Goal: Task Accomplishment & Management: Manage account settings

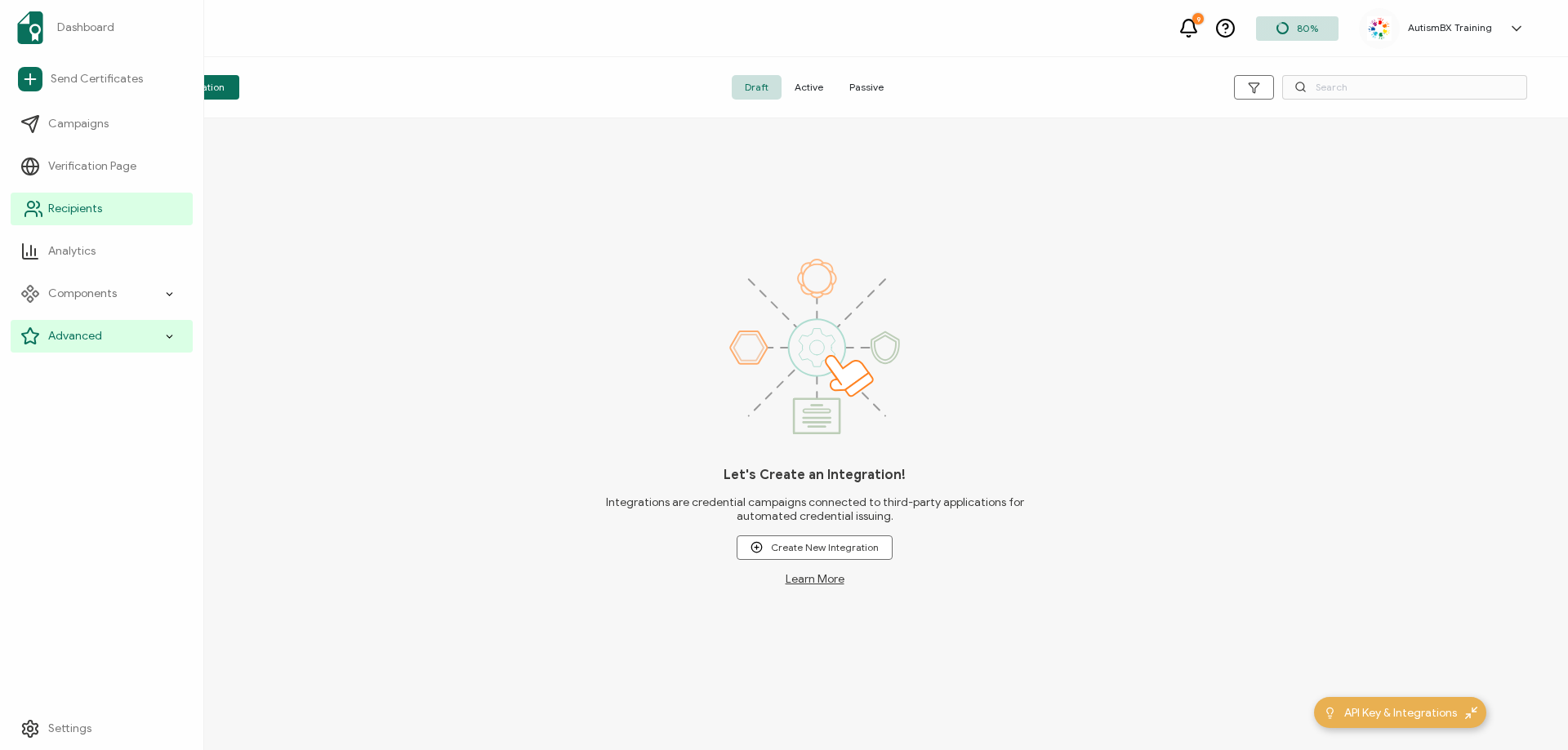
click at [81, 206] on span "Recipients" at bounding box center [75, 209] width 54 height 17
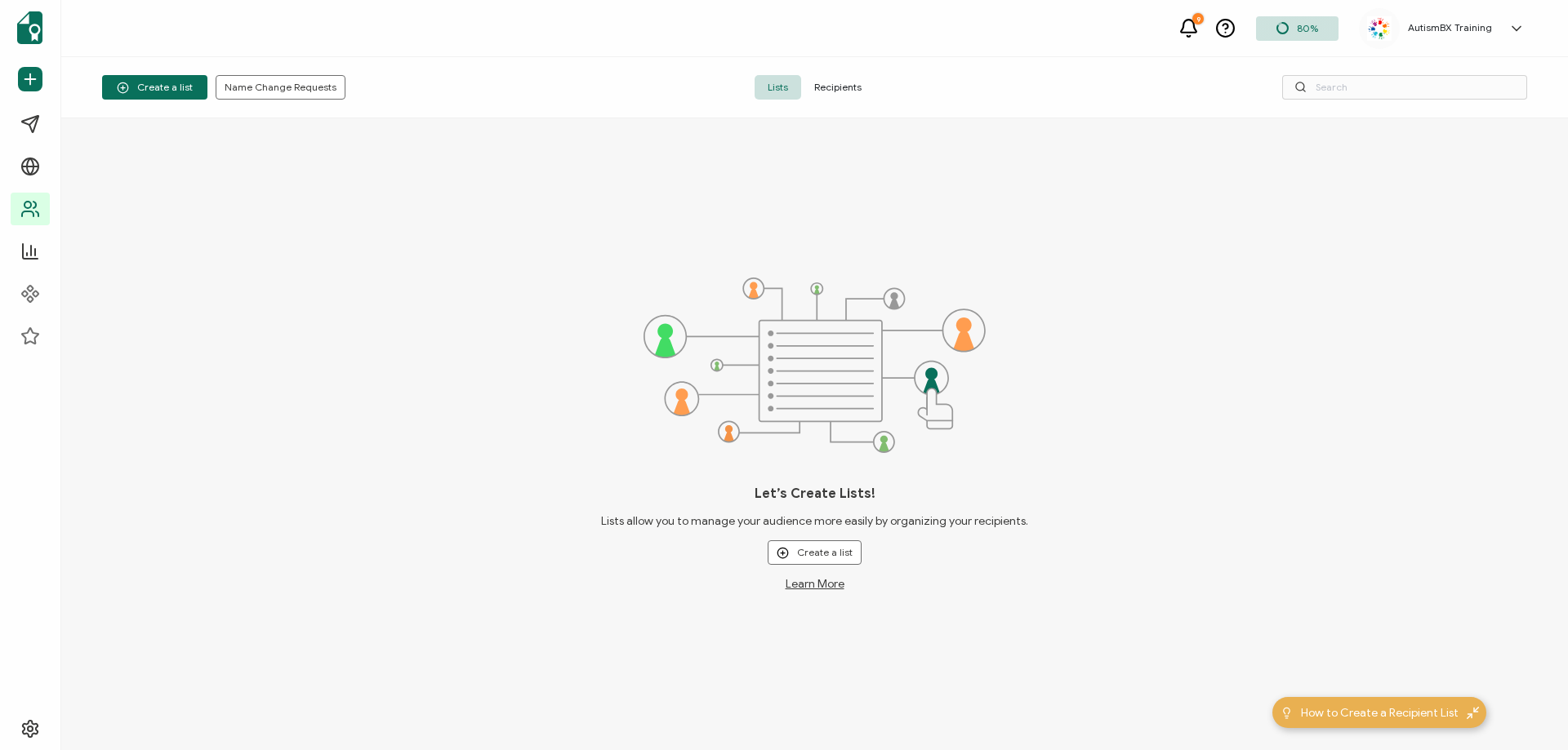
click at [838, 87] on span "Recipients" at bounding box center [837, 87] width 74 height 25
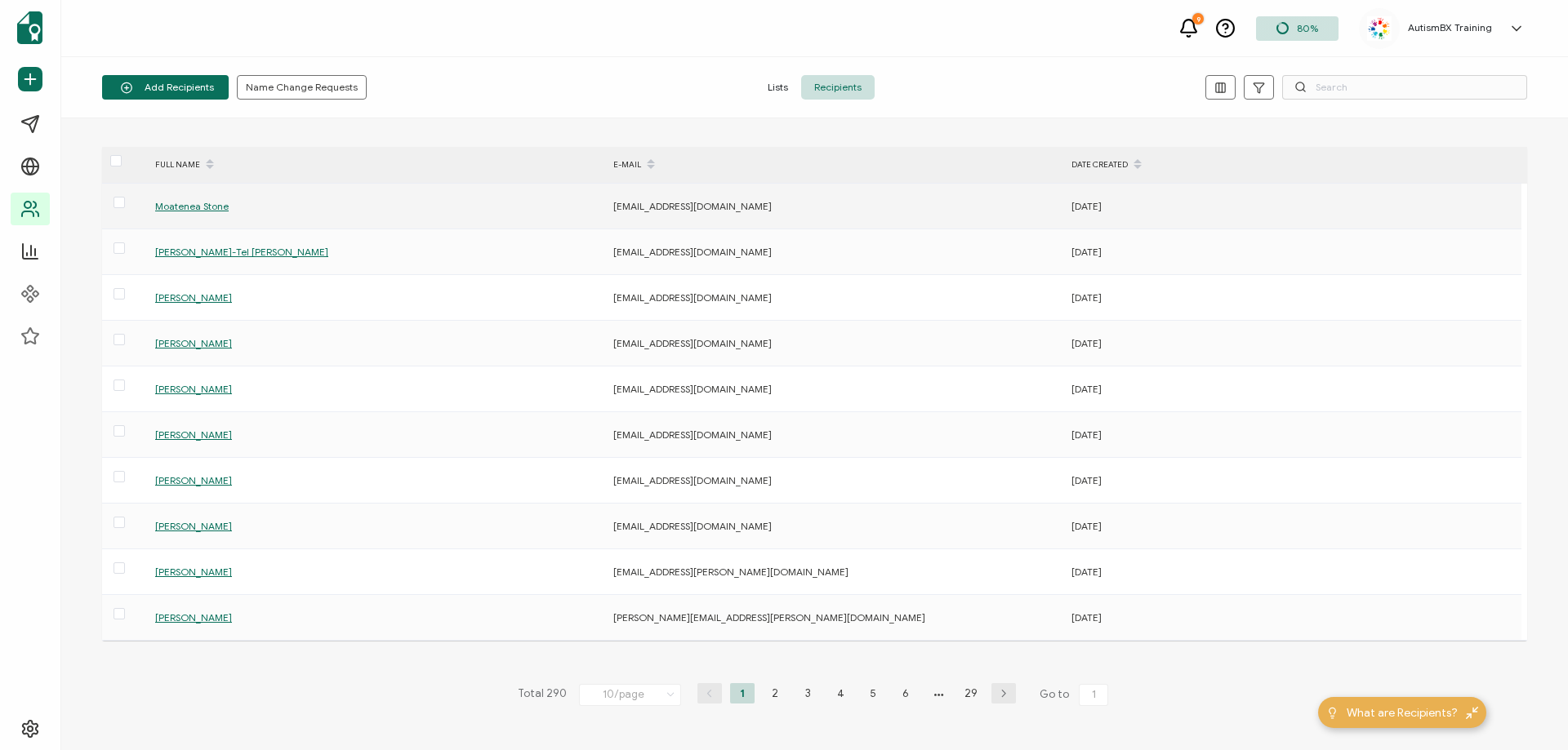
click at [214, 208] on span "Moatenea Stone" at bounding box center [191, 206] width 74 height 12
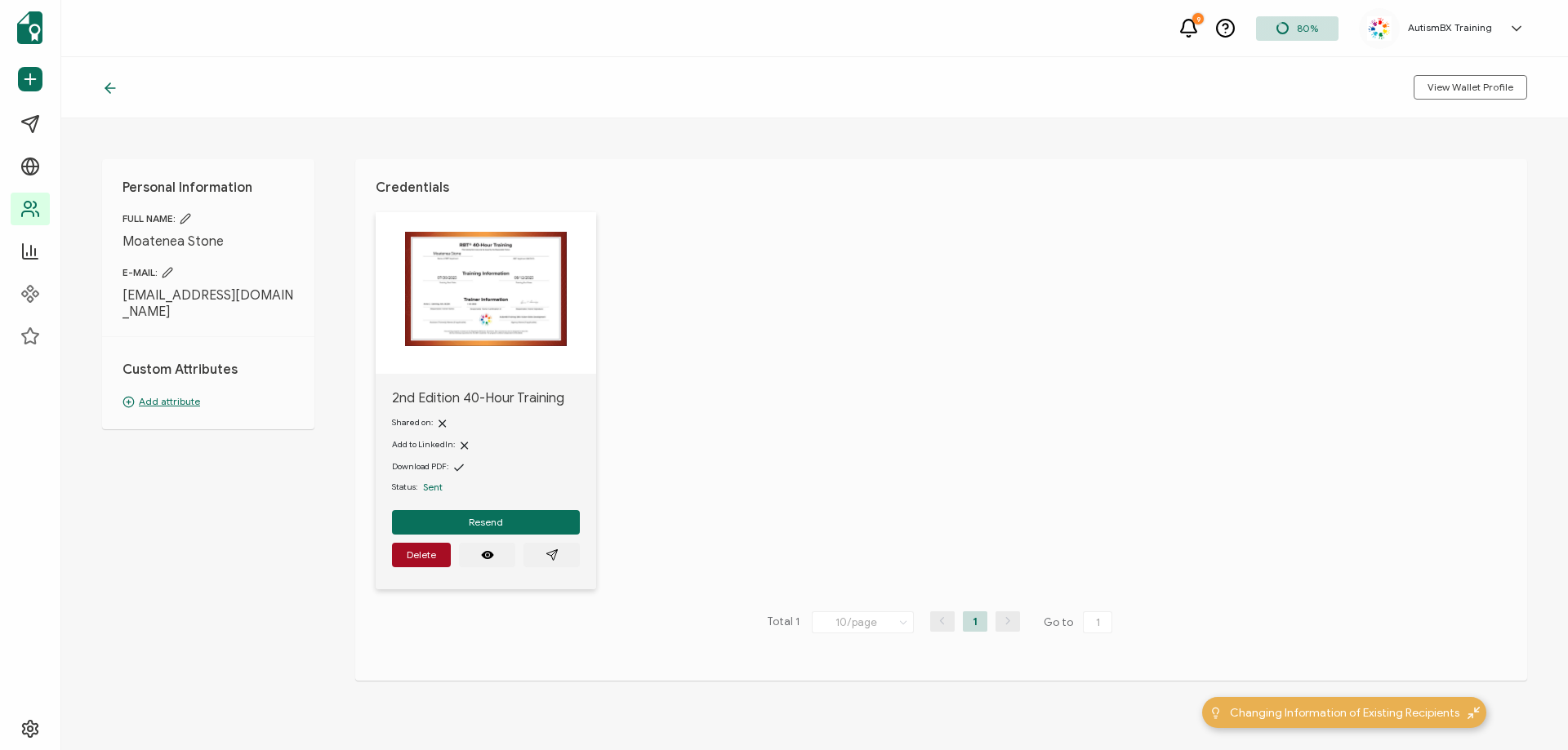
click at [184, 394] on p "Add attribute" at bounding box center [208, 401] width 172 height 15
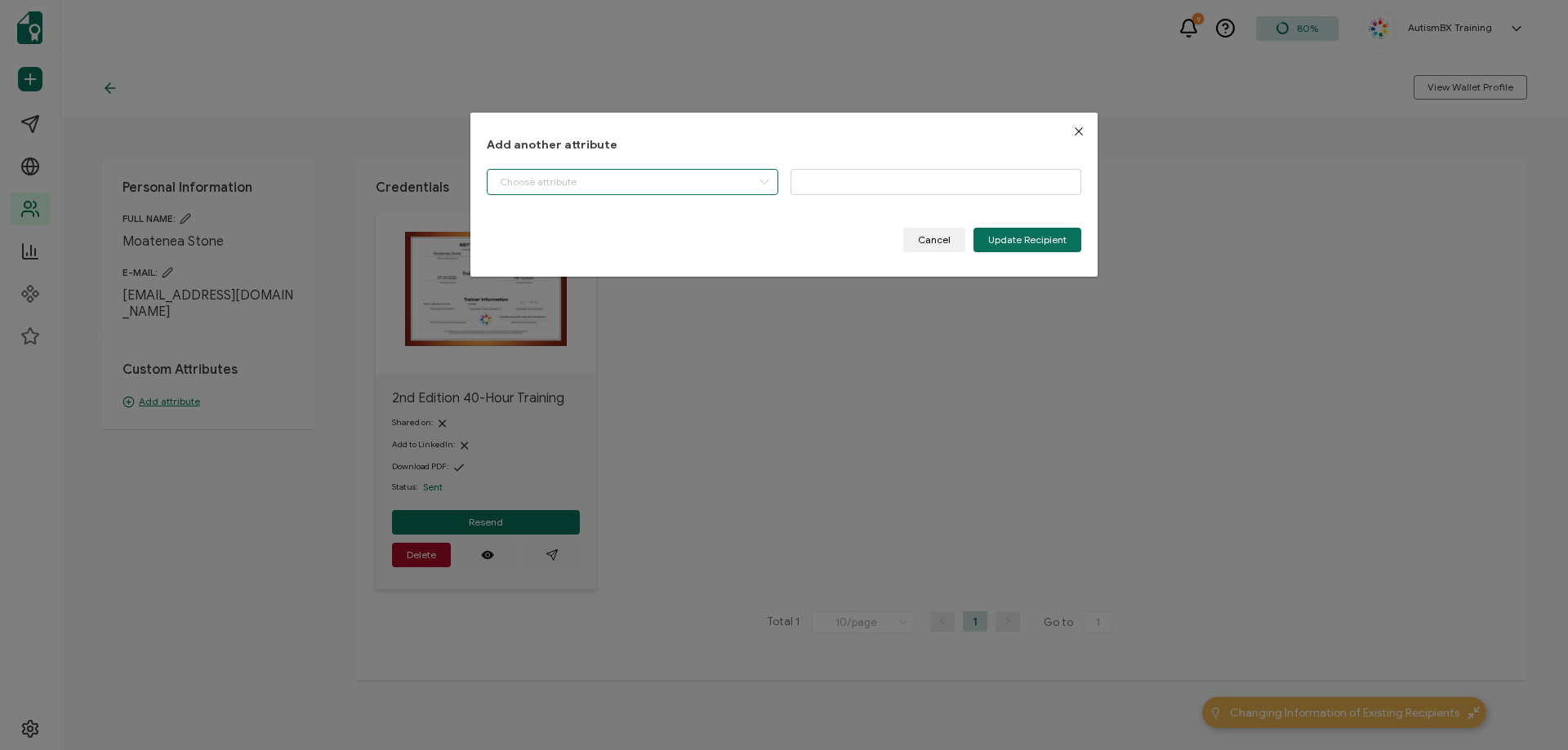
click at [700, 188] on input "dialog" at bounding box center [632, 181] width 291 height 26
click at [579, 227] on li "Start Date" at bounding box center [633, 224] width 301 height 27
type input "Start Date"
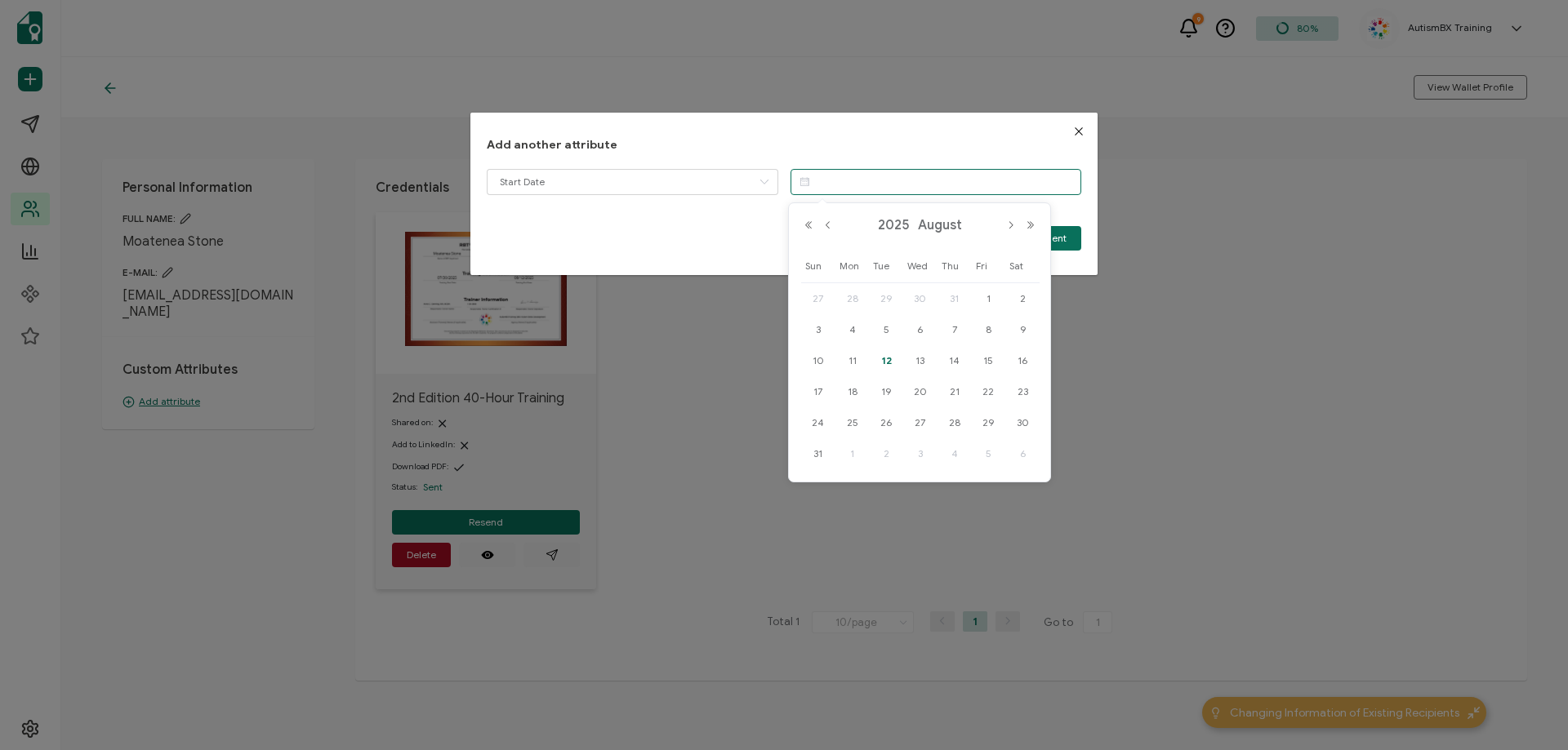
click at [891, 181] on input "dialog" at bounding box center [936, 181] width 291 height 26
click at [926, 297] on span "30" at bounding box center [921, 299] width 20 height 20
type input "[DATE]"
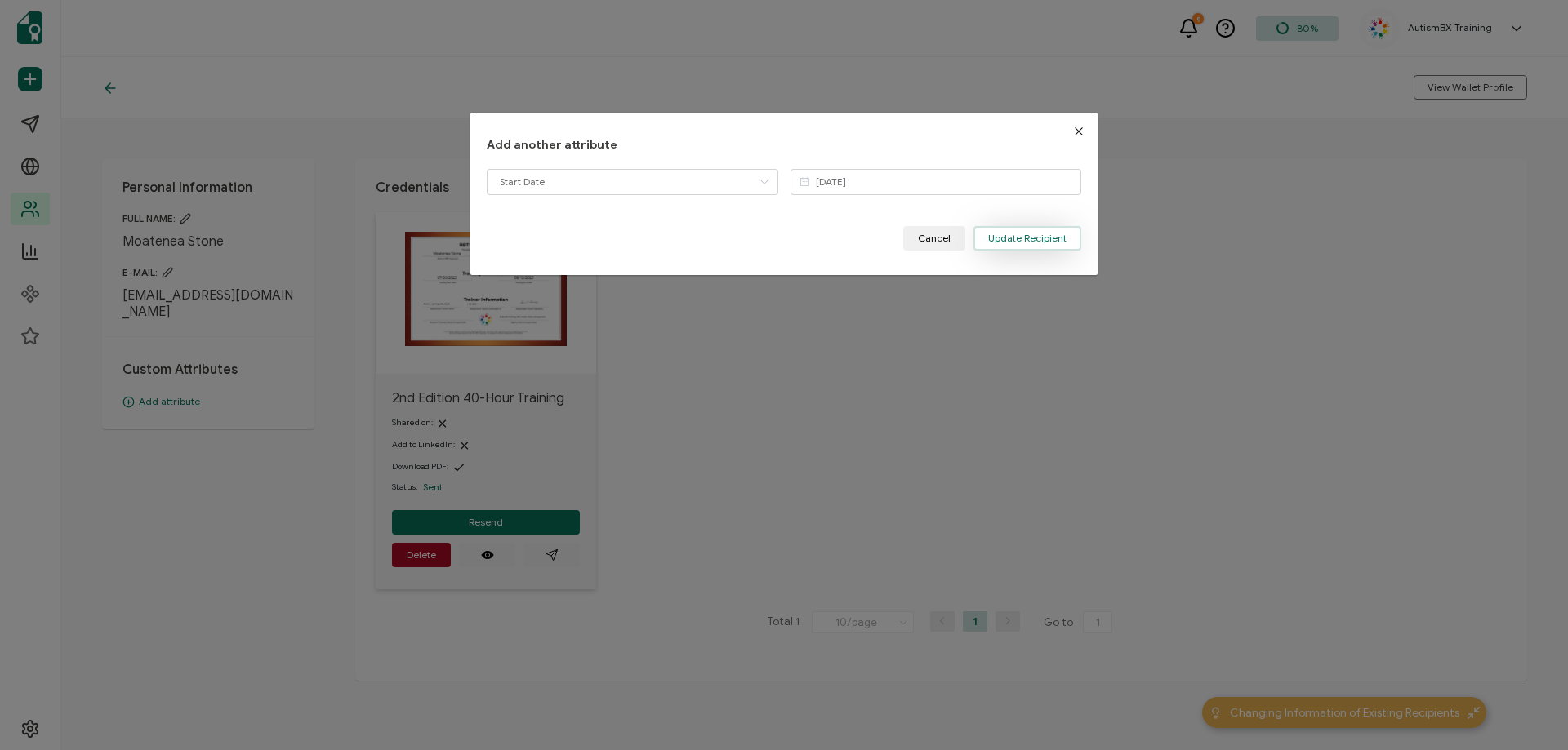
click at [1016, 247] on button "Update Recipient" at bounding box center [1028, 238] width 108 height 25
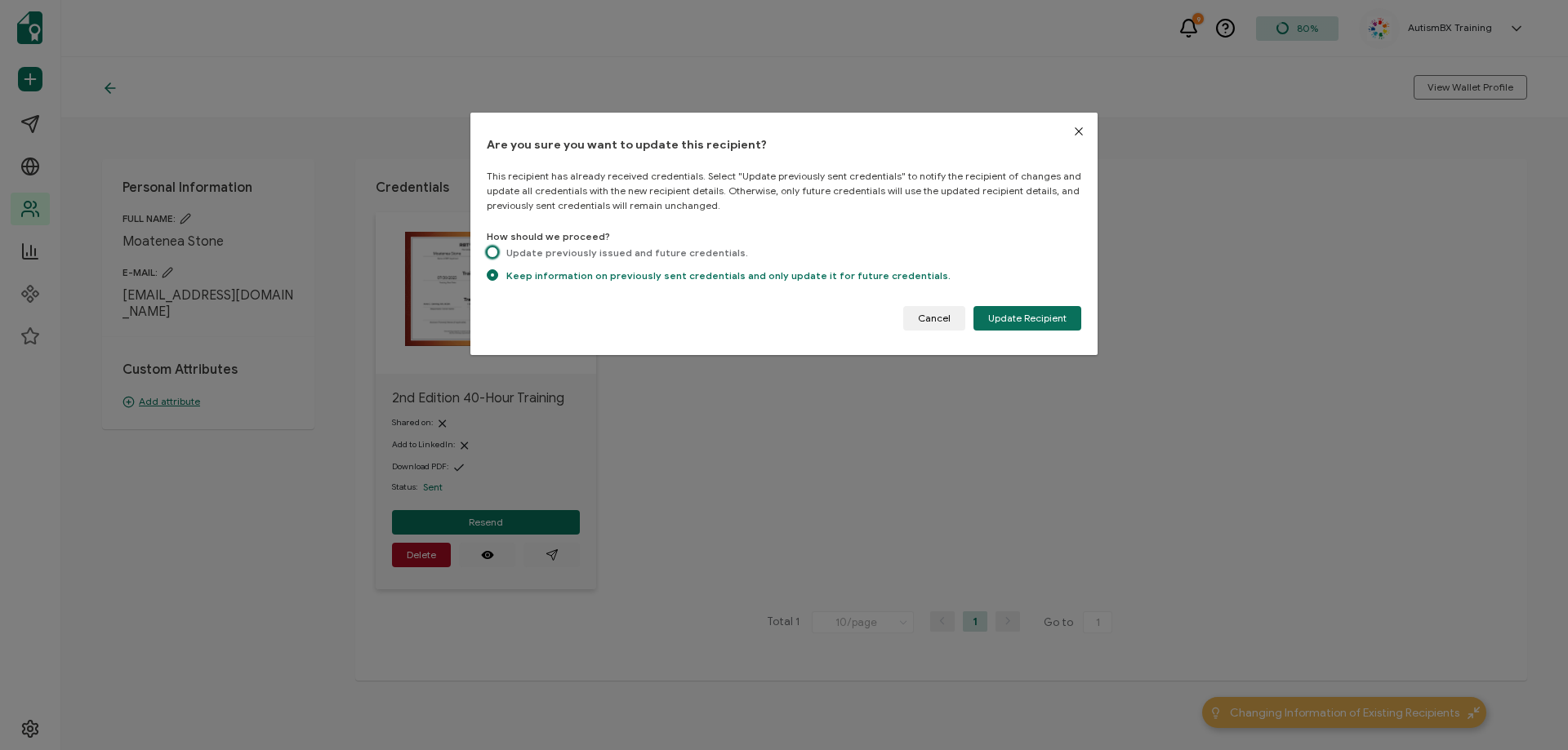
click at [492, 247] on span "dialog" at bounding box center [492, 253] width 12 height 12
click at [492, 247] on input "Update previously issued and future credentials." at bounding box center [492, 254] width 12 height 14
radio input "true"
radio input "false"
click at [1004, 314] on span "Update Recipient" at bounding box center [1028, 319] width 78 height 10
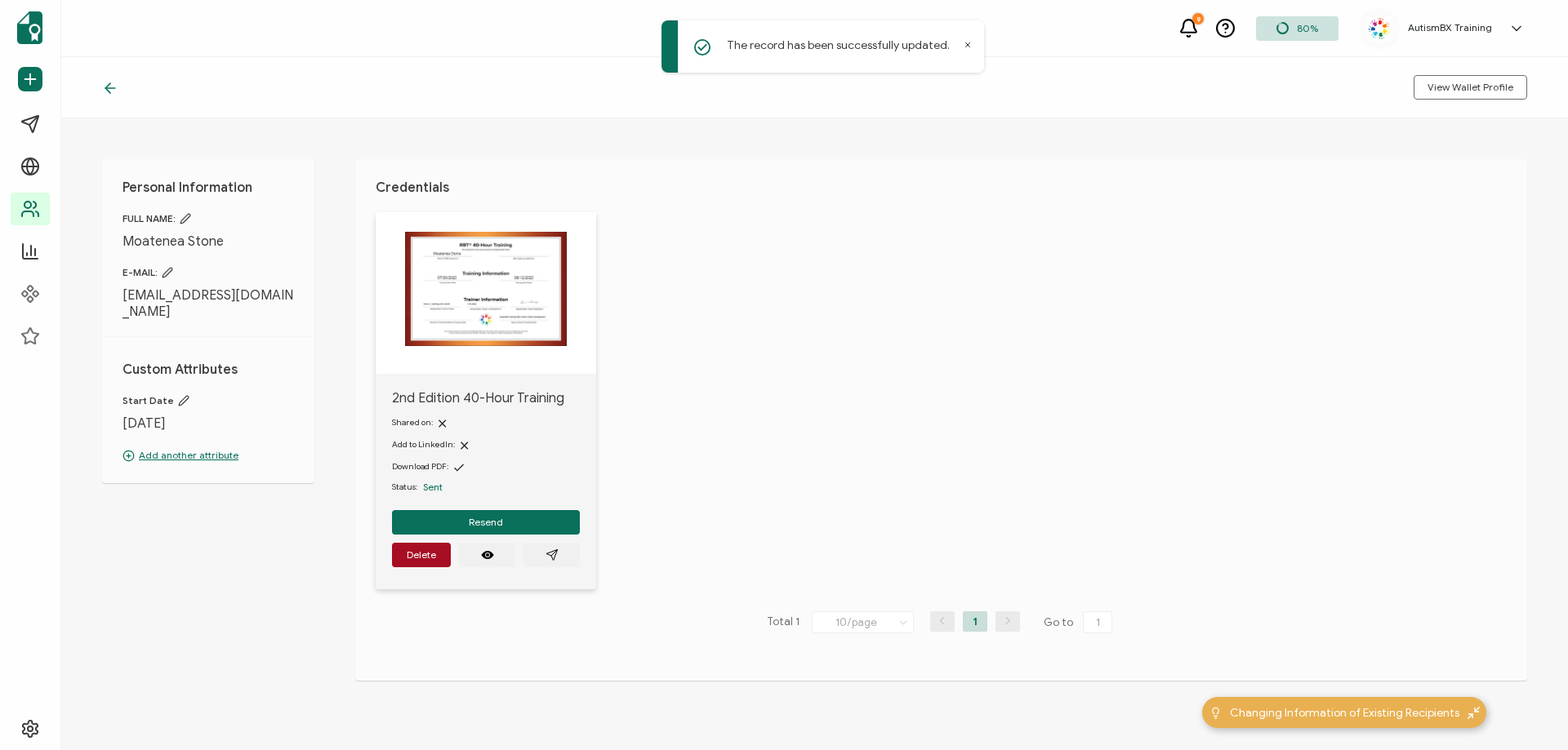
click at [111, 90] on icon at bounding box center [110, 88] width 17 height 17
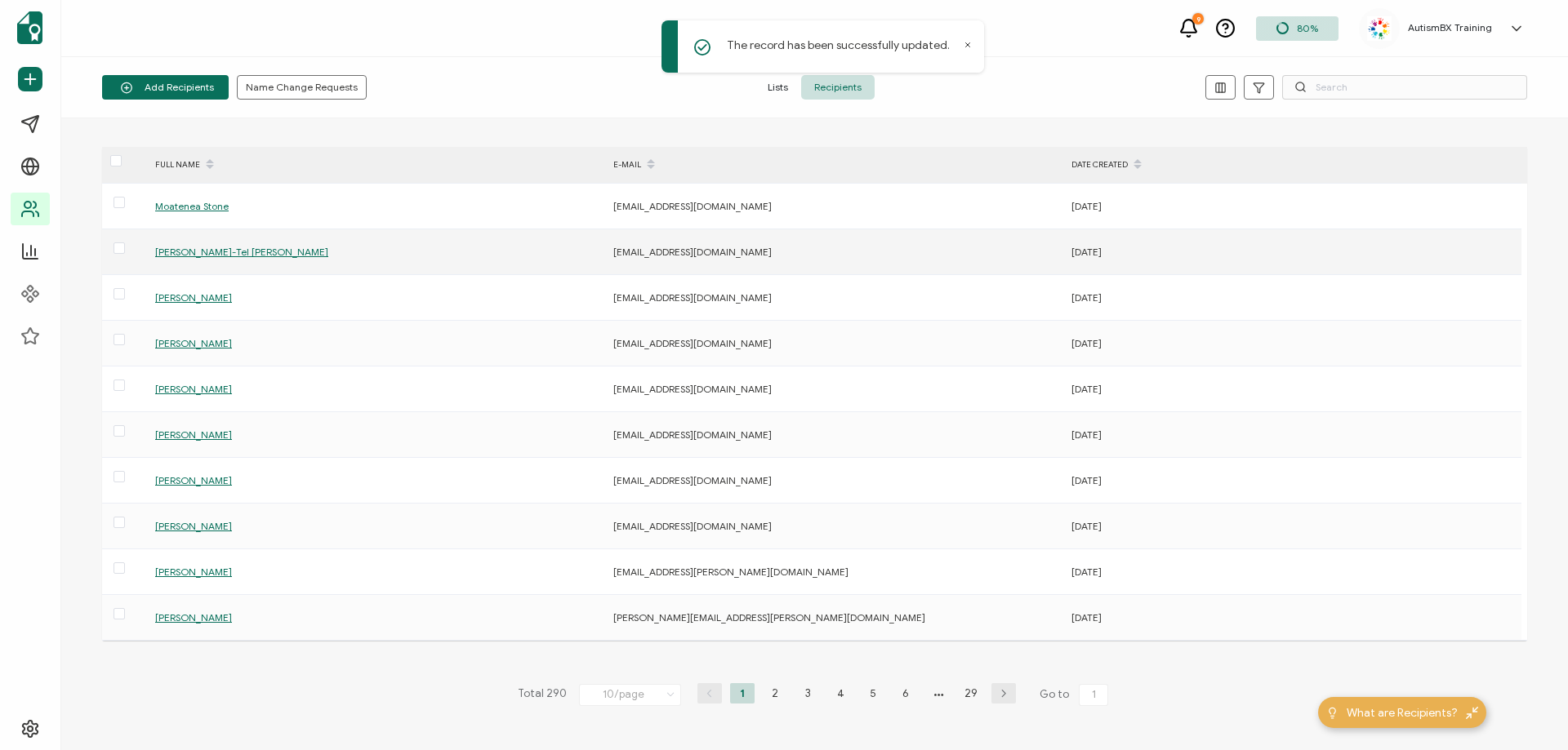
click at [198, 251] on span "[PERSON_NAME]-Tel [PERSON_NAME]" at bounding box center [241, 252] width 174 height 12
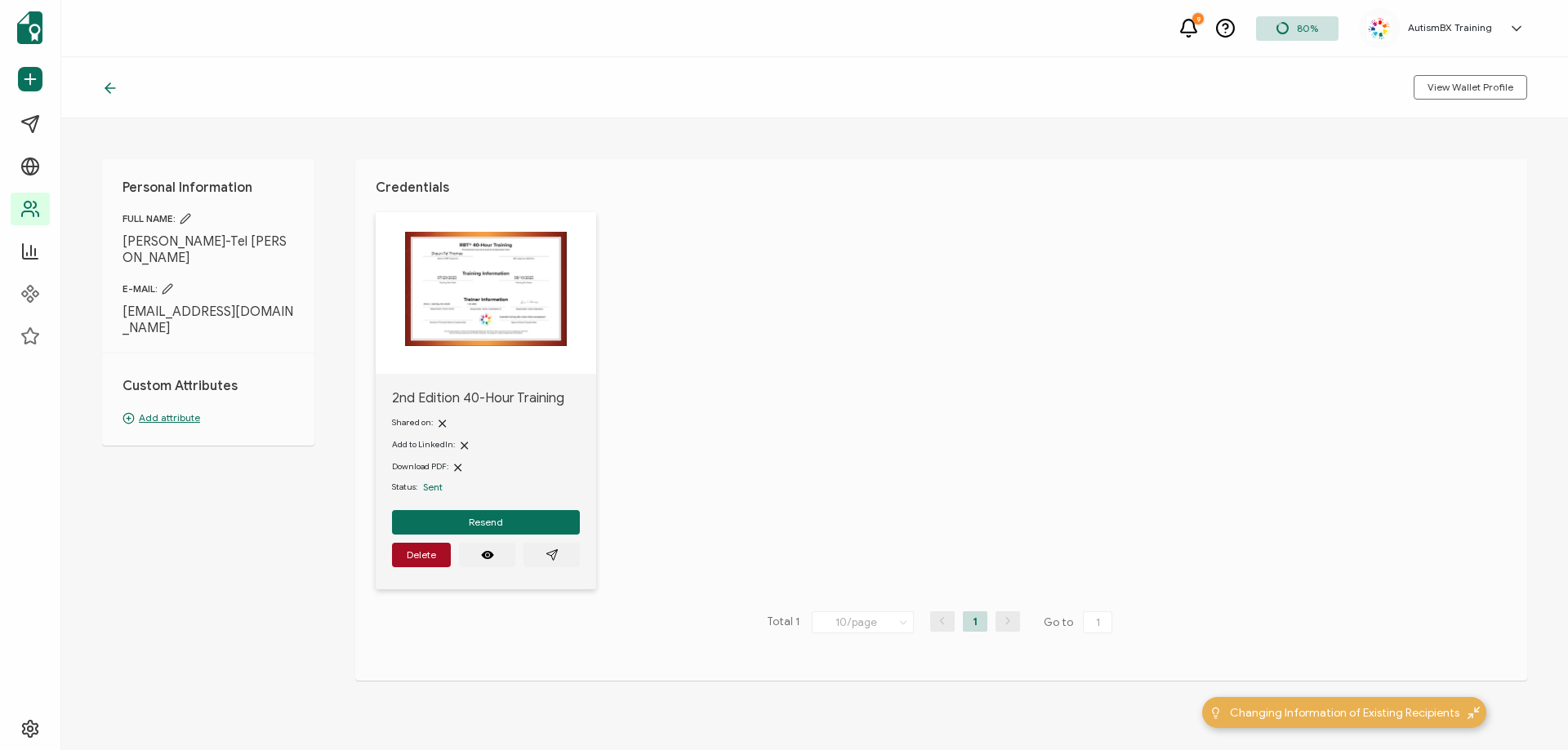
click at [183, 393] on div "Personal Information FULL NAME: [PERSON_NAME]-Tel [PERSON_NAME] E-MAIL: [EMAIL_…" at bounding box center [208, 302] width 213 height 286
click at [174, 411] on p "Add attribute" at bounding box center [208, 418] width 172 height 15
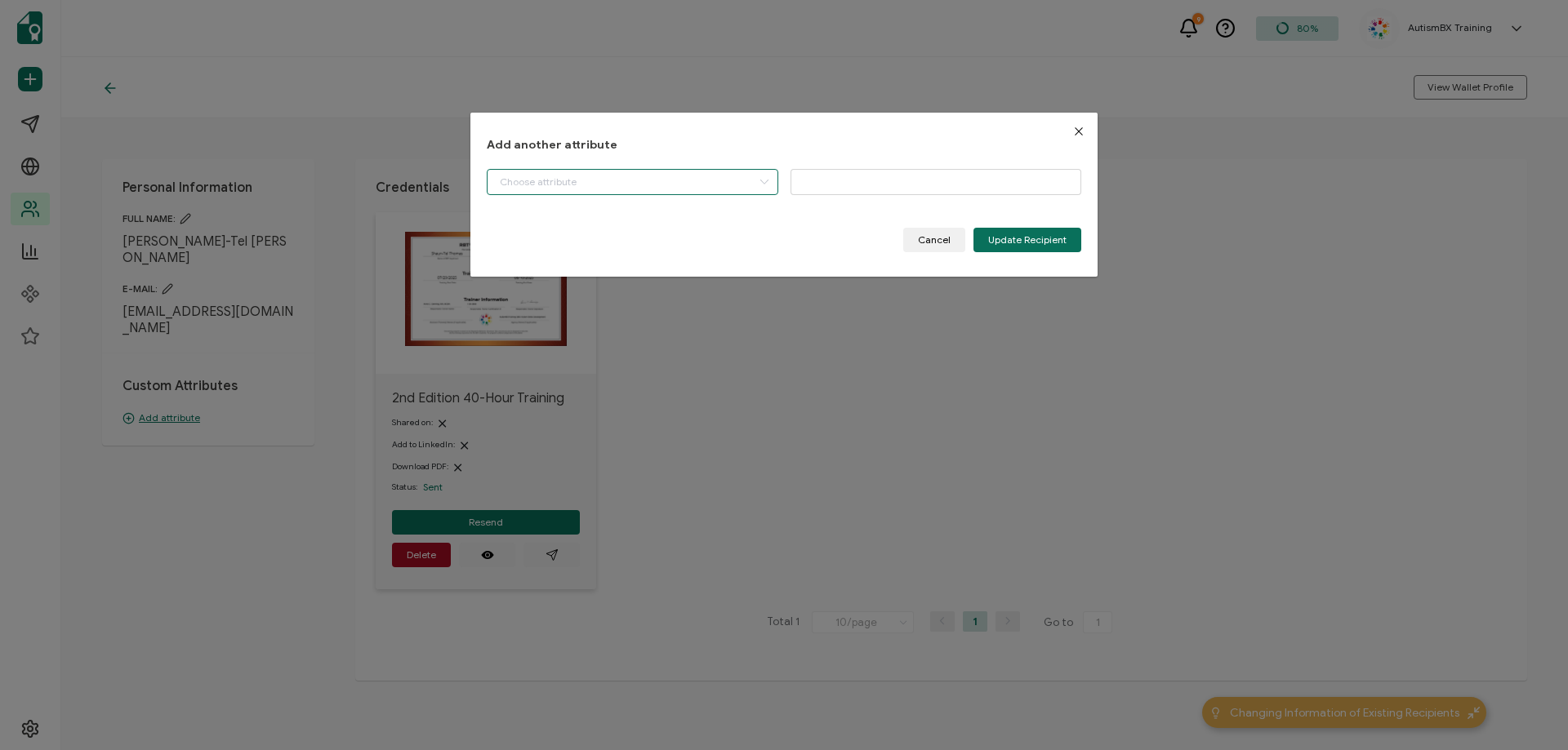
click at [606, 185] on input "dialog" at bounding box center [632, 181] width 291 height 26
drag, startPoint x: 593, startPoint y: 227, endPoint x: 696, endPoint y: 198, distance: 107.0
click at [593, 227] on li "Start Date" at bounding box center [633, 224] width 301 height 27
type input "Start Date"
click at [859, 175] on input "dialog" at bounding box center [936, 181] width 291 height 26
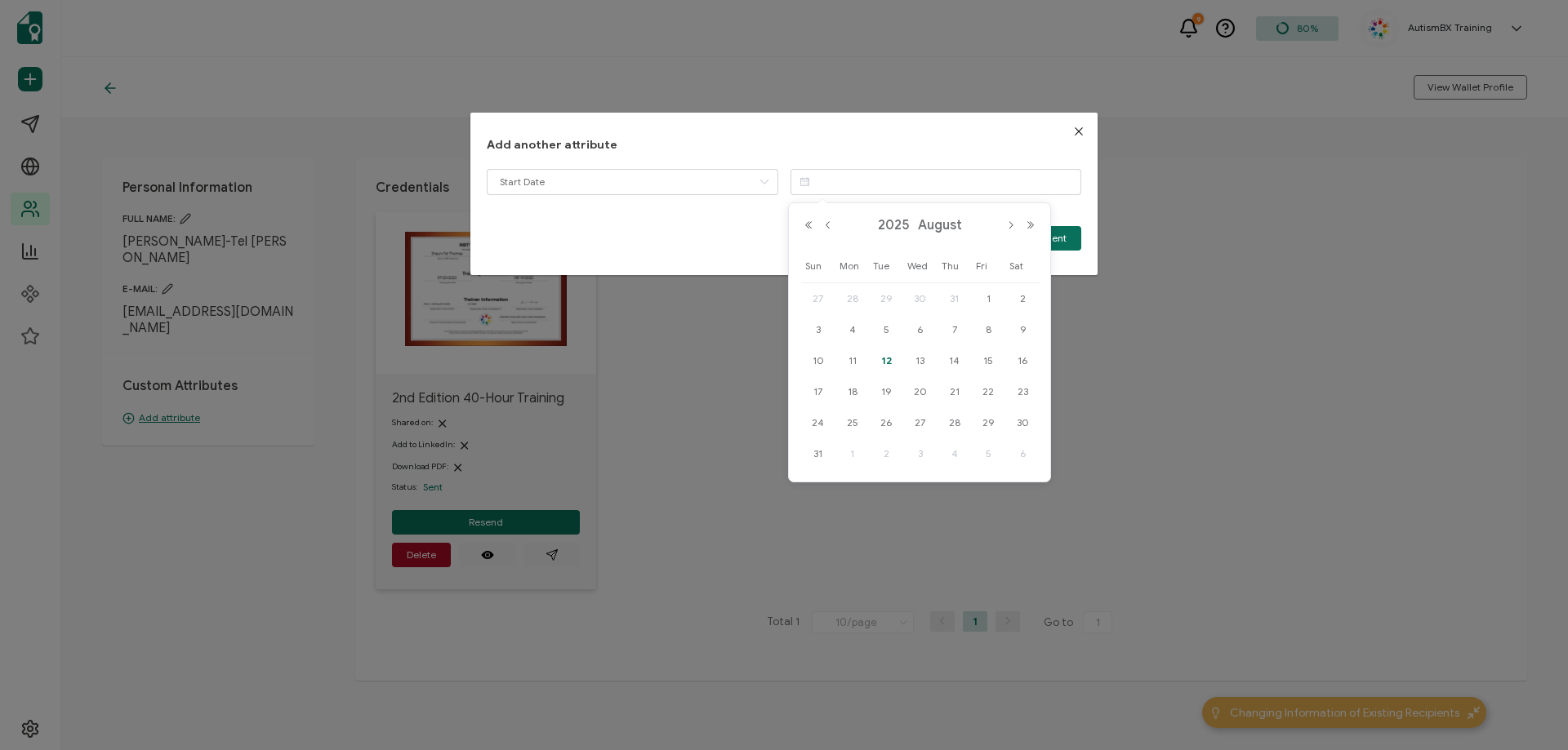
click at [881, 300] on span "29" at bounding box center [886, 299] width 20 height 20
type input "[DATE]"
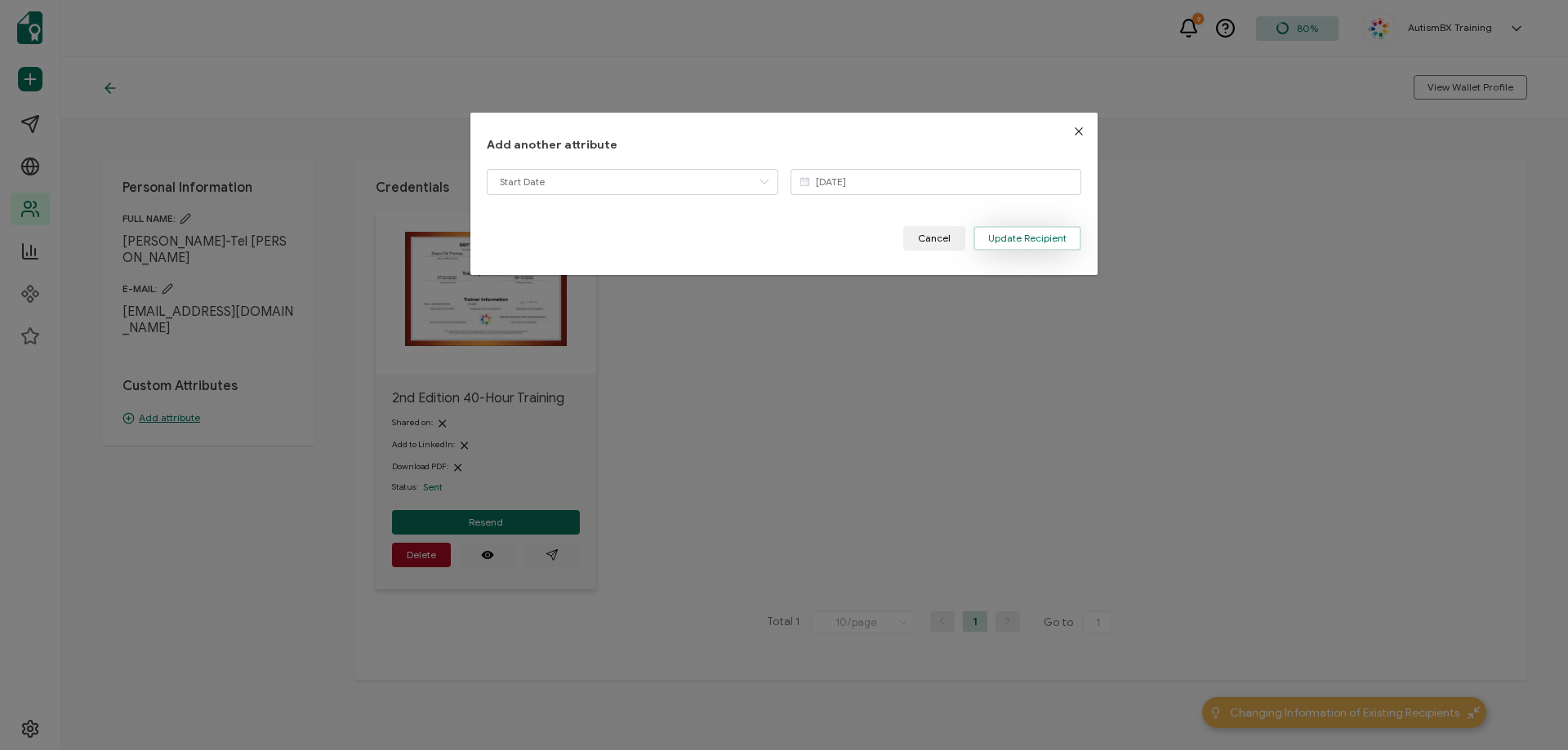
click at [1008, 242] on span "Update Recipient" at bounding box center [1028, 238] width 78 height 10
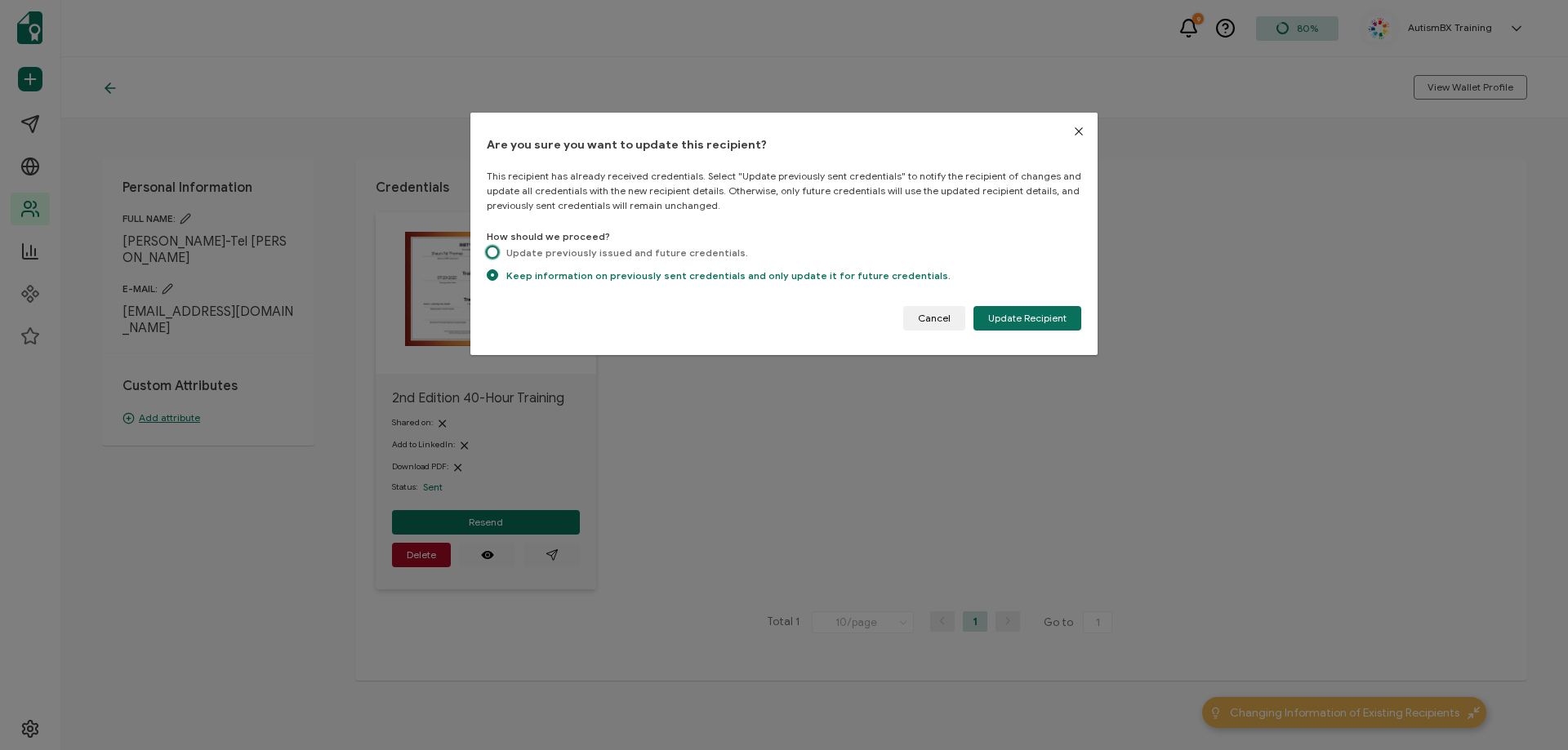
click at [491, 252] on span "dialog" at bounding box center [492, 253] width 12 height 12
click at [491, 252] on input "Update previously issued and future credentials." at bounding box center [492, 254] width 12 height 14
radio input "true"
radio input "false"
click at [1000, 320] on span "Update Recipient" at bounding box center [1028, 319] width 78 height 10
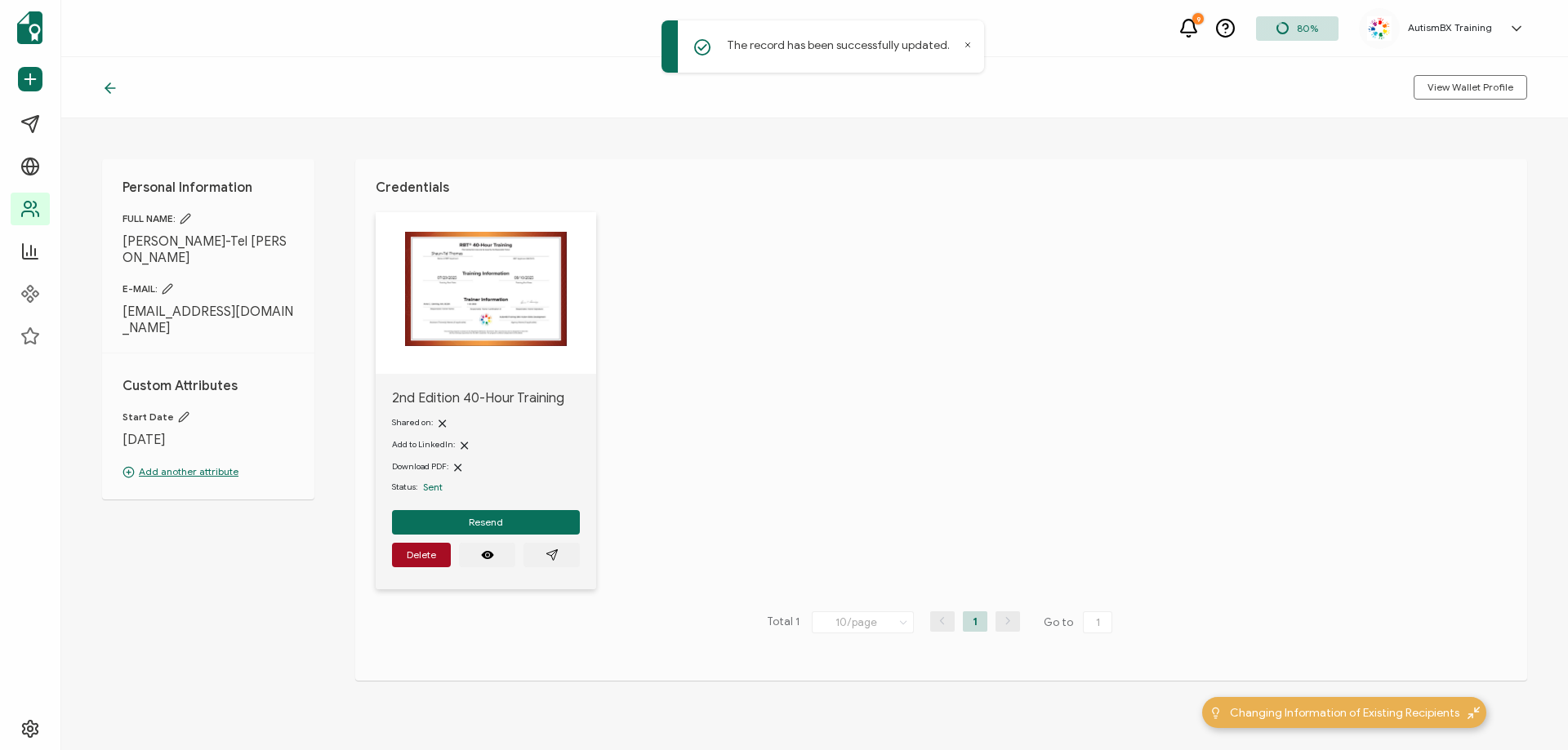
click at [112, 90] on icon at bounding box center [110, 88] width 17 height 17
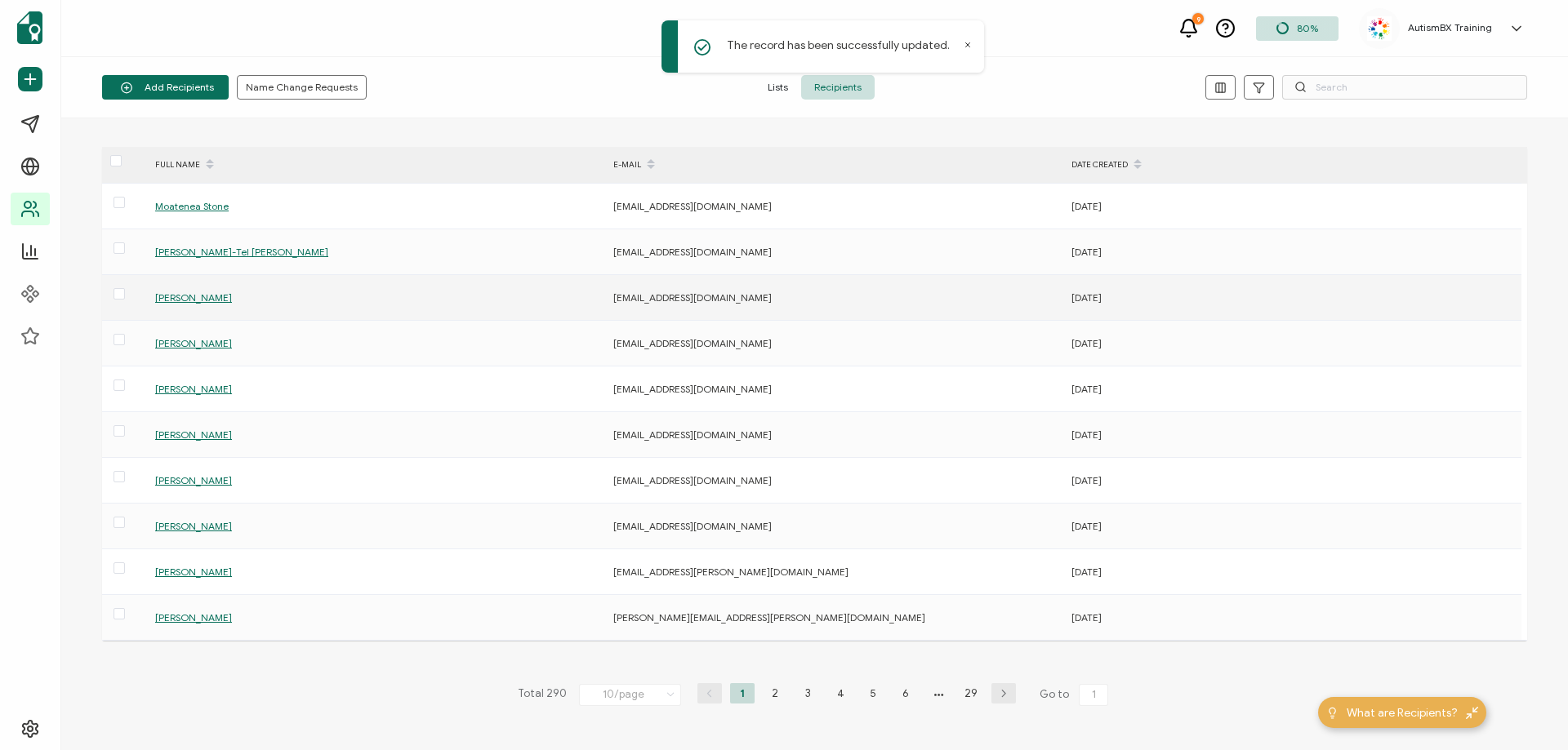
click at [210, 297] on span "[PERSON_NAME]" at bounding box center [193, 297] width 76 height 12
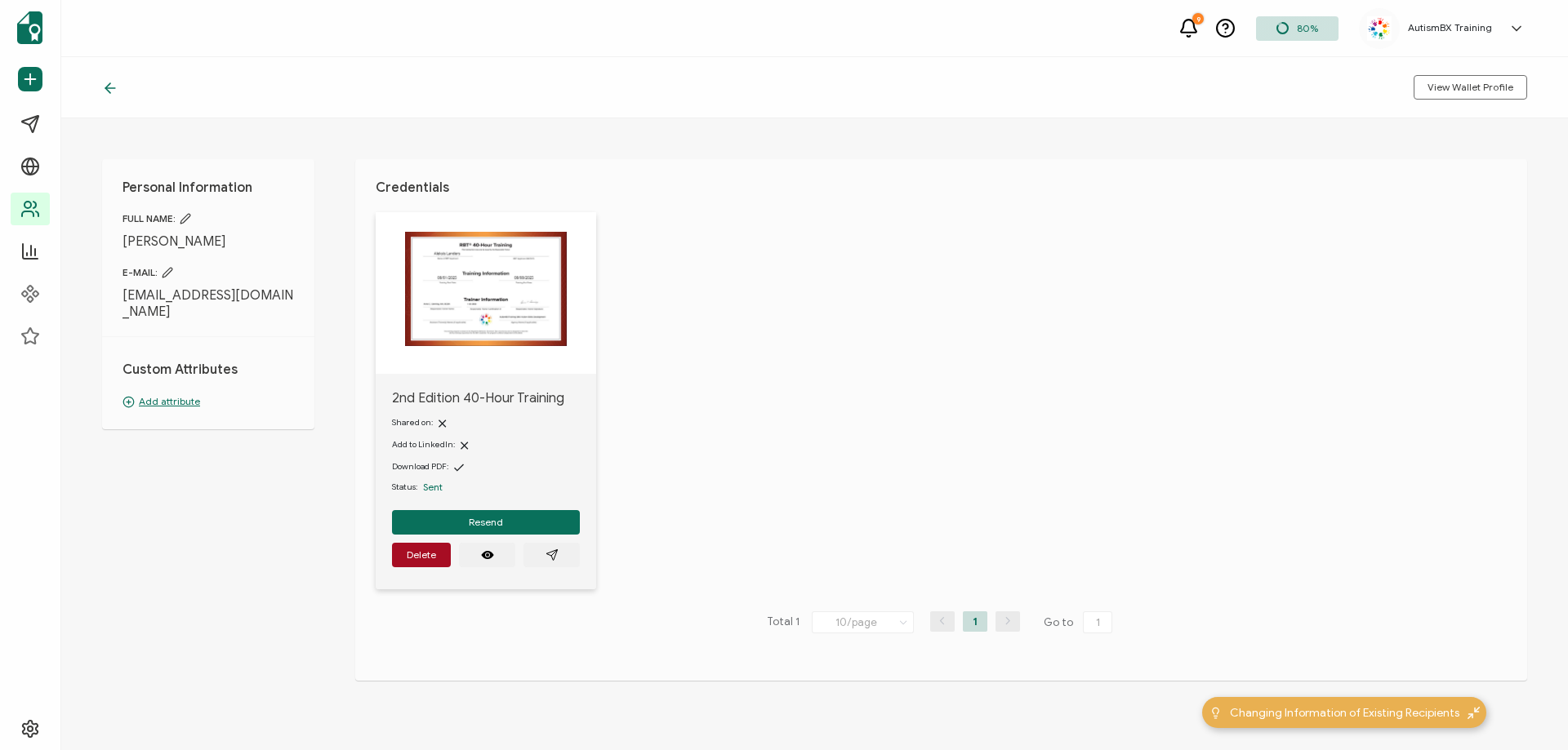
drag, startPoint x: 156, startPoint y: 377, endPoint x: 166, endPoint y: 388, distance: 14.9
click at [156, 377] on div "Custom Attributes Add attribute" at bounding box center [208, 373] width 172 height 73
click at [164, 394] on p "Add attribute" at bounding box center [208, 401] width 172 height 15
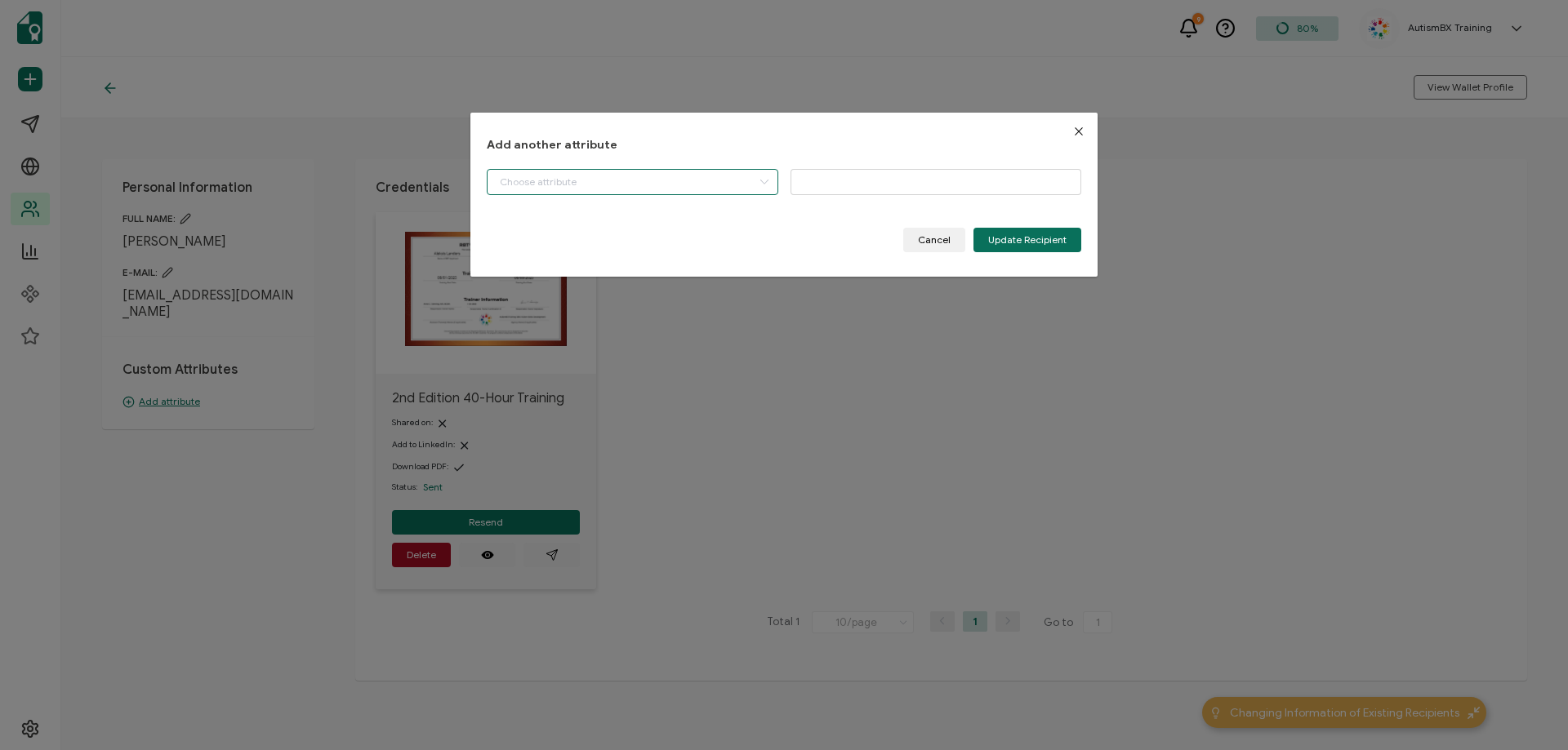
click at [620, 187] on input "dialog" at bounding box center [632, 181] width 291 height 26
click at [606, 223] on li "Start Date" at bounding box center [633, 224] width 301 height 27
type input "Start Date"
click at [873, 184] on input "dialog" at bounding box center [936, 181] width 291 height 26
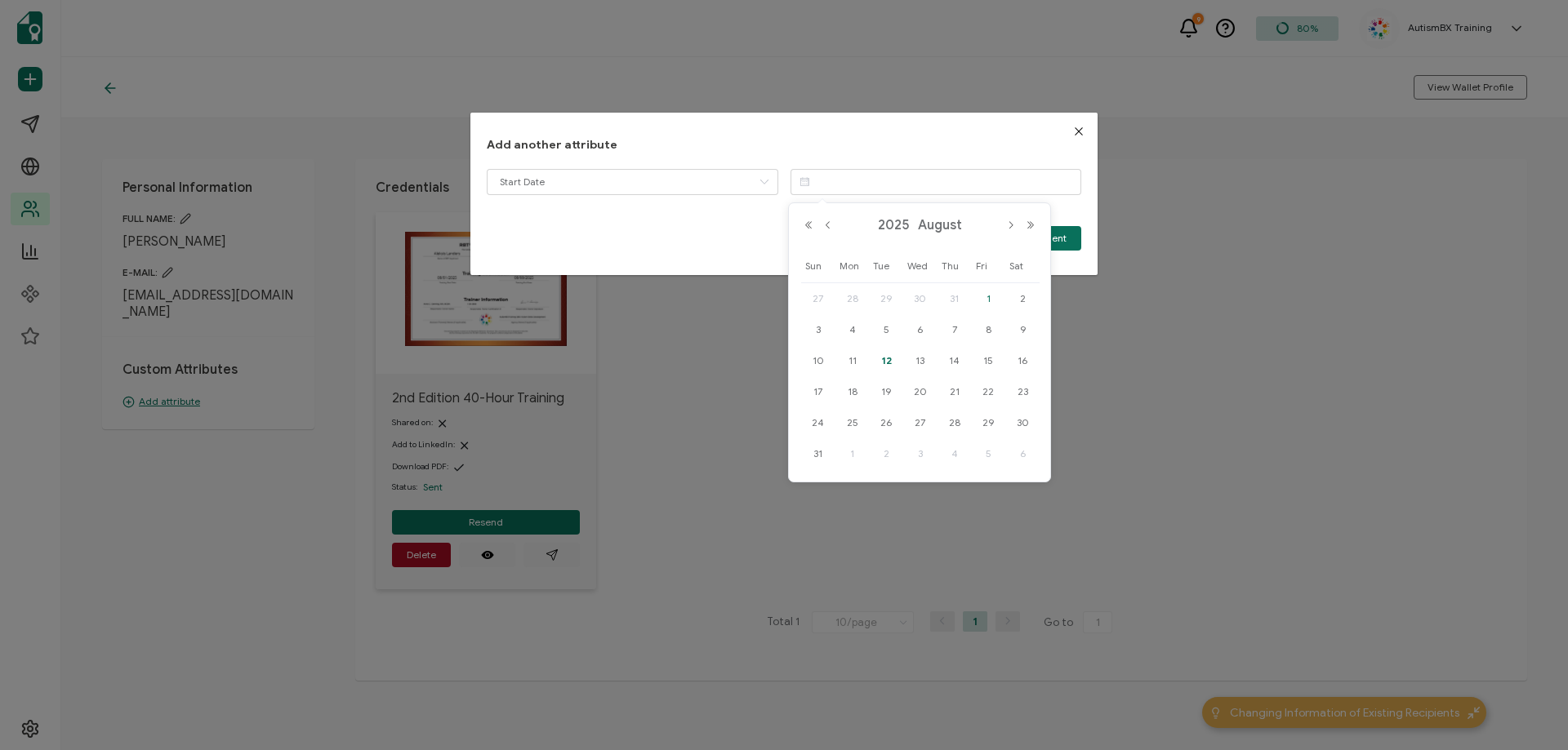
click at [990, 300] on span "1" at bounding box center [988, 299] width 20 height 20
type input "[DATE]"
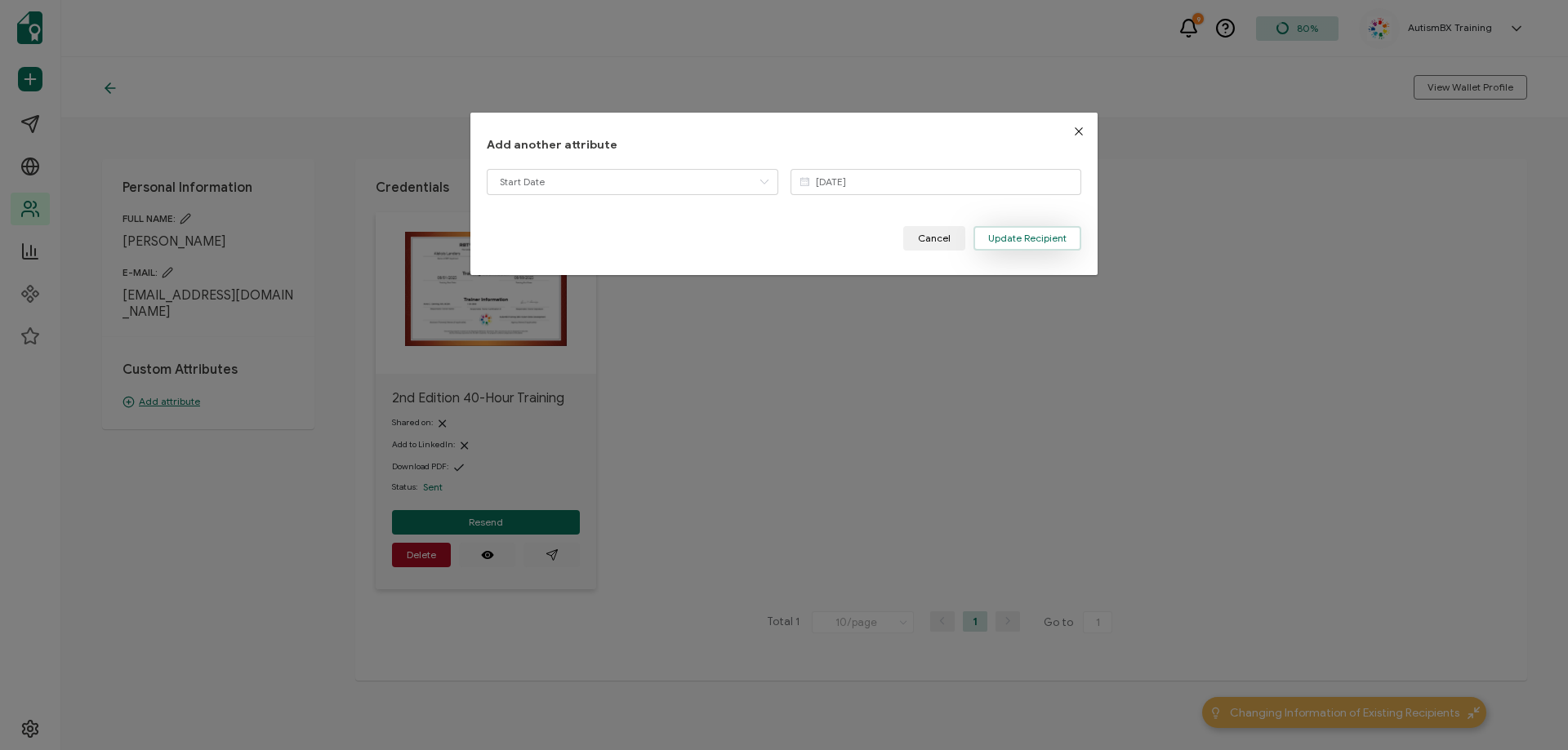
click at [1018, 241] on span "Update Recipient" at bounding box center [1028, 238] width 78 height 10
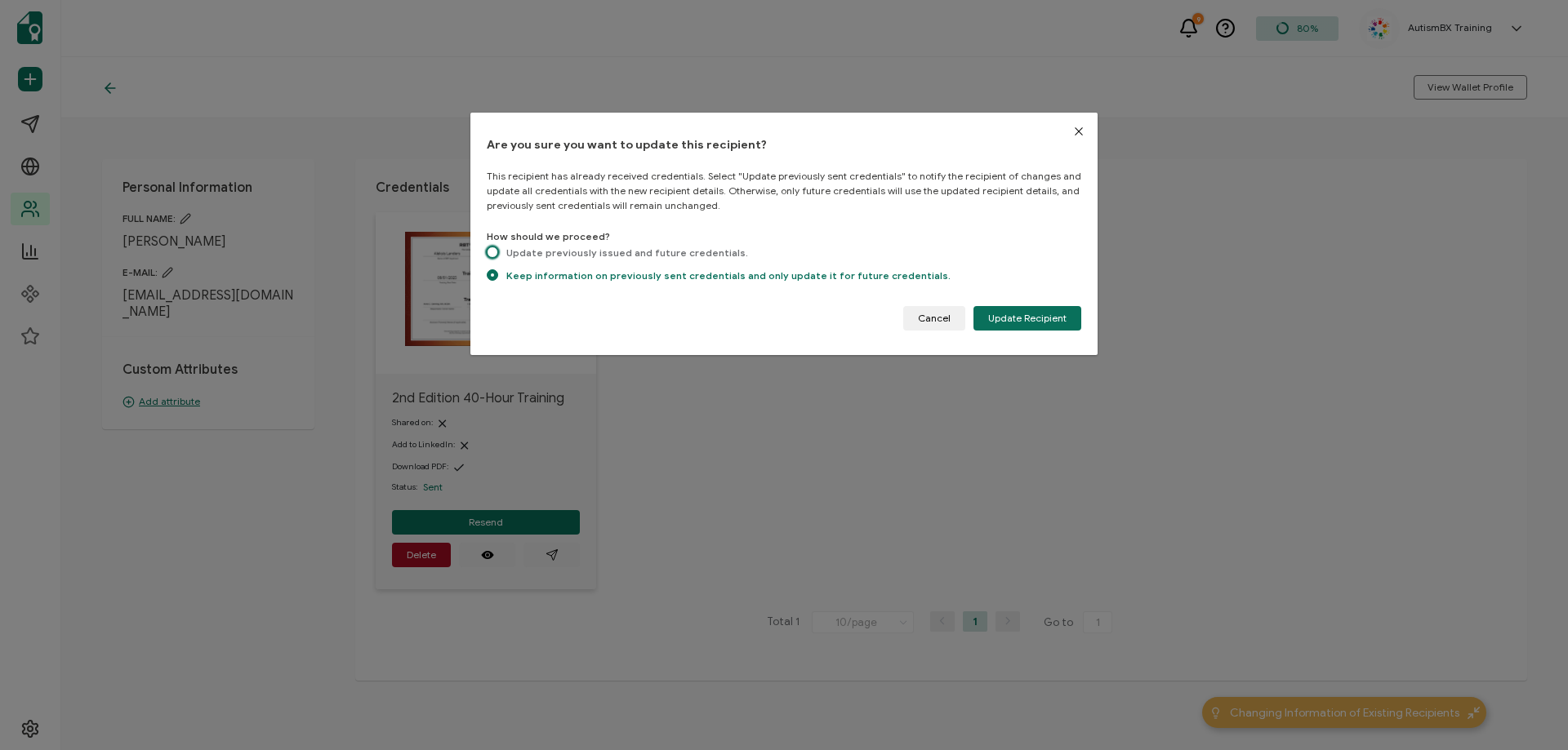
click at [491, 252] on span "dialog" at bounding box center [492, 253] width 12 height 12
click at [491, 252] on input "Update previously issued and future credentials." at bounding box center [492, 254] width 12 height 14
radio input "true"
radio input "false"
click at [1040, 315] on span "Update Recipient" at bounding box center [1028, 319] width 78 height 10
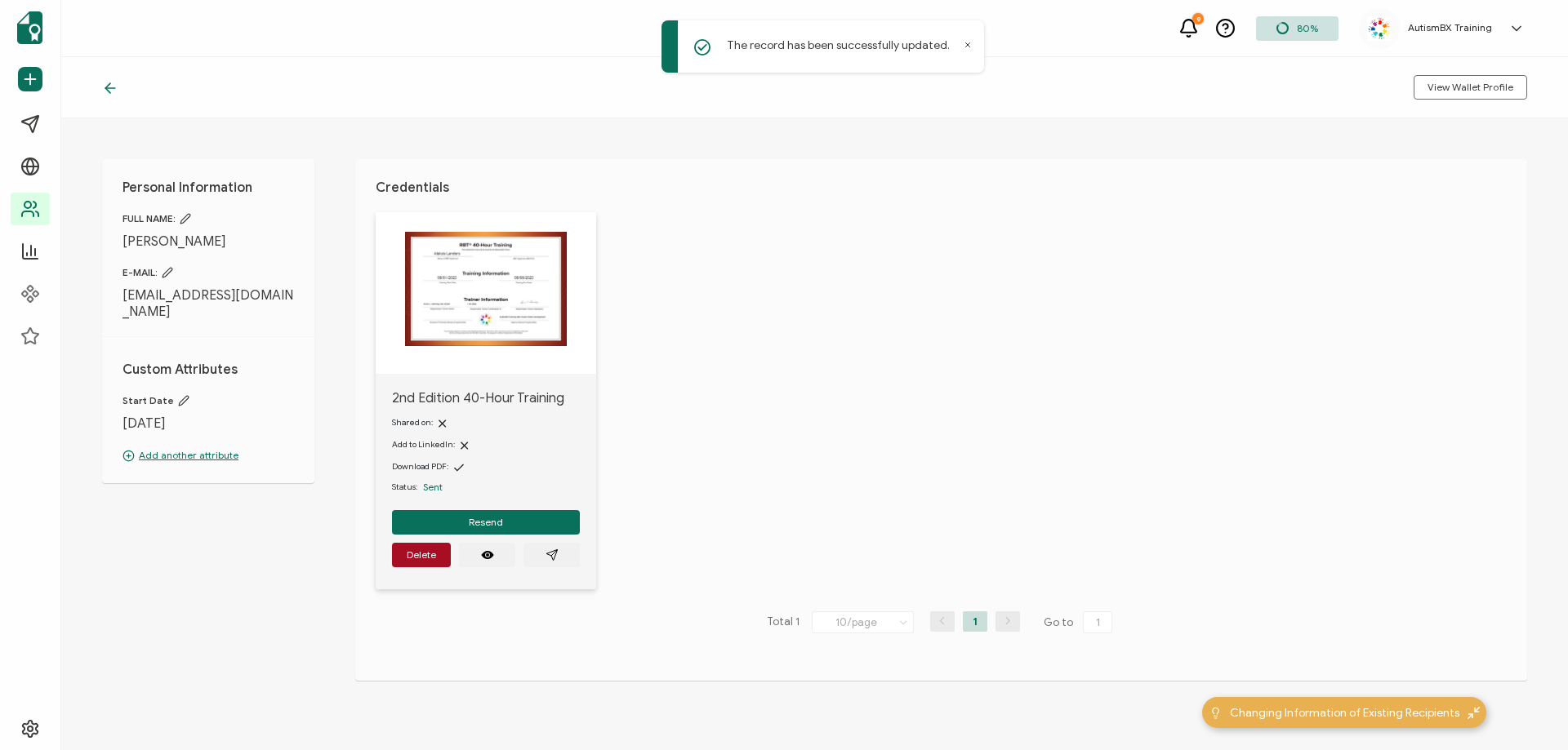
click at [110, 86] on icon at bounding box center [110, 88] width 17 height 17
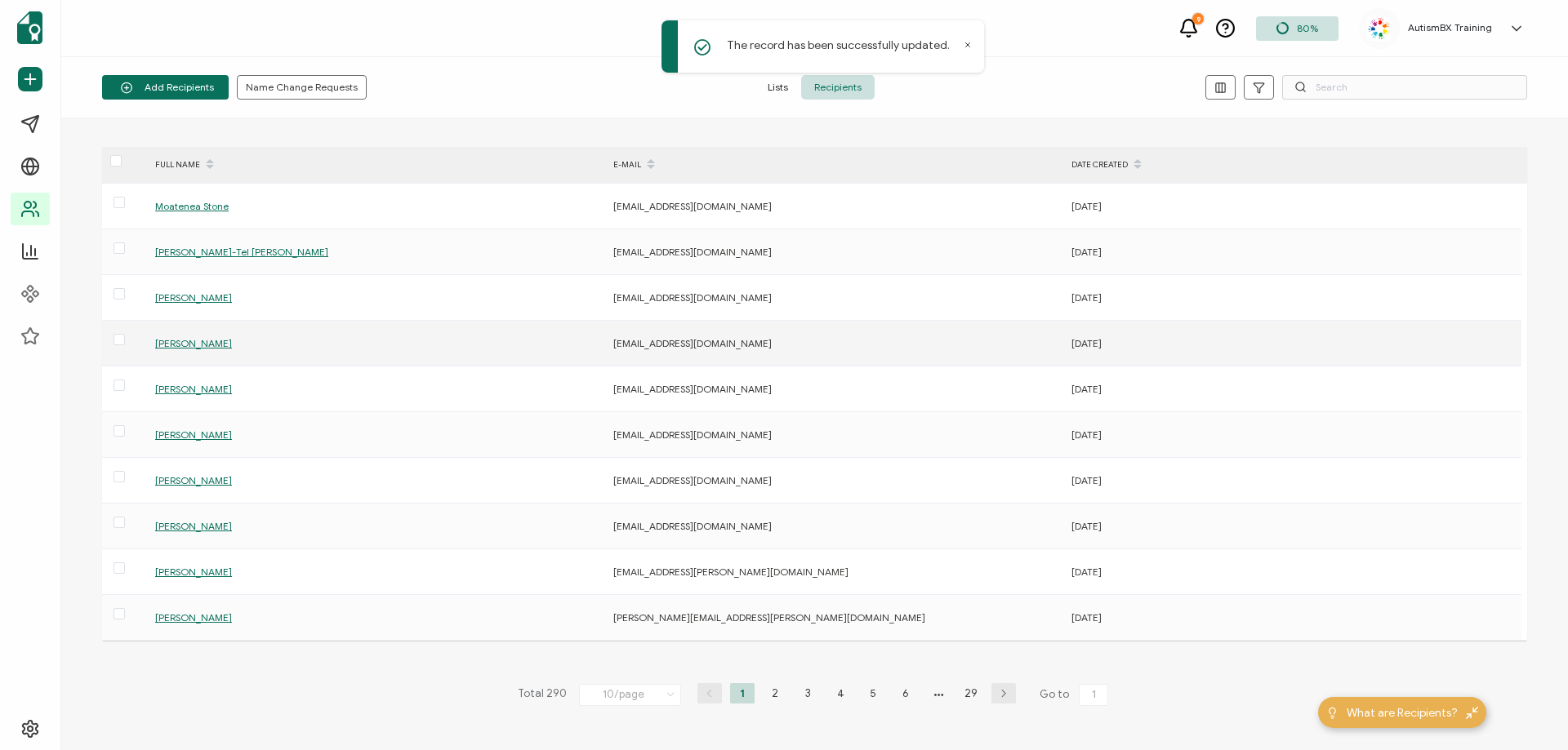
click at [194, 344] on span "[PERSON_NAME]" at bounding box center [193, 343] width 76 height 12
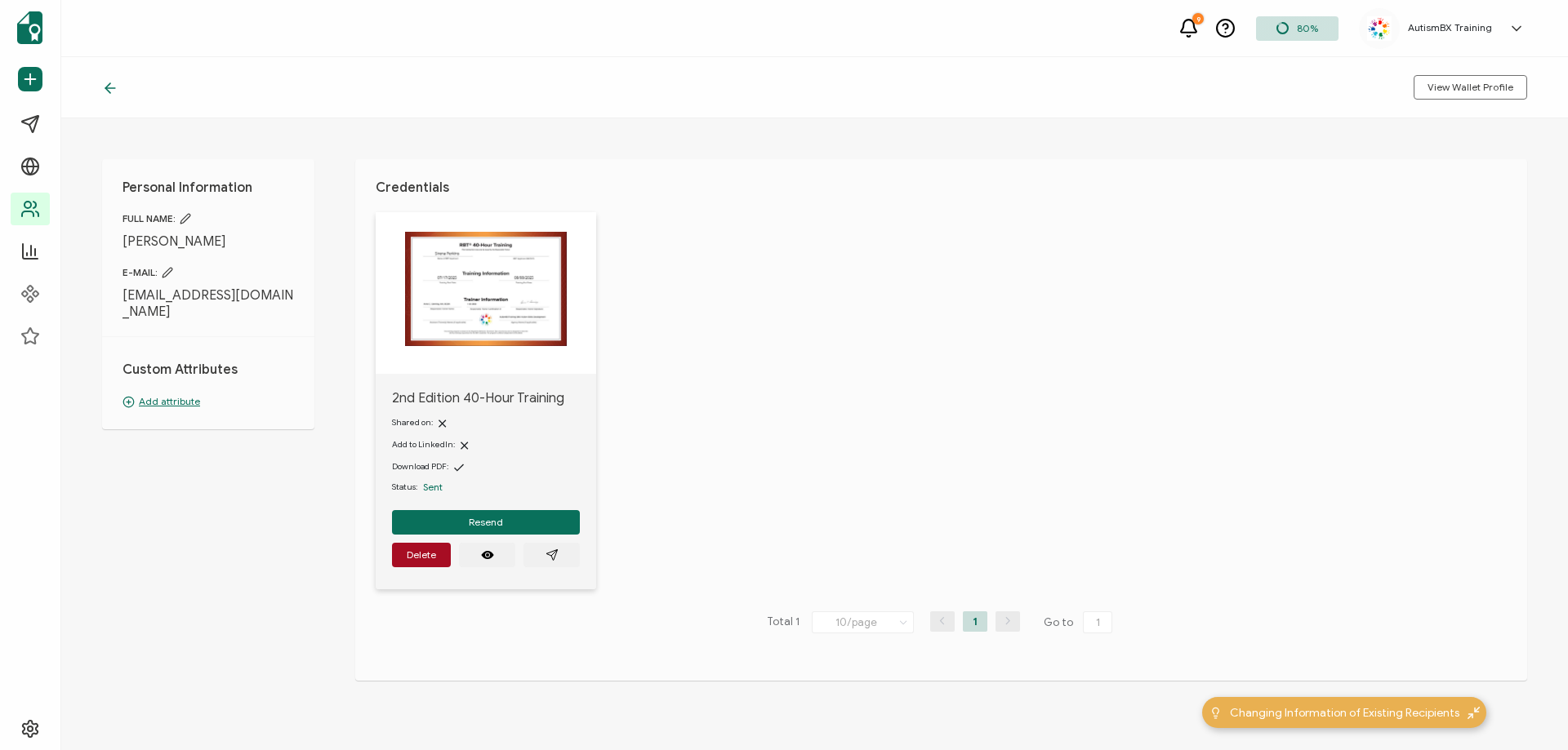
click at [181, 394] on p "Add attribute" at bounding box center [208, 401] width 172 height 15
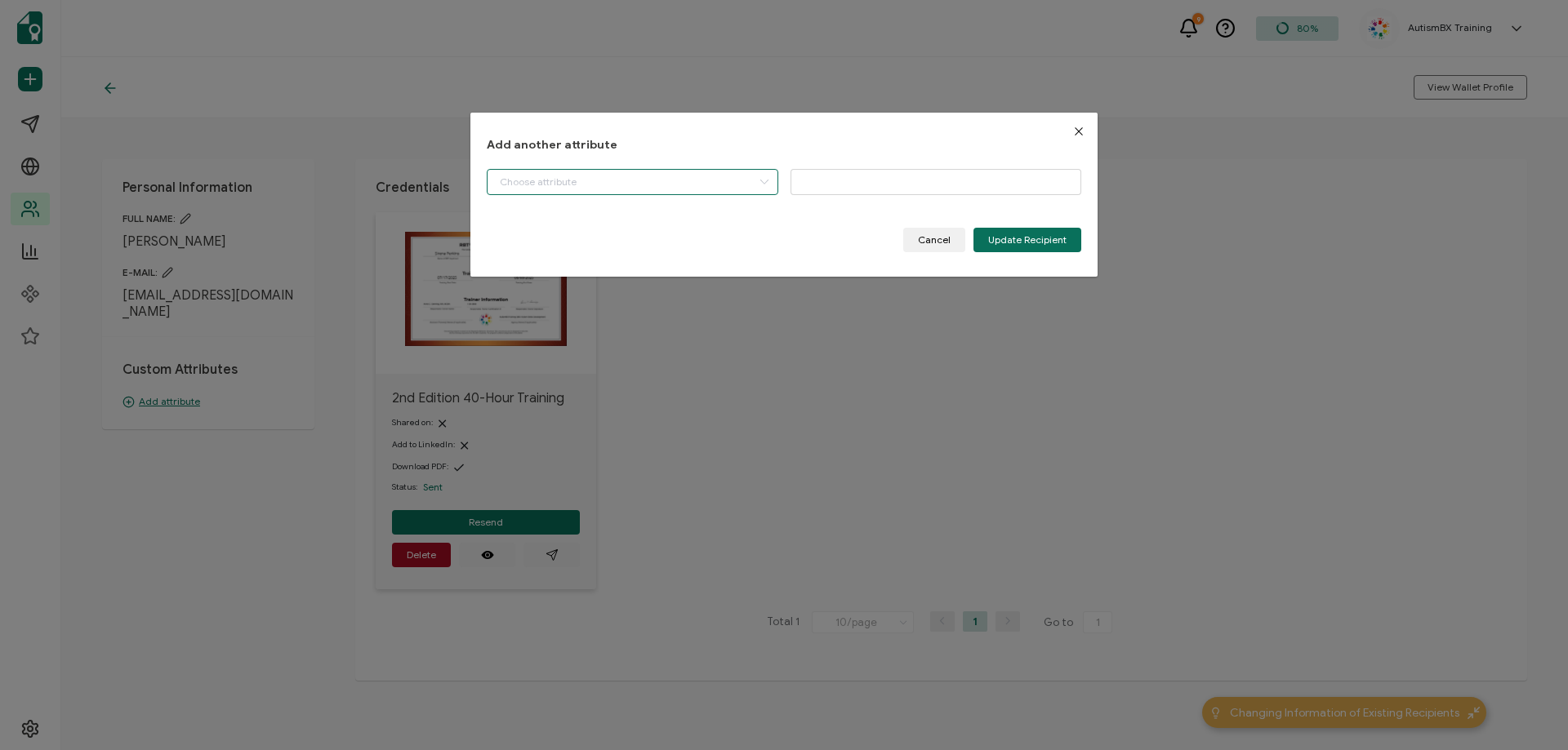
click at [615, 181] on input "dialog" at bounding box center [632, 181] width 291 height 26
click at [605, 236] on li "Start Date" at bounding box center [633, 224] width 301 height 27
type input "Start Date"
click at [826, 180] on input "dialog" at bounding box center [936, 181] width 291 height 26
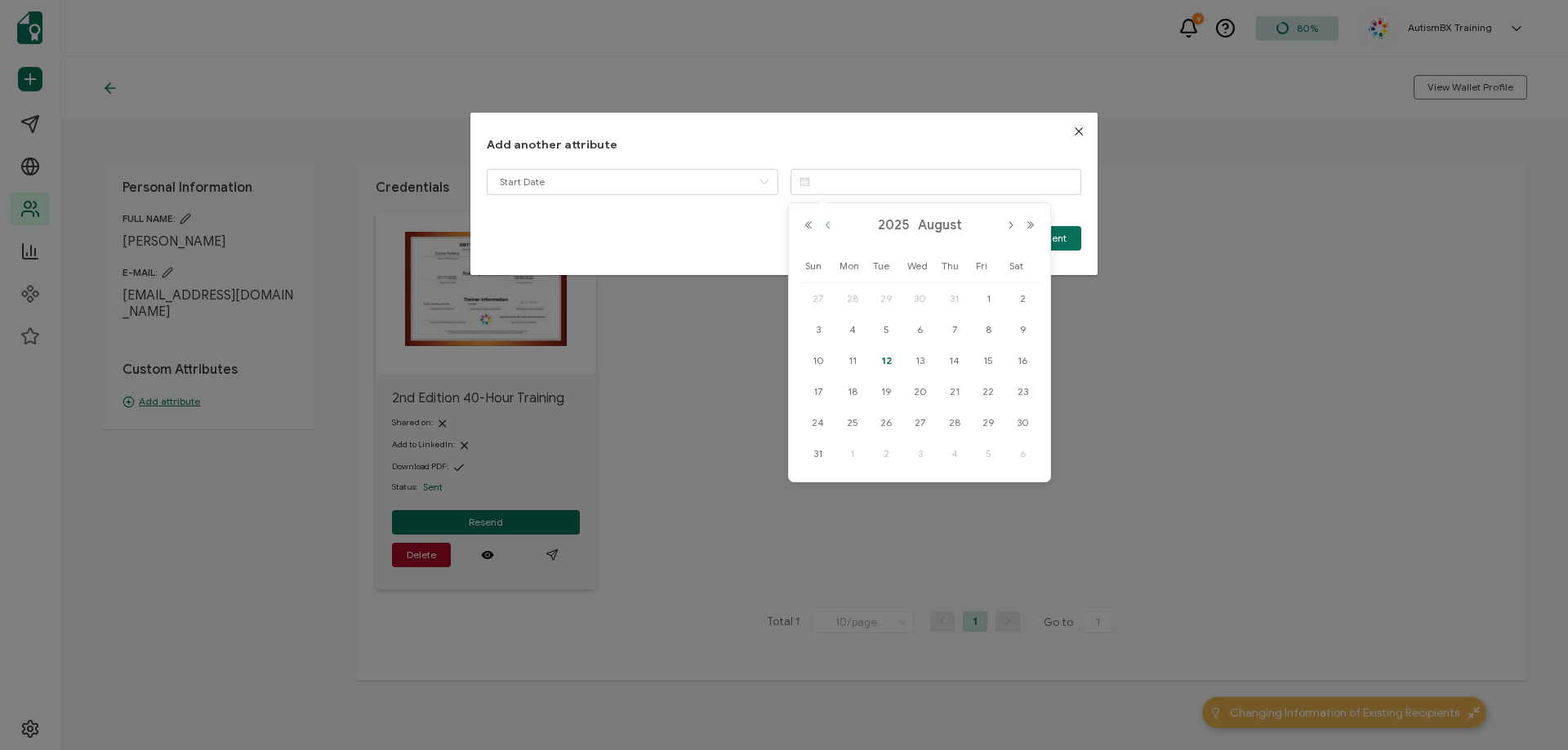
click at [828, 225] on button "Previous Month" at bounding box center [829, 225] width 20 height 12
click at [964, 362] on span "17" at bounding box center [955, 361] width 20 height 20
type input "[DATE]"
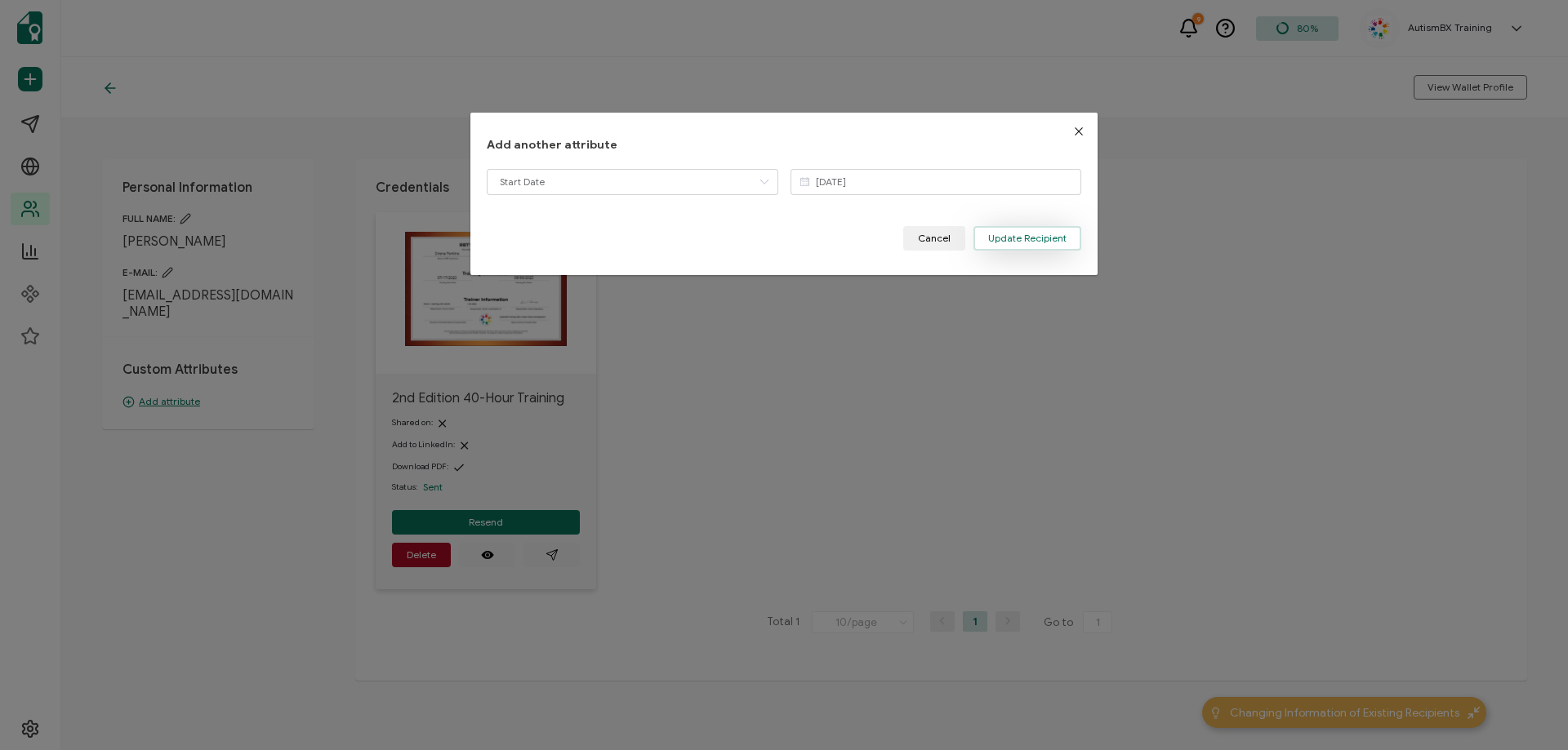
click at [1026, 236] on span "Update Recipient" at bounding box center [1028, 238] width 78 height 10
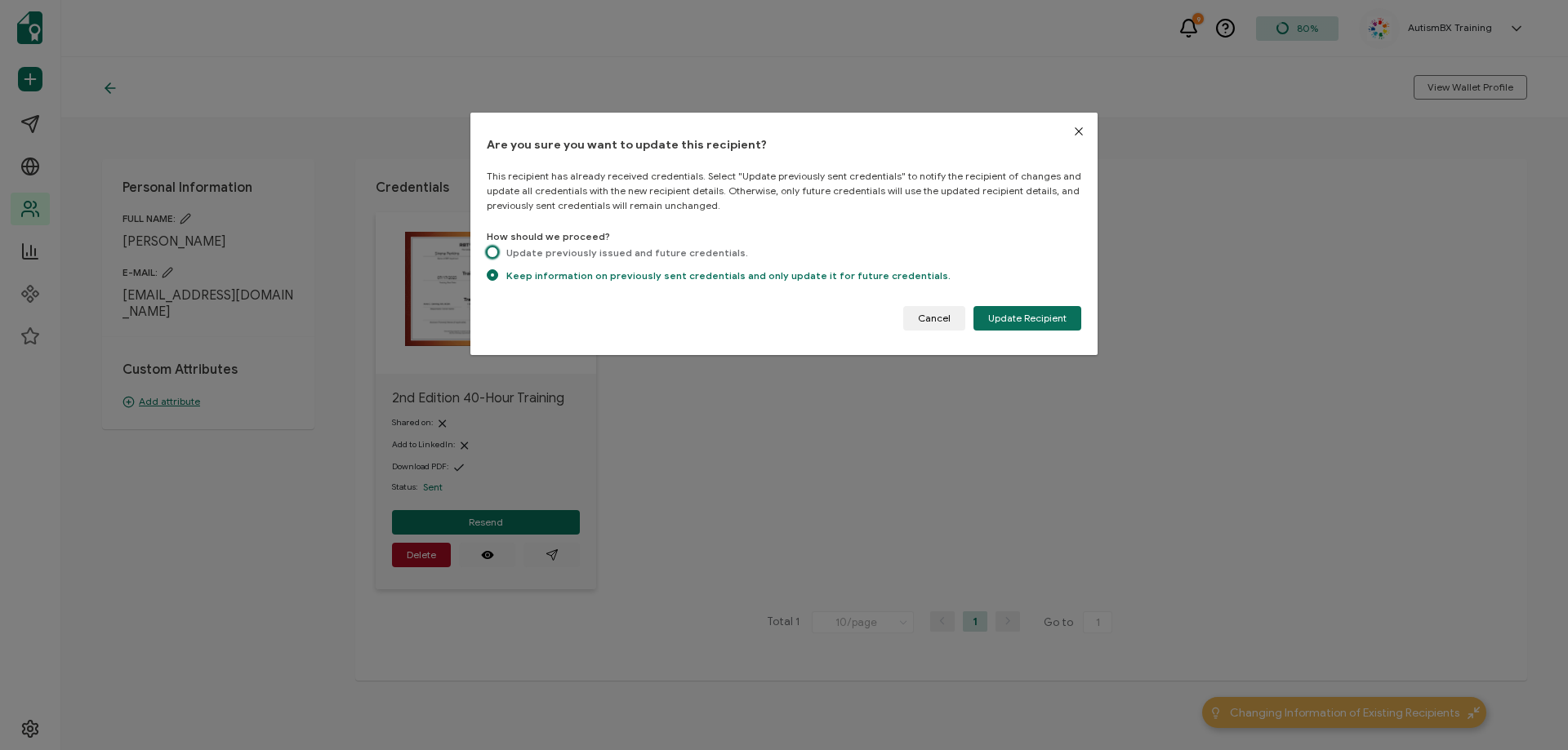
click at [493, 254] on span "dialog" at bounding box center [492, 253] width 12 height 12
click at [493, 254] on input "Update previously issued and future credentials." at bounding box center [492, 254] width 12 height 14
radio input "true"
radio input "false"
click at [1039, 315] on span "Update Recipient" at bounding box center [1028, 319] width 78 height 10
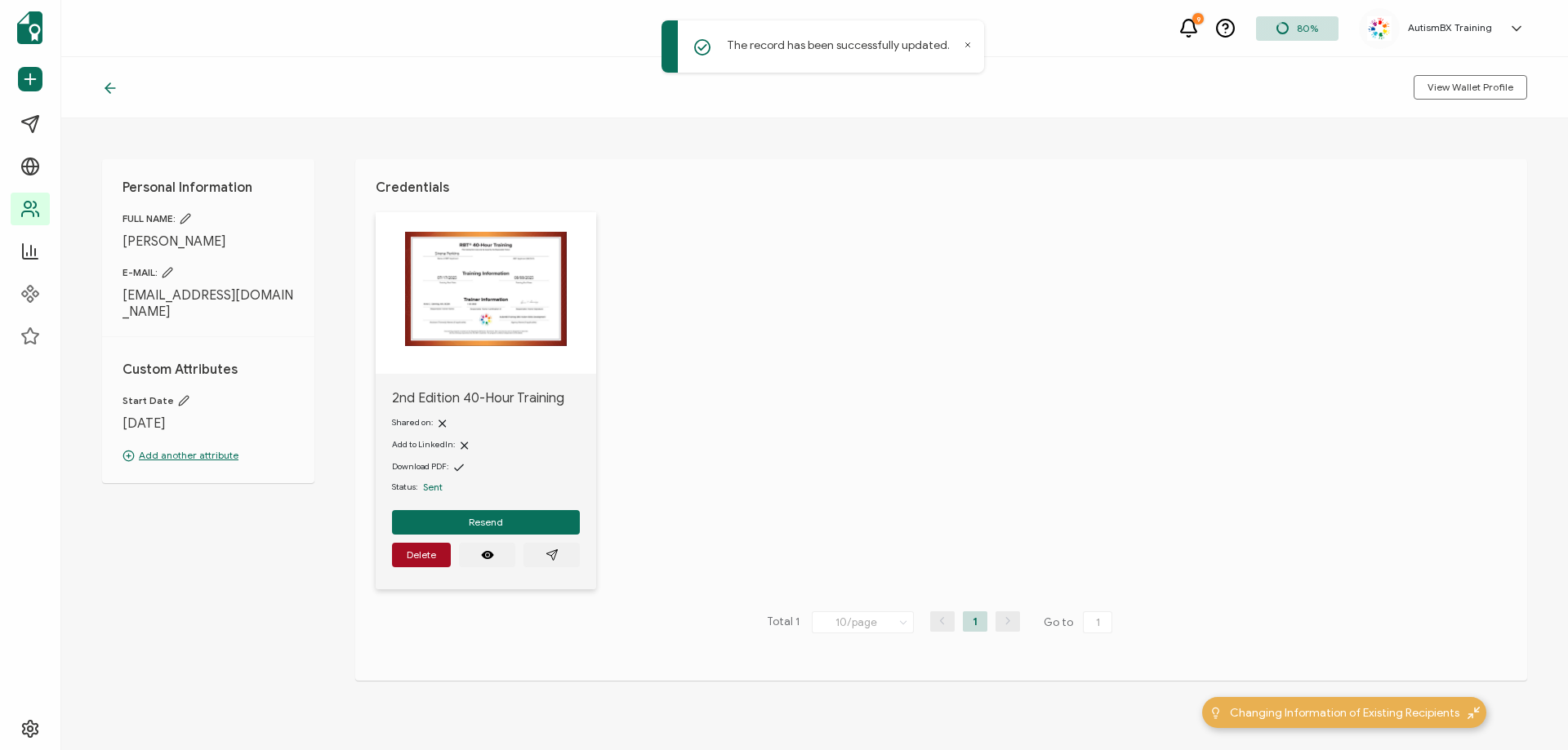
click at [114, 84] on icon at bounding box center [110, 88] width 17 height 17
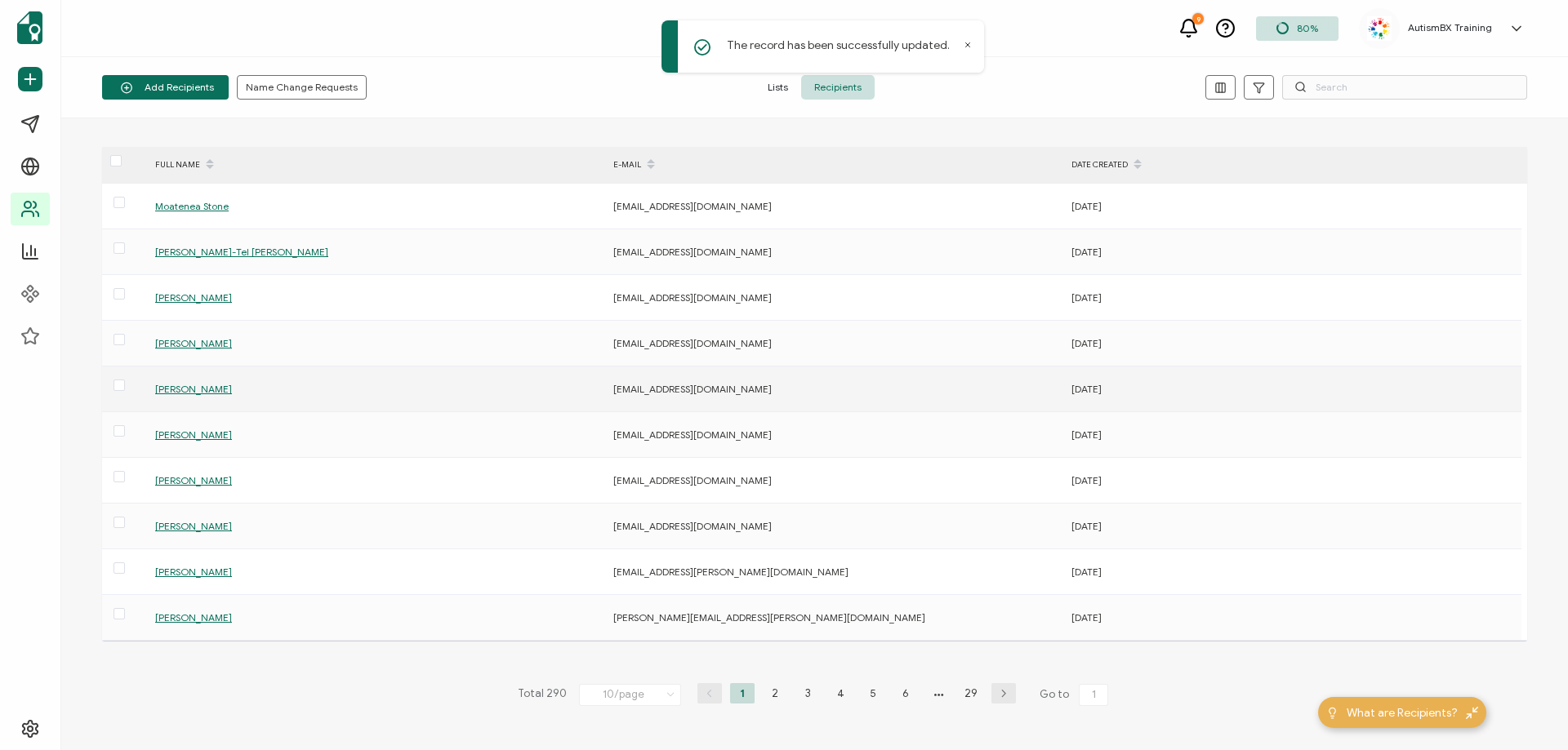
click at [214, 389] on span "[PERSON_NAME]" at bounding box center [193, 389] width 76 height 12
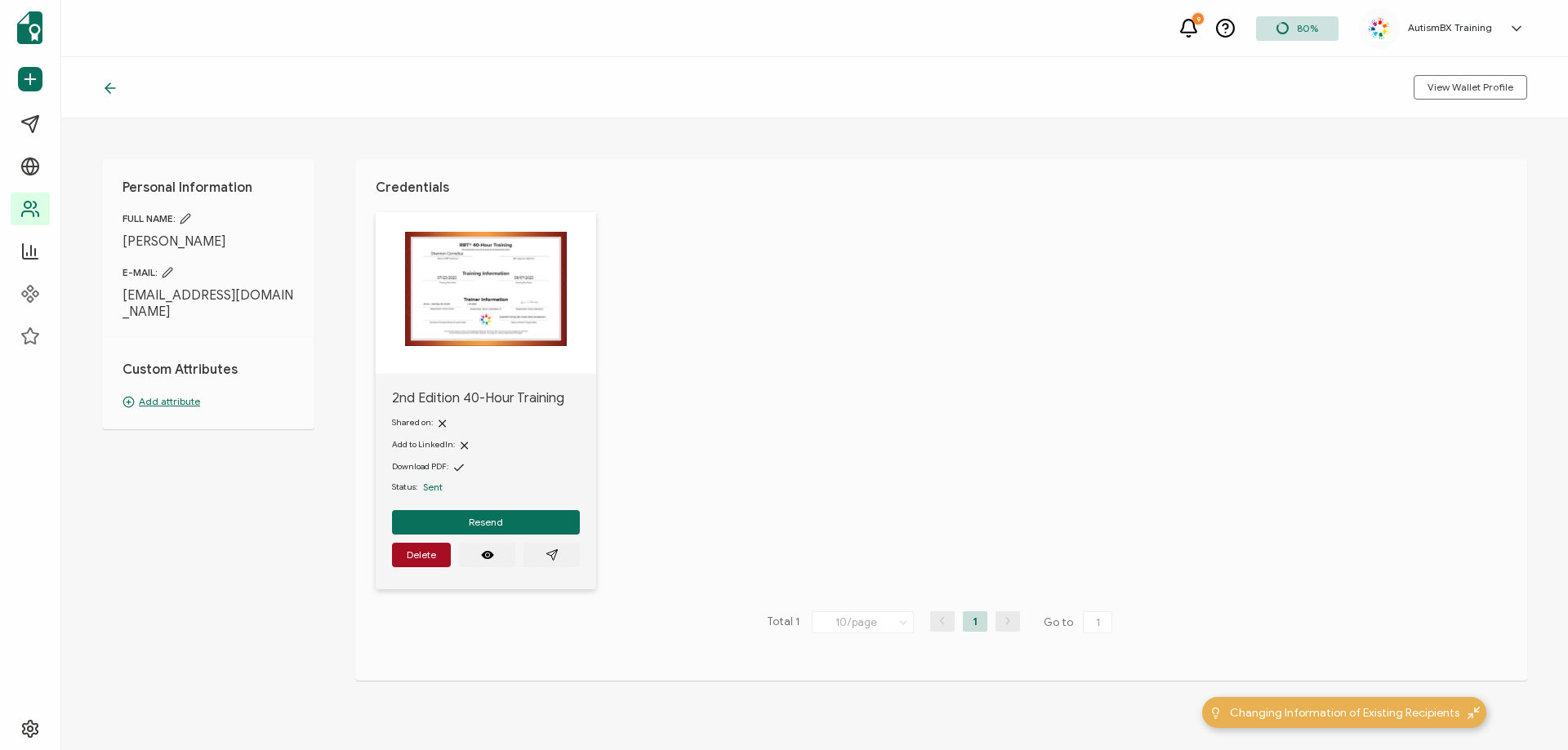
click at [164, 394] on p "Add attribute" at bounding box center [208, 401] width 172 height 15
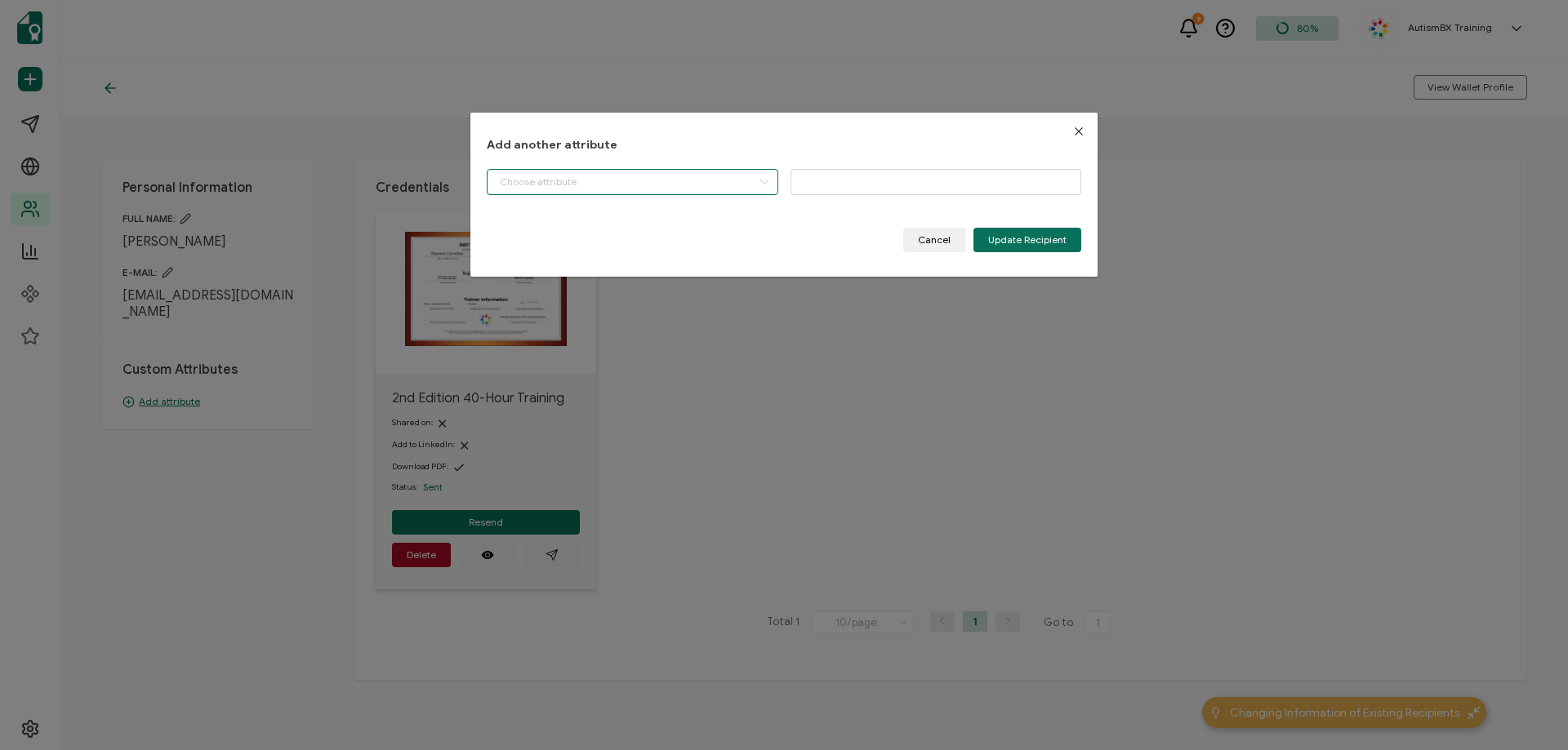
click at [661, 187] on input "dialog" at bounding box center [632, 181] width 291 height 26
click at [616, 224] on li "Start Date" at bounding box center [633, 224] width 301 height 27
type input "Start Date"
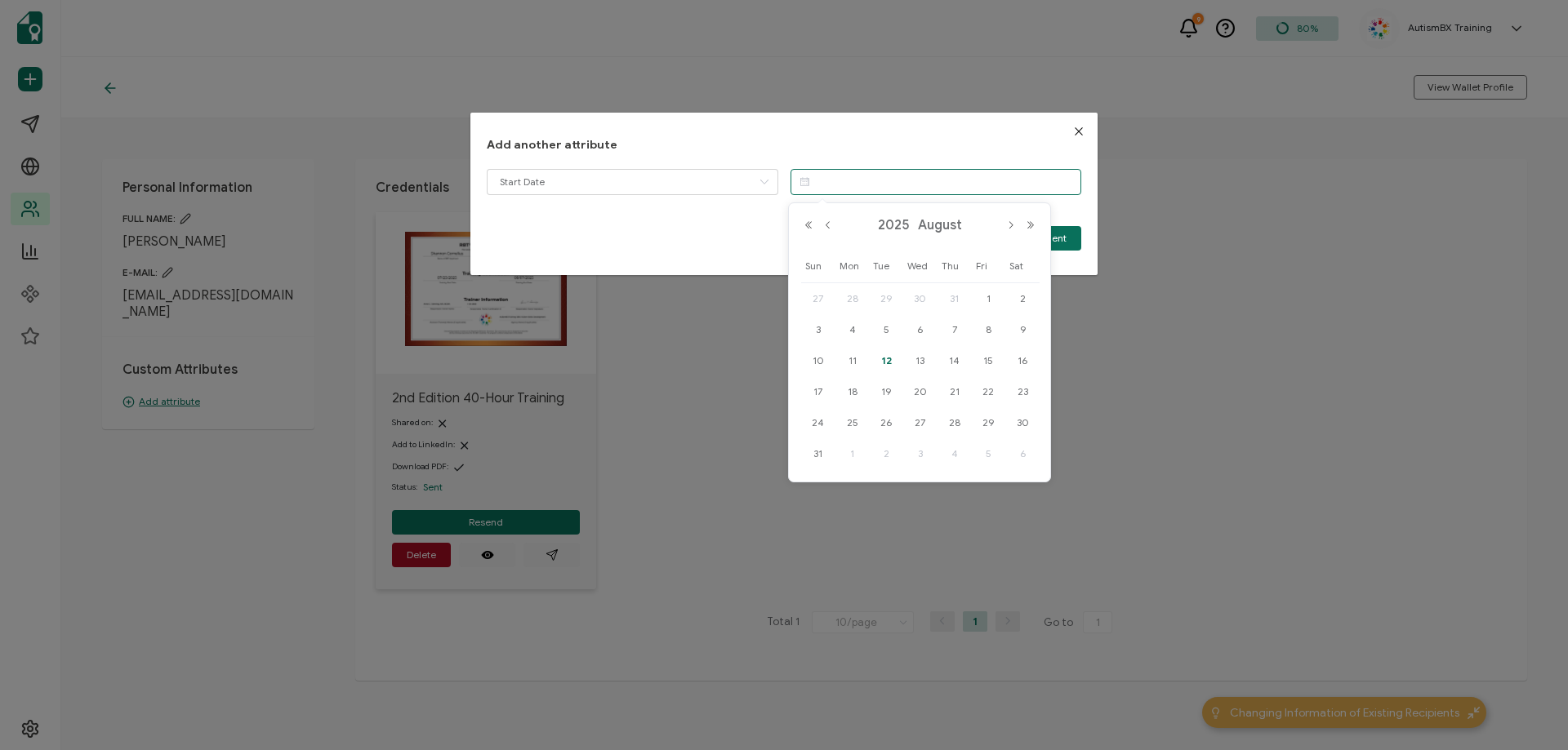
click at [837, 183] on input "dialog" at bounding box center [936, 181] width 291 height 26
click at [824, 225] on button "Previous Month" at bounding box center [829, 225] width 20 height 12
click at [988, 396] on span "25" at bounding box center [988, 392] width 20 height 20
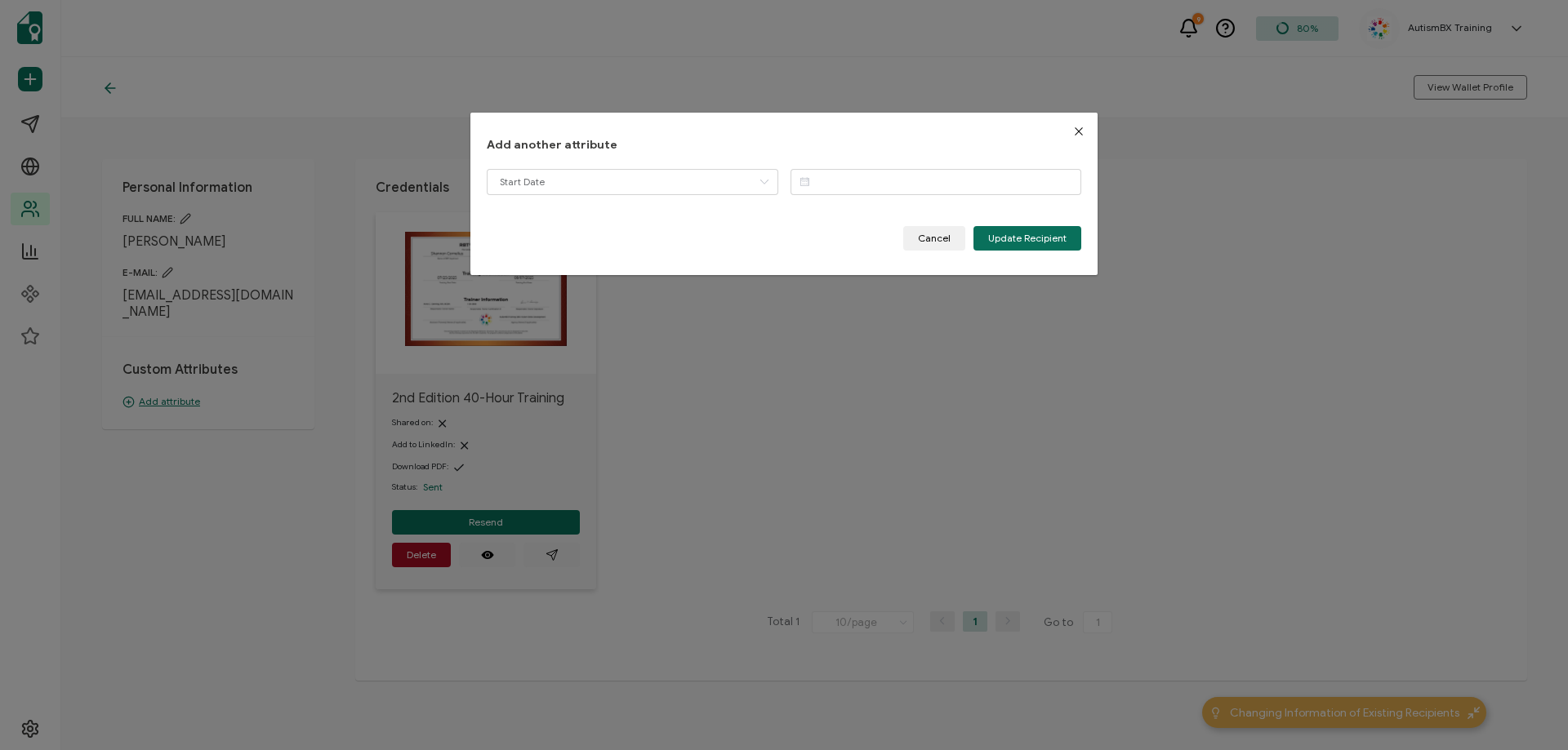
type input "[DATE]"
click at [1017, 234] on span "Update Recipient" at bounding box center [1028, 238] width 78 height 10
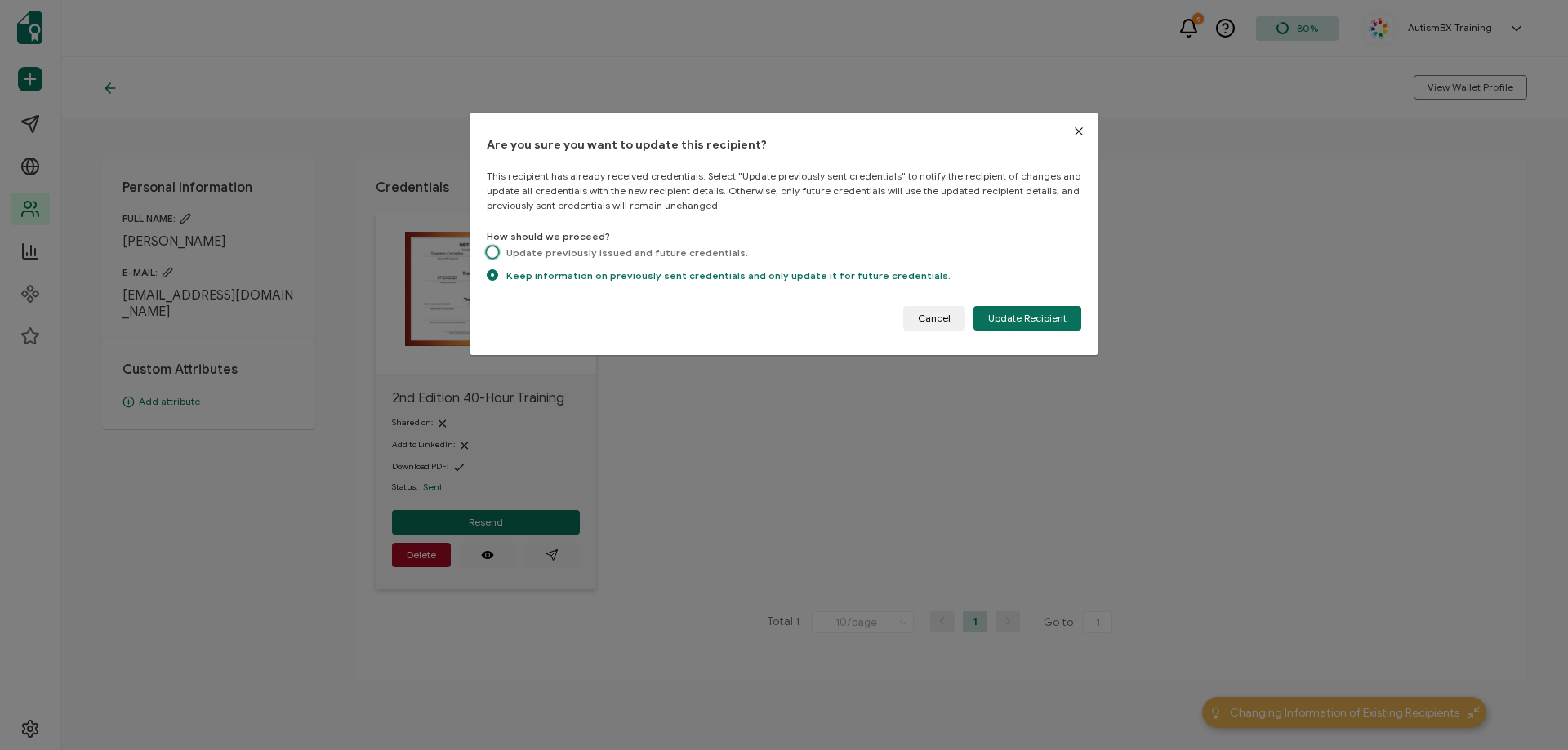
click at [497, 247] on span "dialog" at bounding box center [492, 254] width 12 height 14
click at [497, 247] on input "Update previously issued and future credentials." at bounding box center [492, 254] width 12 height 14
radio input "true"
radio input "false"
click at [1011, 320] on span "Update Recipient" at bounding box center [1028, 319] width 78 height 10
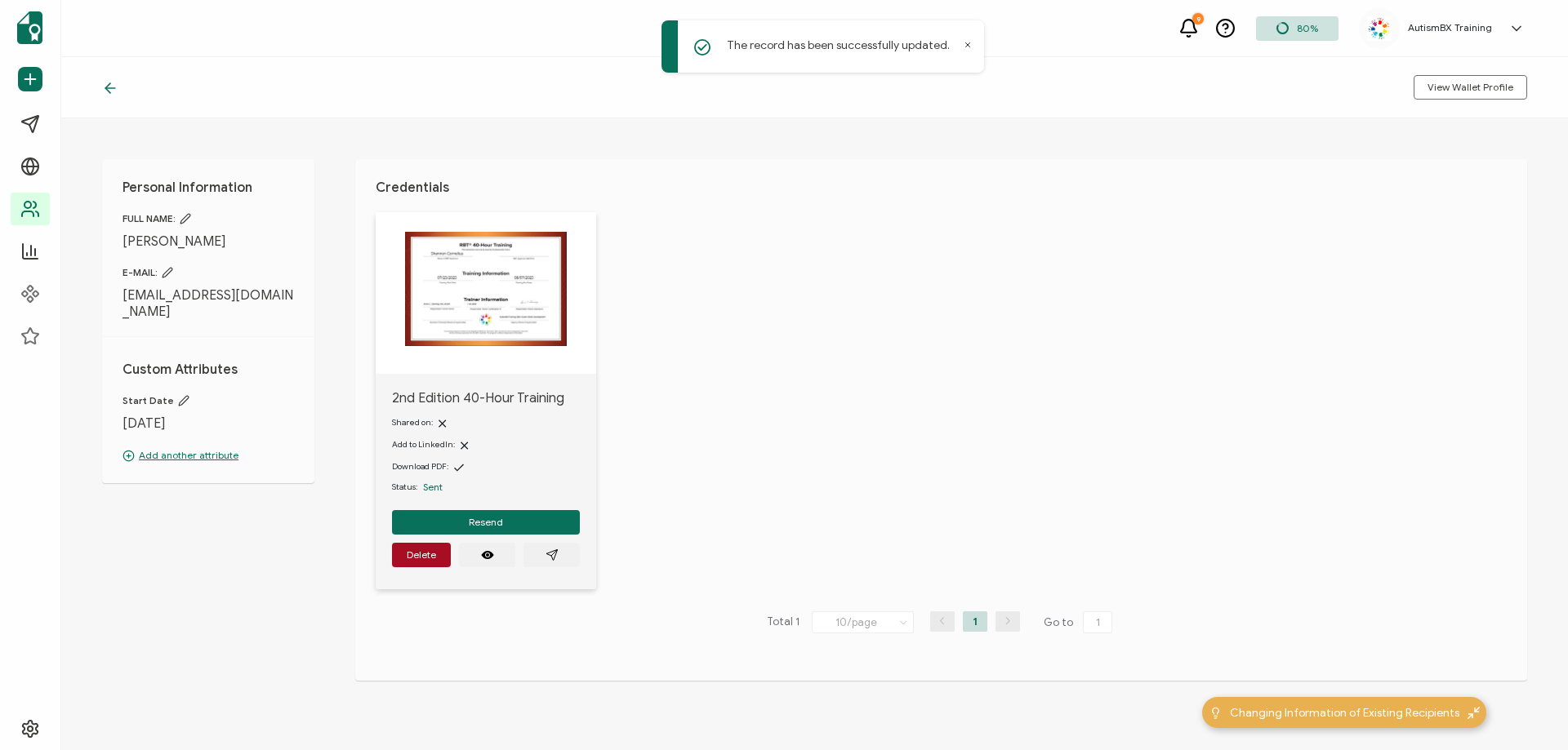
click at [109, 90] on icon at bounding box center [107, 88] width 5 height 10
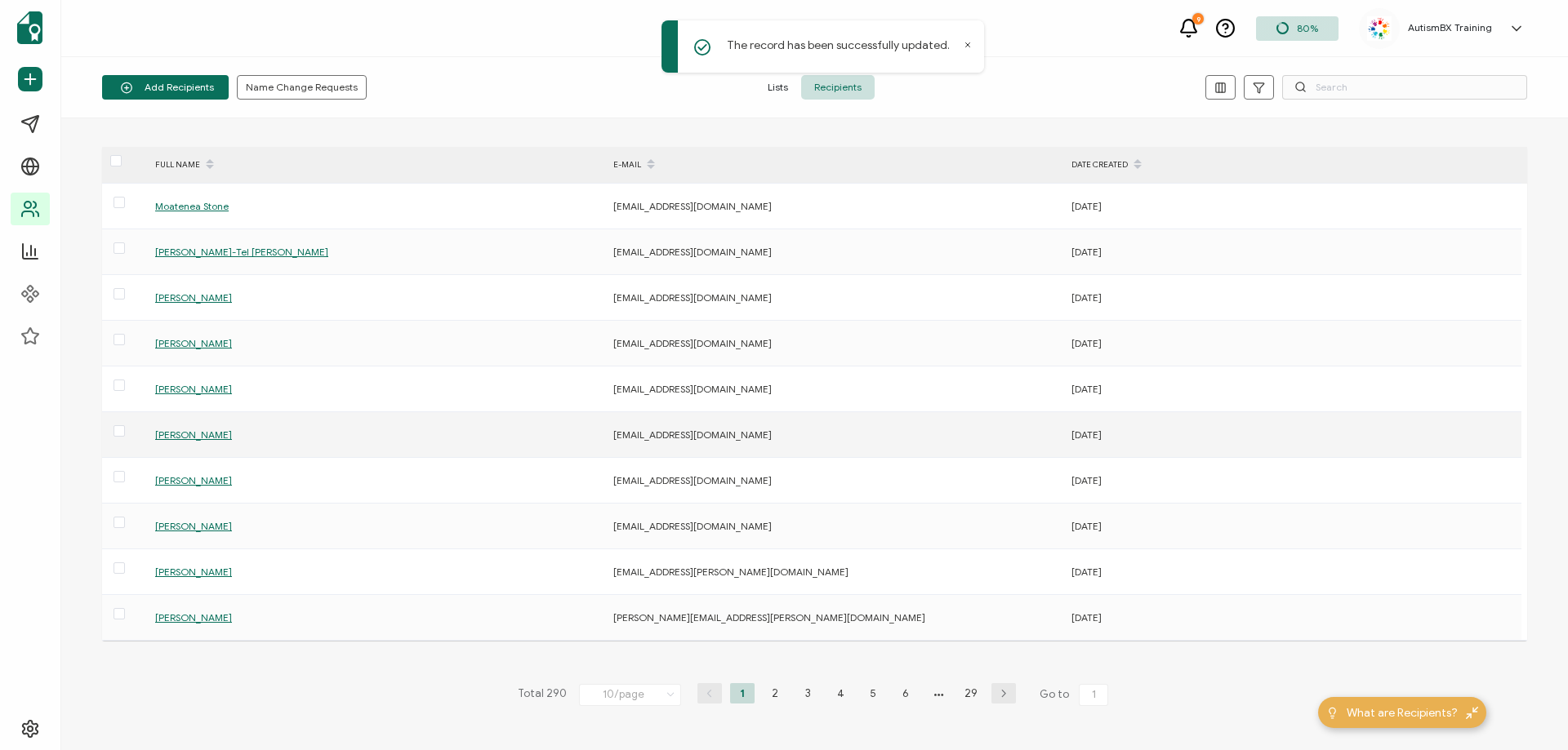
click at [201, 429] on span "[PERSON_NAME]" at bounding box center [193, 434] width 76 height 12
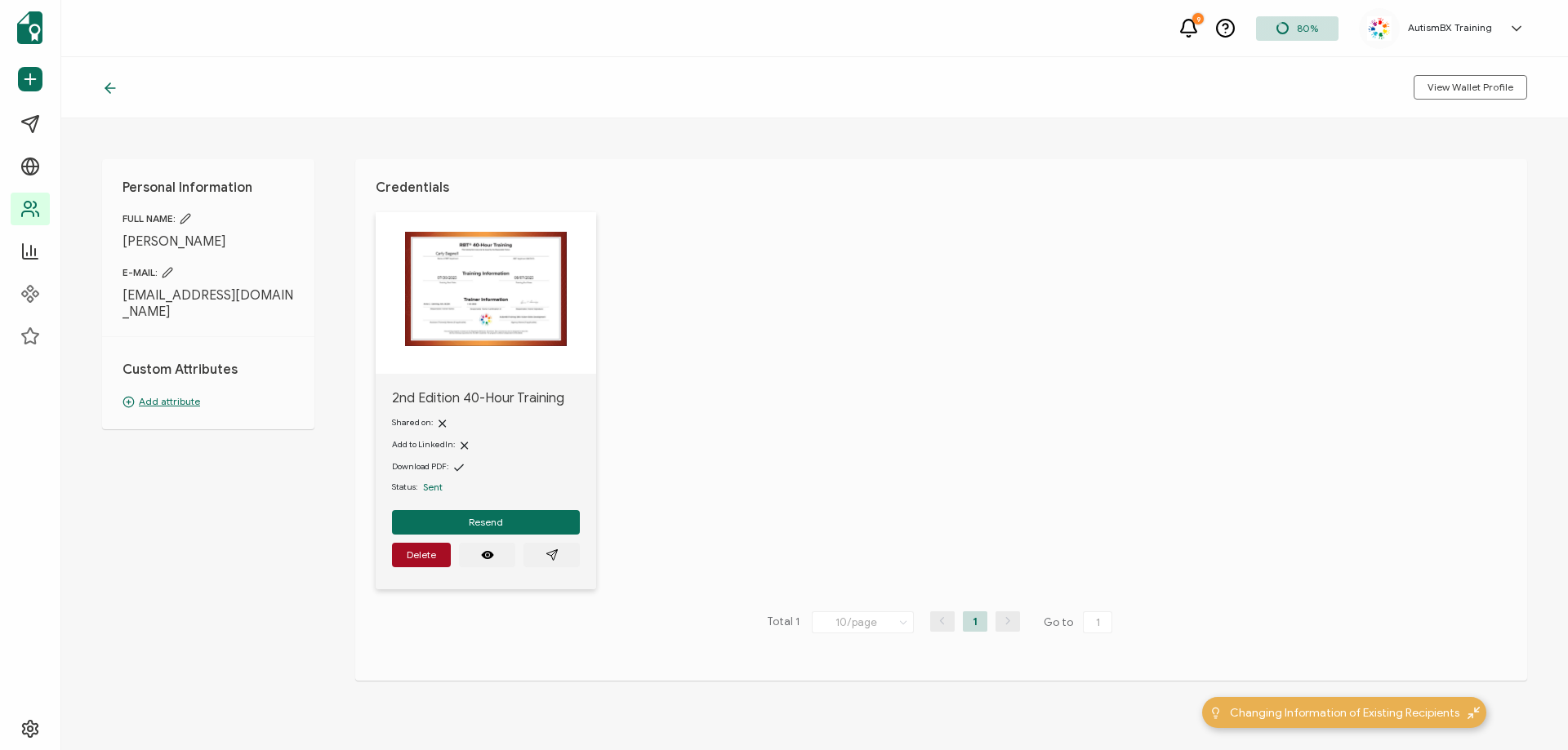
click at [162, 394] on p "Add attribute" at bounding box center [208, 401] width 172 height 15
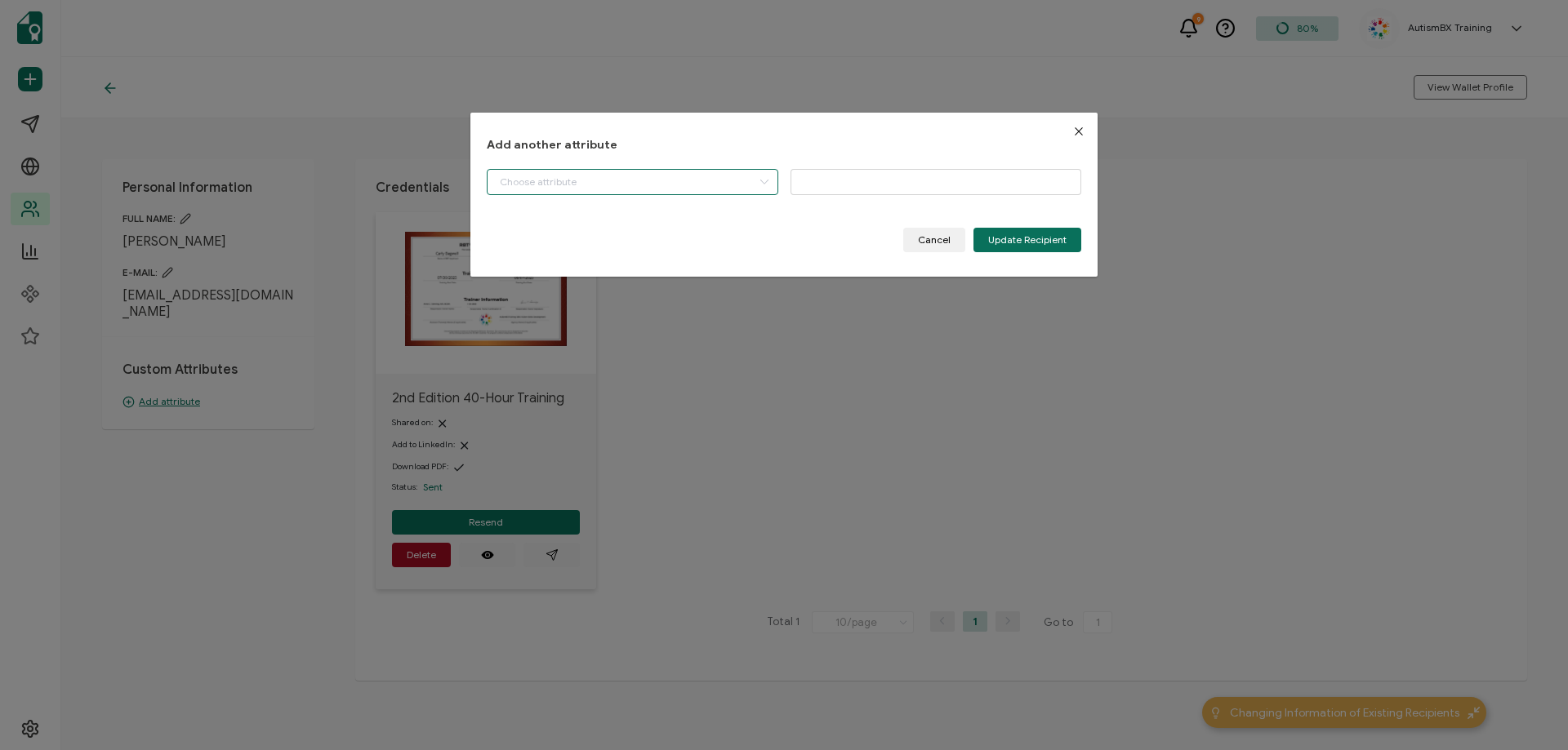
click at [670, 184] on input "dialog" at bounding box center [632, 181] width 291 height 26
click at [628, 233] on li "Start Date" at bounding box center [633, 224] width 301 height 27
type input "Start Date"
click at [838, 180] on input "dialog" at bounding box center [936, 181] width 291 height 26
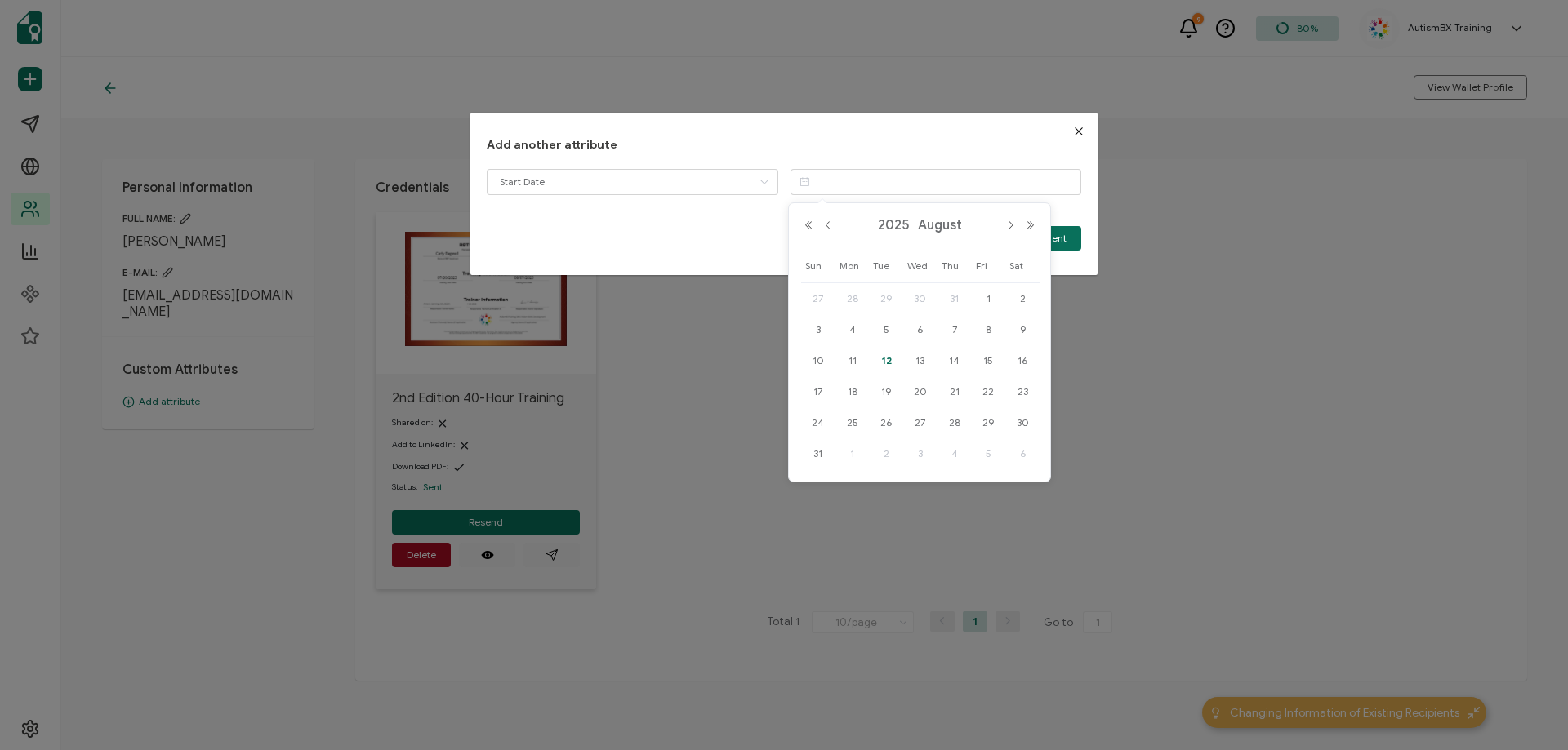
click at [925, 294] on span "30" at bounding box center [921, 299] width 20 height 20
type input "[DATE]"
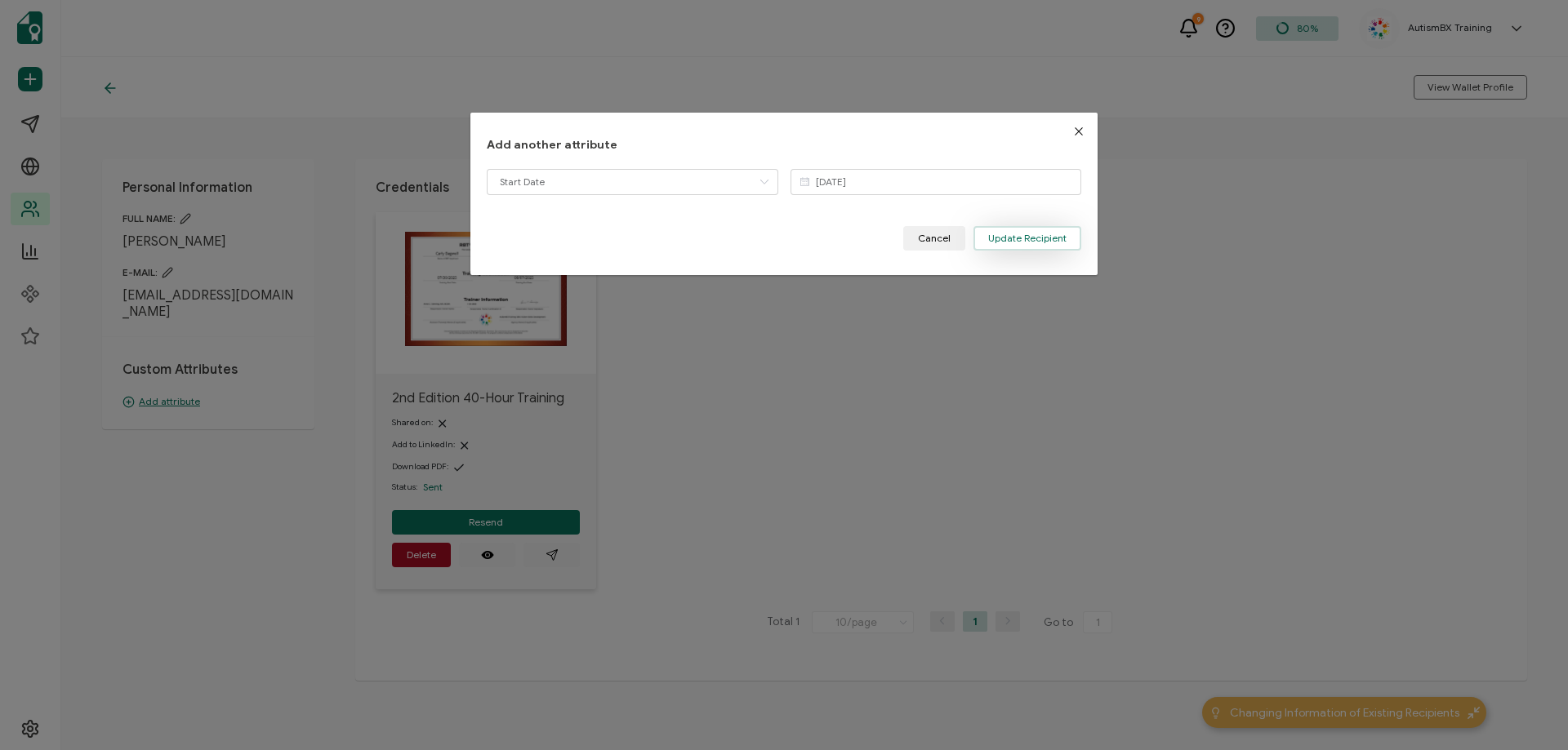
click at [1030, 237] on span "Update Recipient" at bounding box center [1028, 238] width 78 height 10
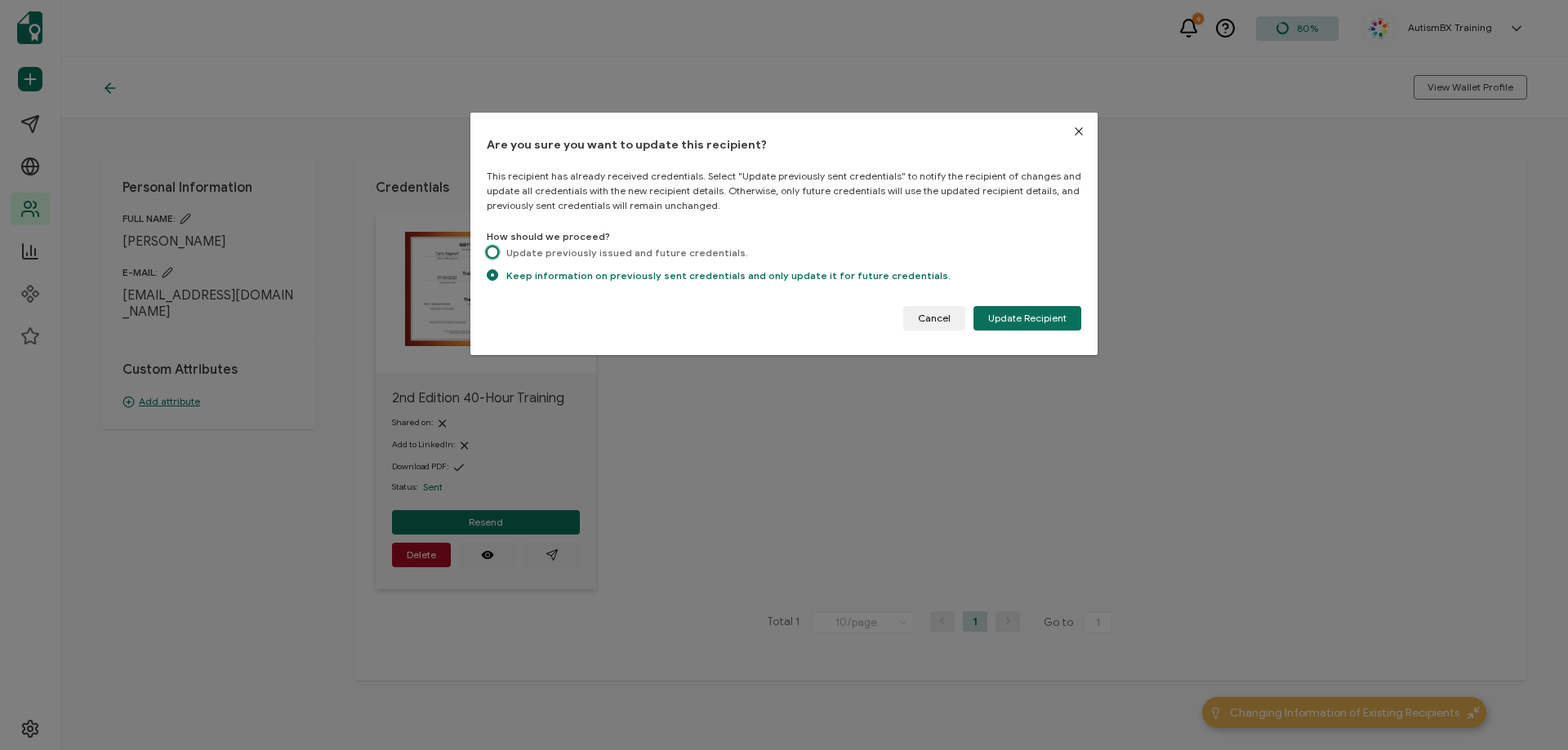
click at [491, 257] on span "dialog" at bounding box center [492, 253] width 12 height 12
click at [491, 257] on input "Update previously issued and future credentials." at bounding box center [492, 254] width 12 height 14
radio input "true"
radio input "false"
click at [1024, 320] on span "Update Recipient" at bounding box center [1028, 319] width 78 height 10
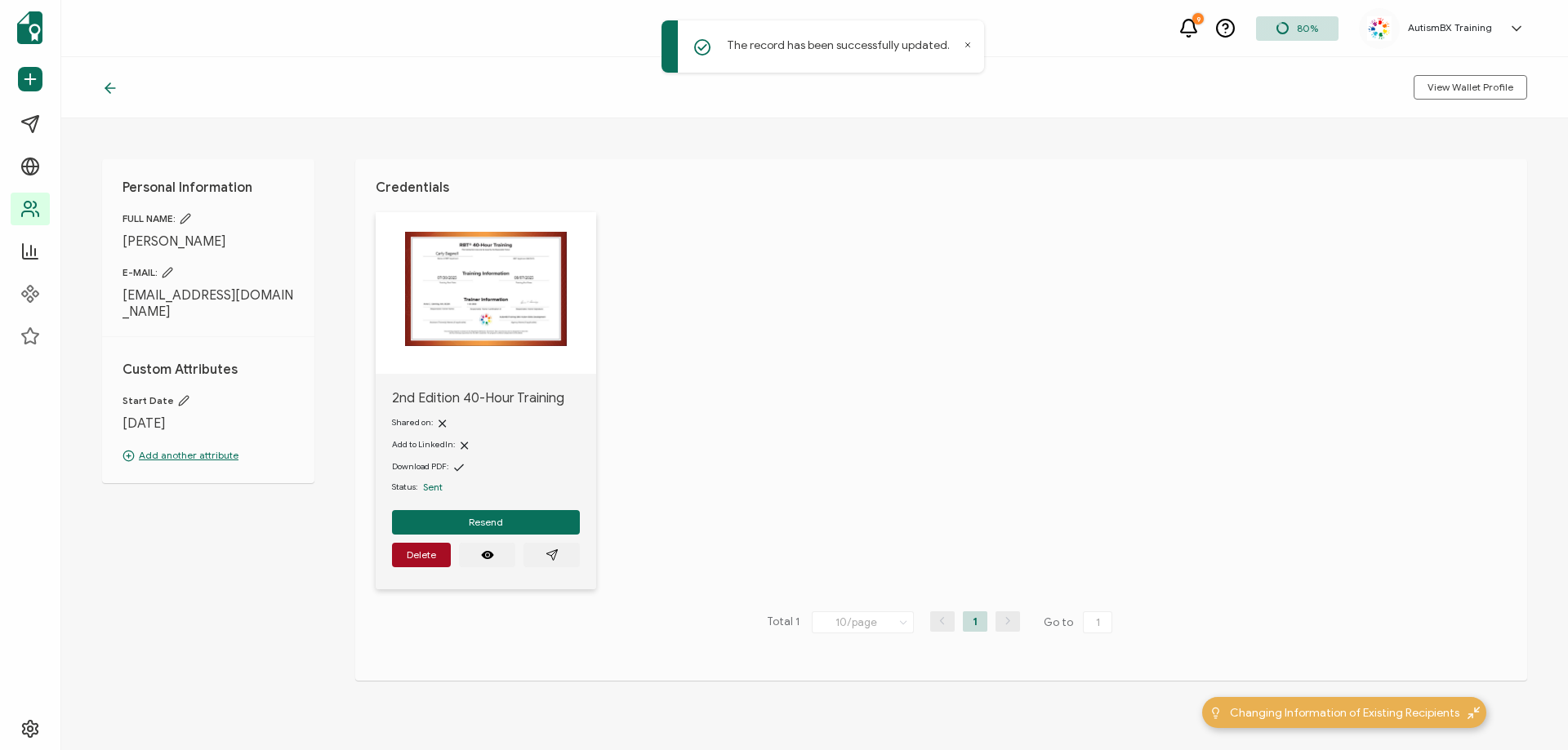
click at [110, 85] on icon at bounding box center [110, 88] width 17 height 17
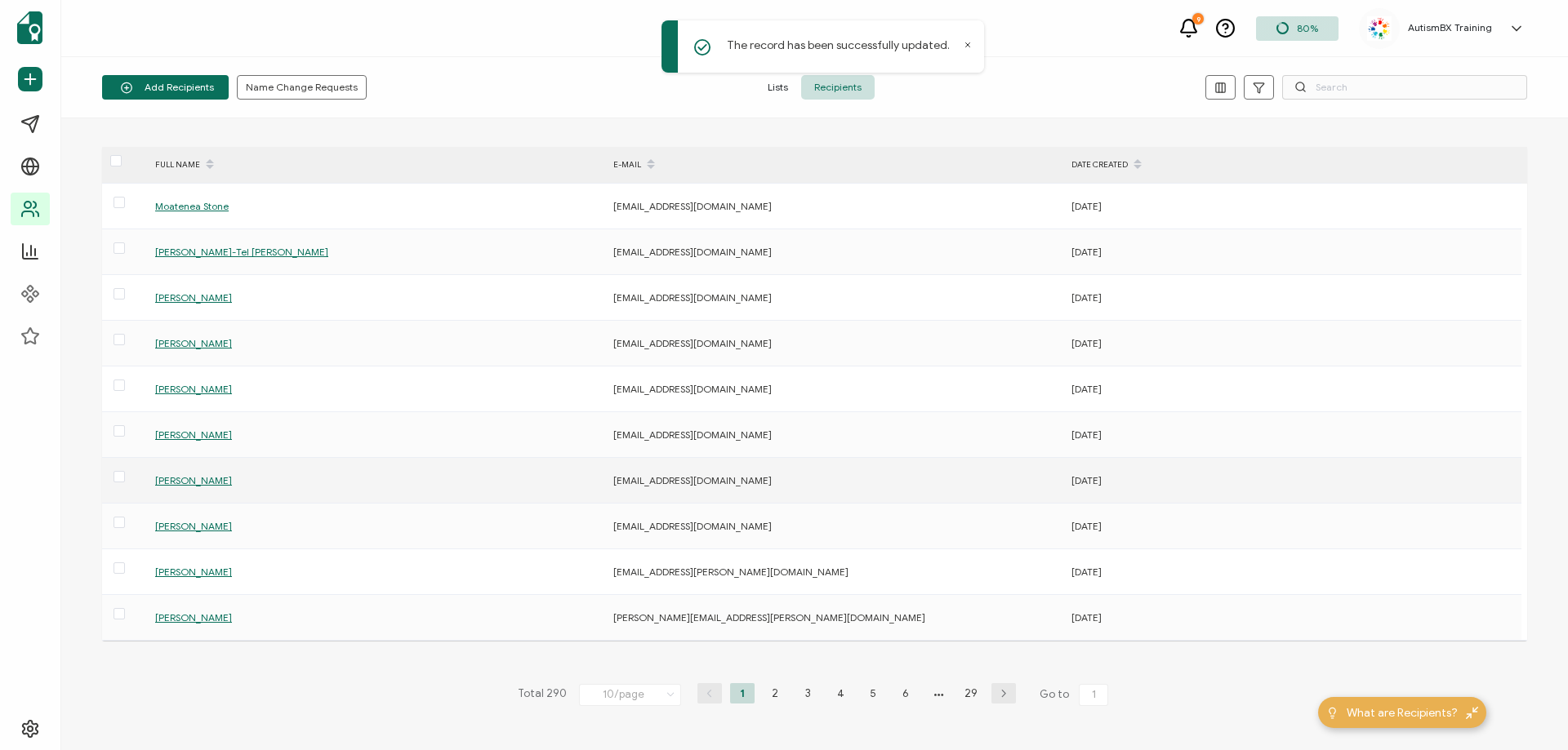
click at [195, 481] on span "[PERSON_NAME]" at bounding box center [193, 480] width 76 height 12
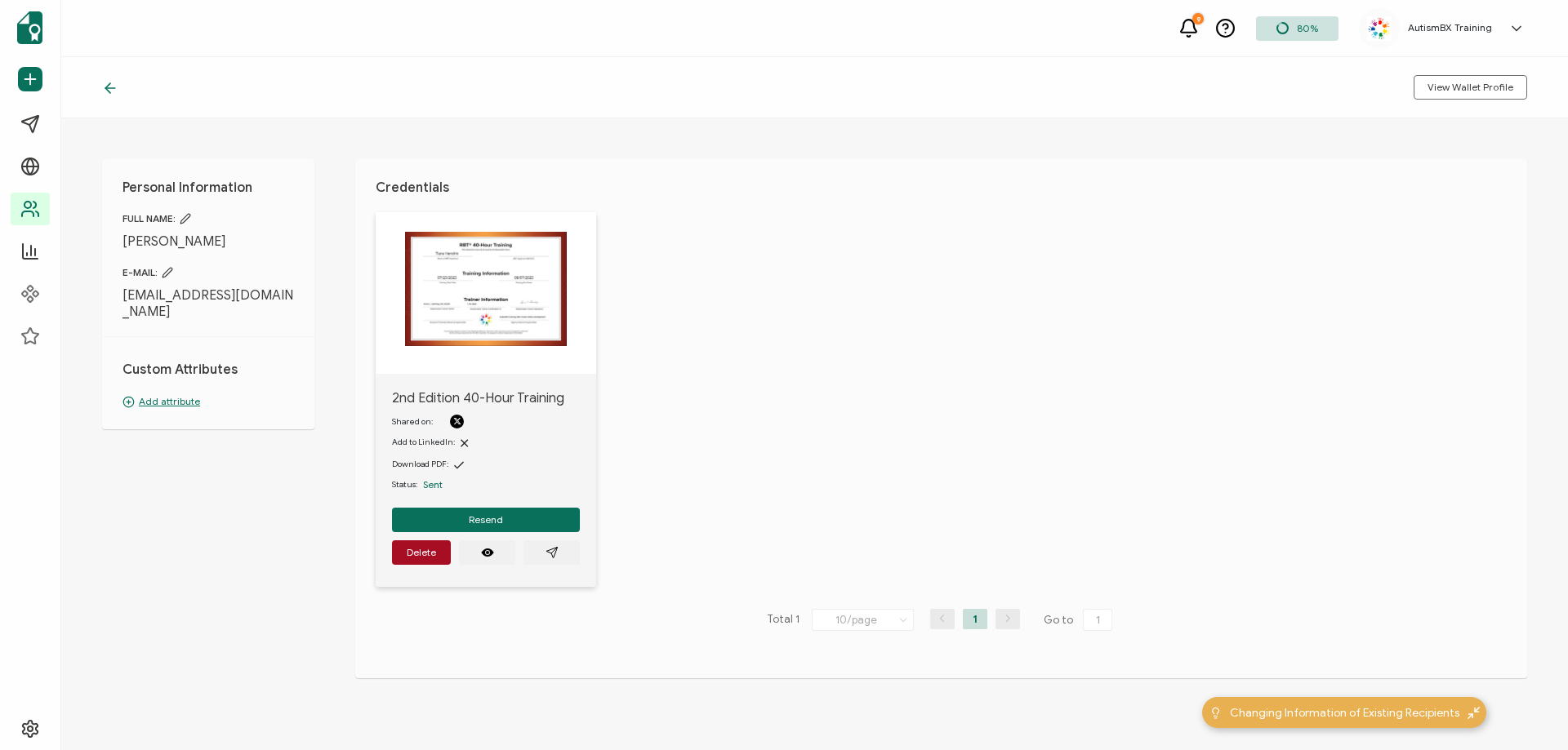
click at [175, 394] on p "Add attribute" at bounding box center [208, 401] width 172 height 15
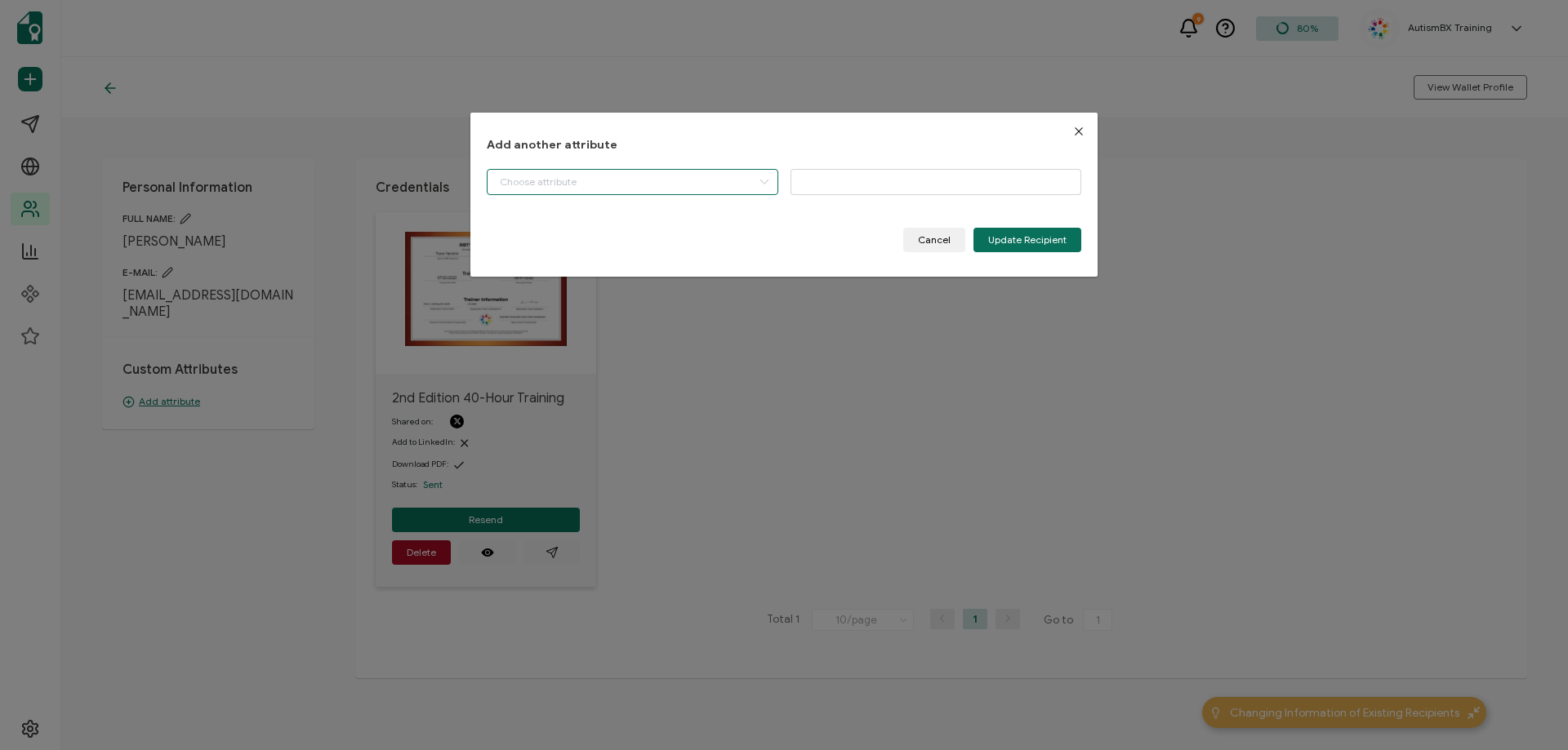
click at [591, 183] on input "dialog" at bounding box center [632, 181] width 291 height 26
click at [569, 229] on li "Start Date" at bounding box center [633, 224] width 301 height 27
type input "Start Date"
click at [841, 185] on input "dialog" at bounding box center [936, 181] width 291 height 26
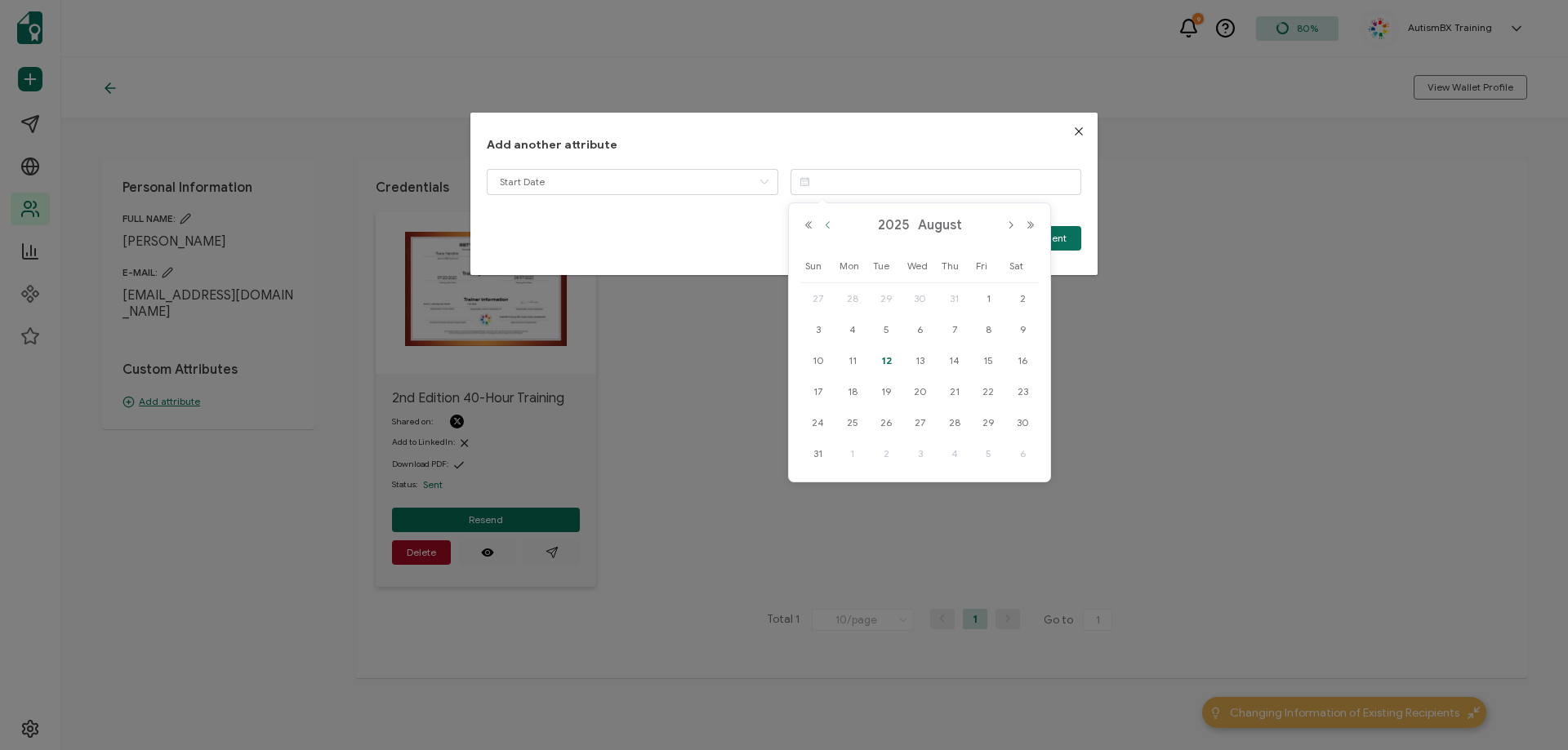
click at [829, 229] on button "Previous Month" at bounding box center [829, 225] width 20 height 12
click at [991, 387] on span "25" at bounding box center [988, 392] width 20 height 20
type input "[DATE]"
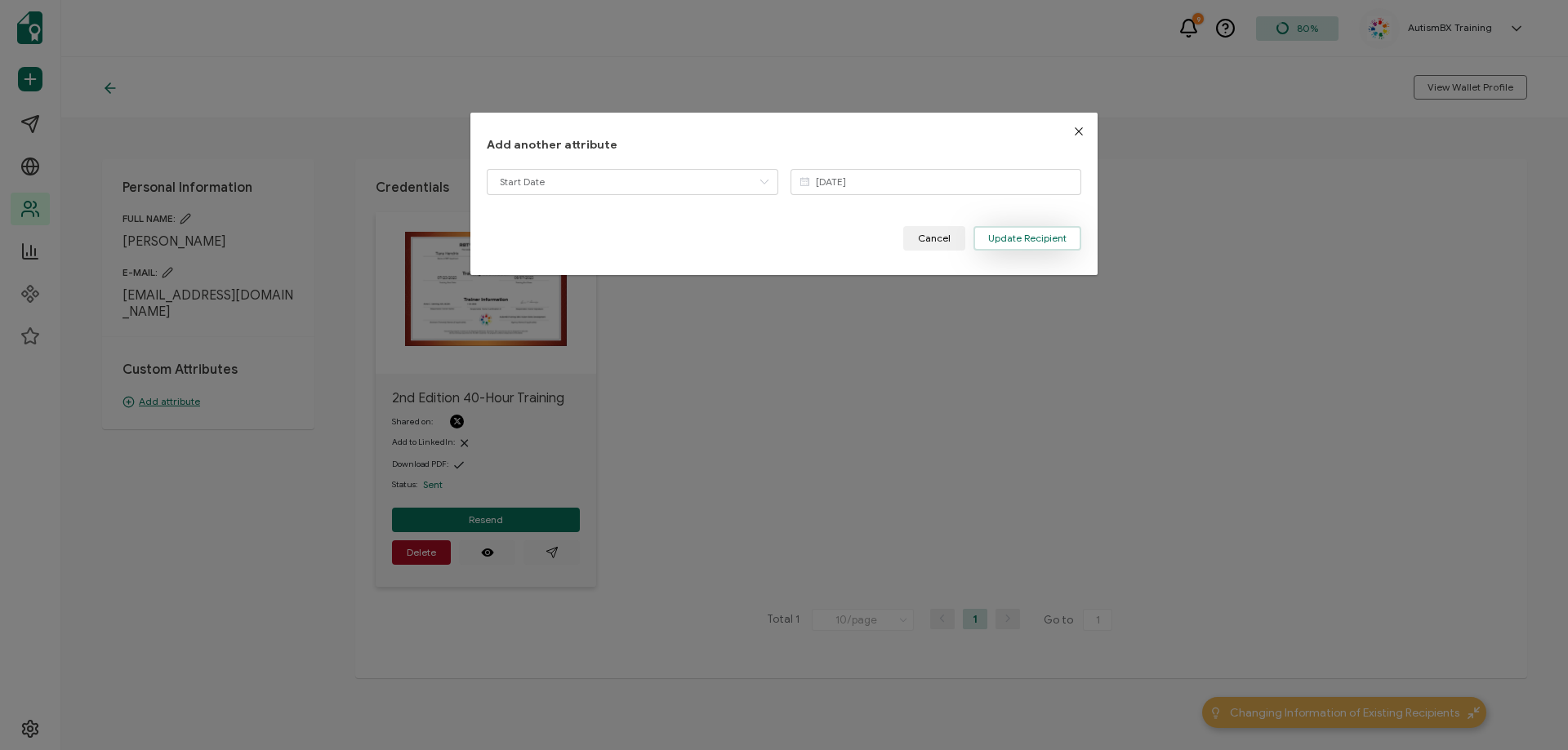
click at [1024, 236] on span "Update Recipient" at bounding box center [1028, 238] width 78 height 10
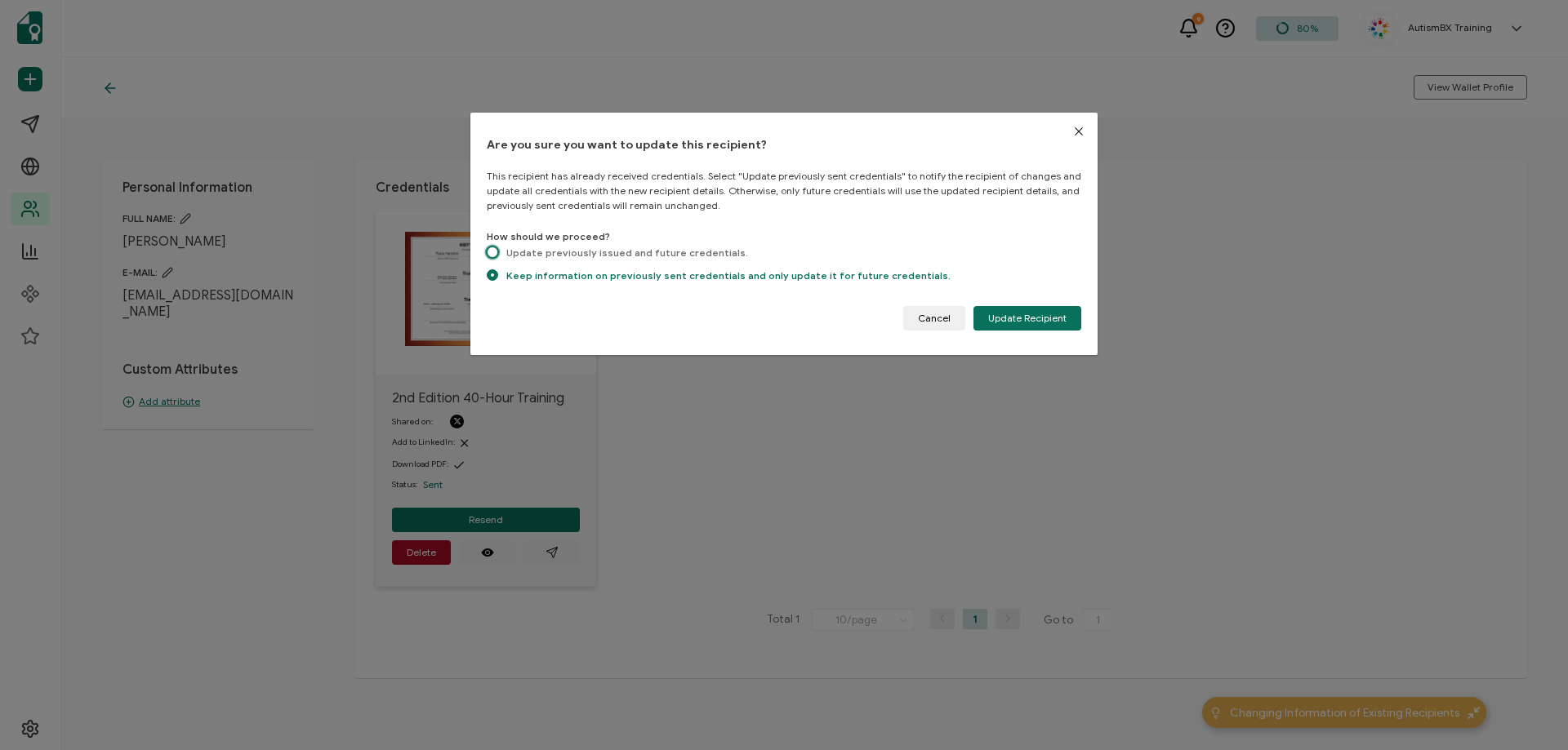
click at [496, 257] on span "dialog" at bounding box center [492, 253] width 12 height 12
click at [496, 257] on input "Update previously issued and future credentials." at bounding box center [492, 254] width 12 height 14
radio input "true"
radio input "false"
click at [1046, 320] on span "Update Recipient" at bounding box center [1028, 319] width 78 height 10
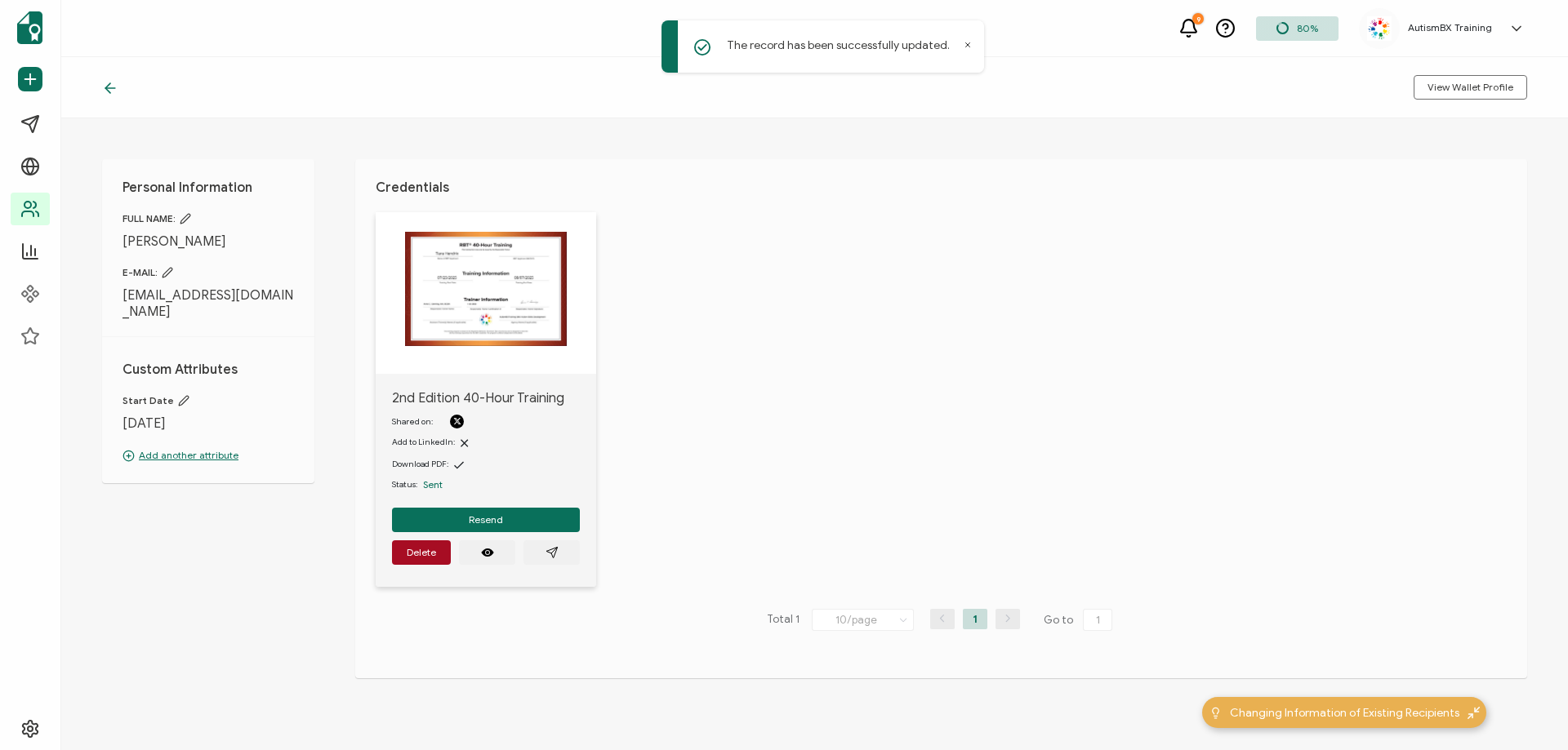
click at [112, 82] on icon at bounding box center [110, 88] width 17 height 17
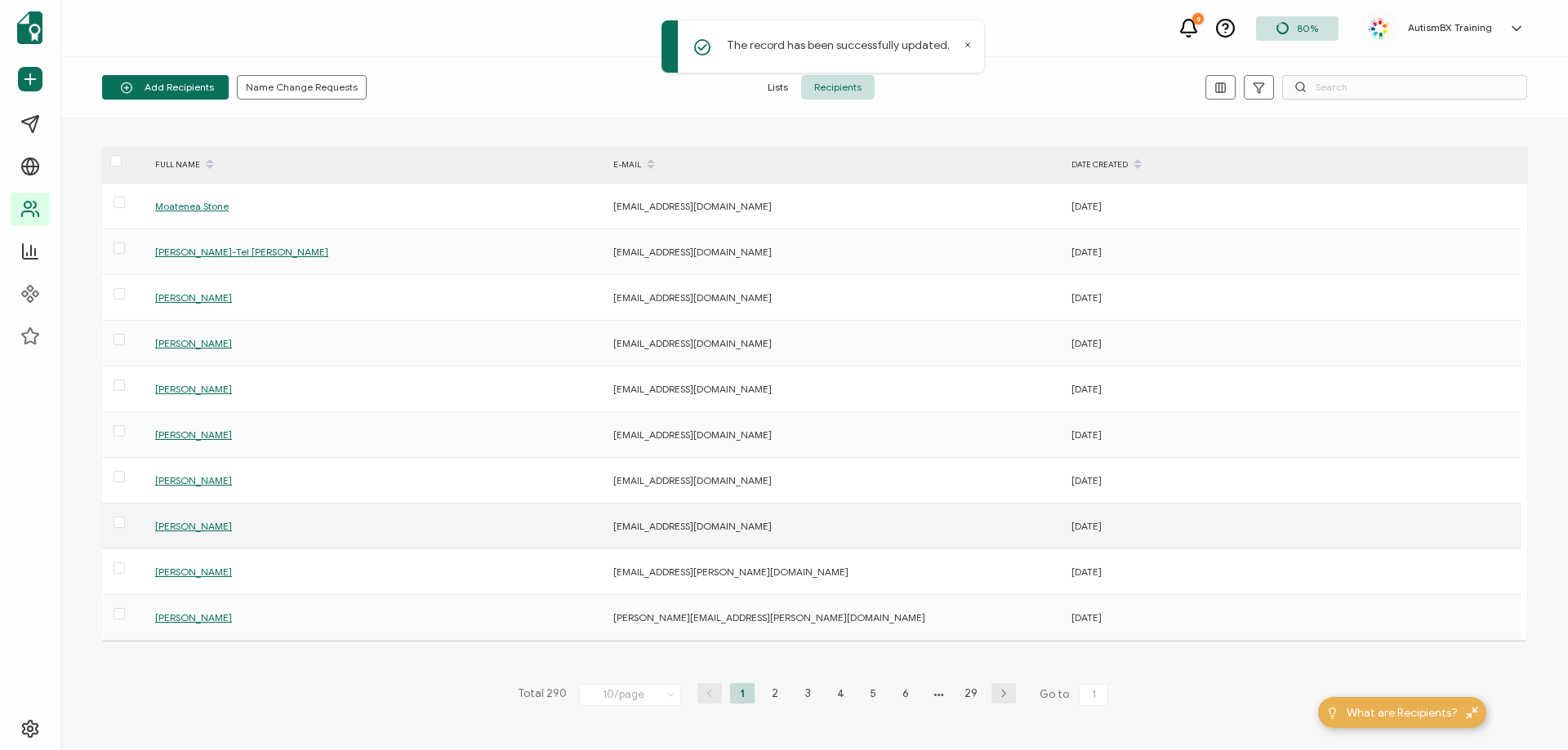
click at [199, 527] on span "[PERSON_NAME]" at bounding box center [193, 526] width 76 height 12
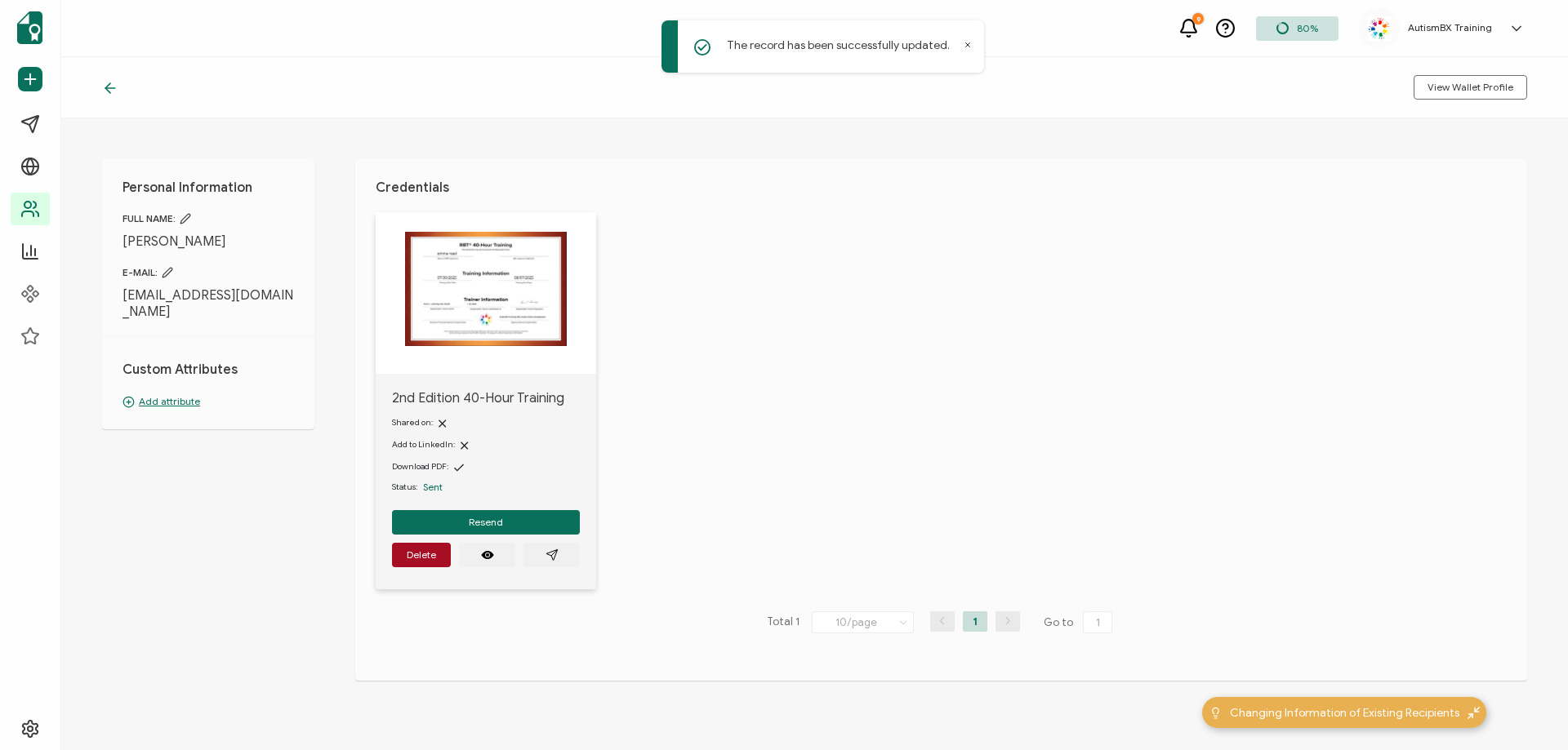
click at [169, 394] on p "Add attribute" at bounding box center [208, 401] width 172 height 15
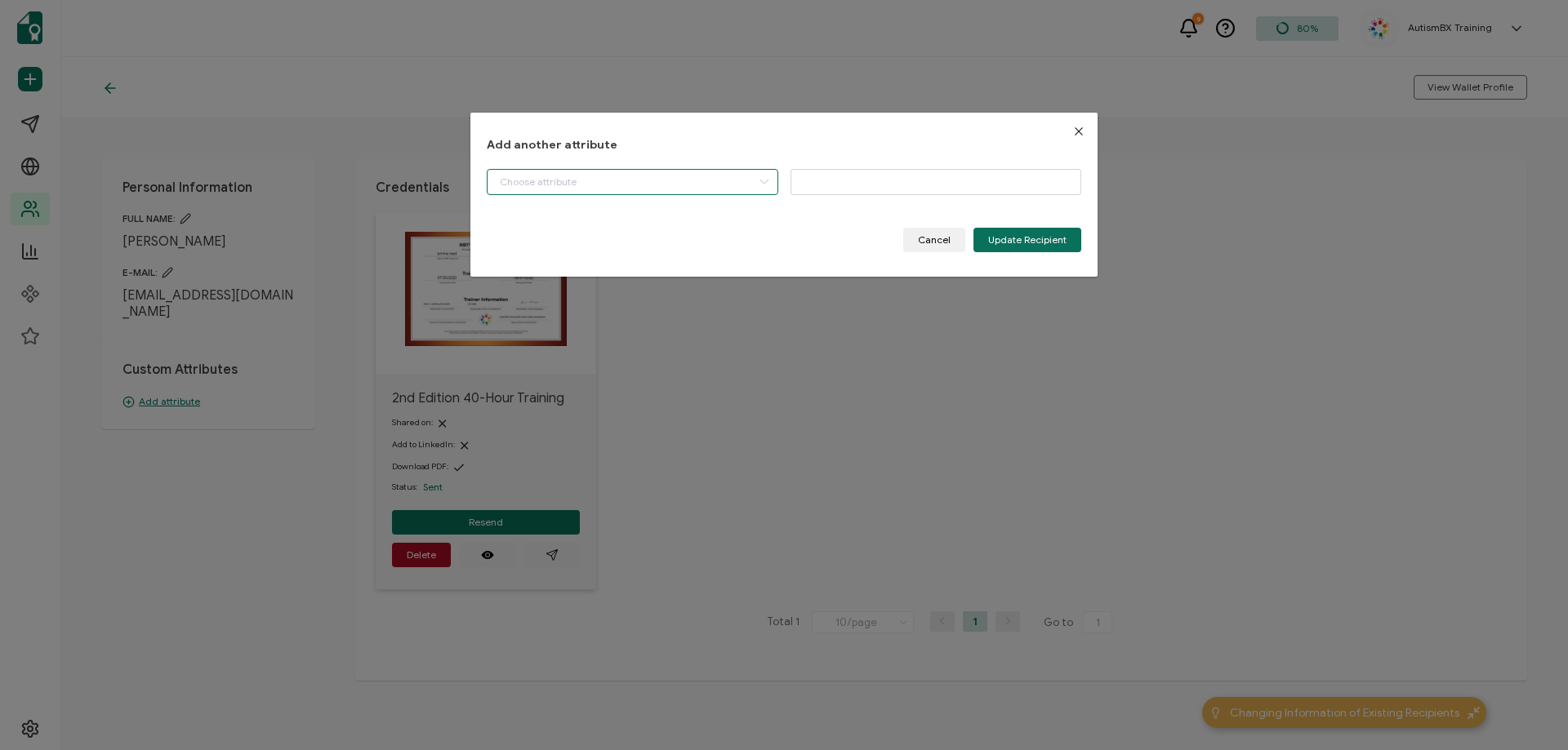
click at [667, 193] on input "dialog" at bounding box center [632, 181] width 291 height 26
click at [639, 224] on li "Start Date" at bounding box center [633, 224] width 301 height 27
type input "Start Date"
click at [819, 175] on input "dialog" at bounding box center [936, 181] width 291 height 26
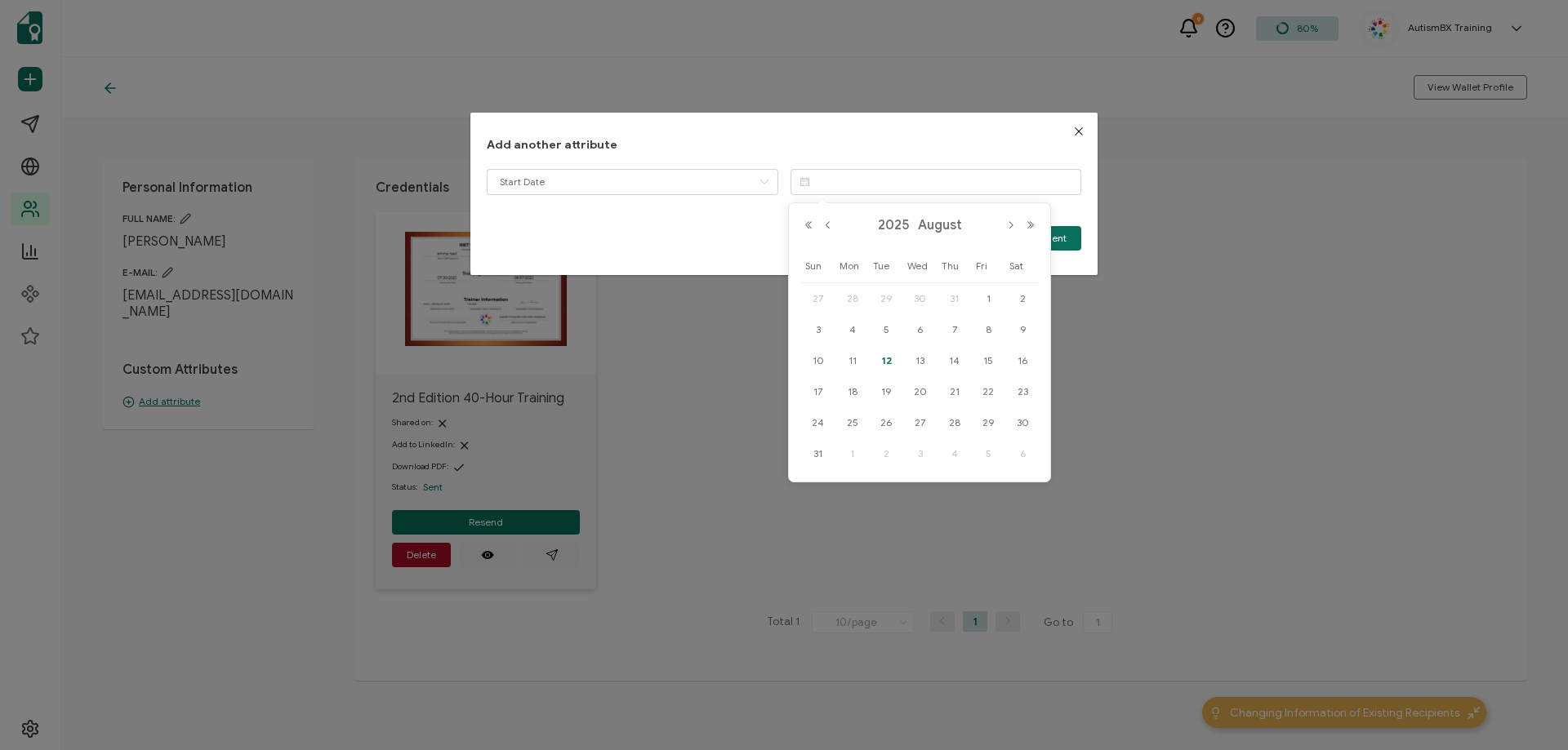
click at [926, 293] on span "30" at bounding box center [921, 299] width 20 height 20
type input "[DATE]"
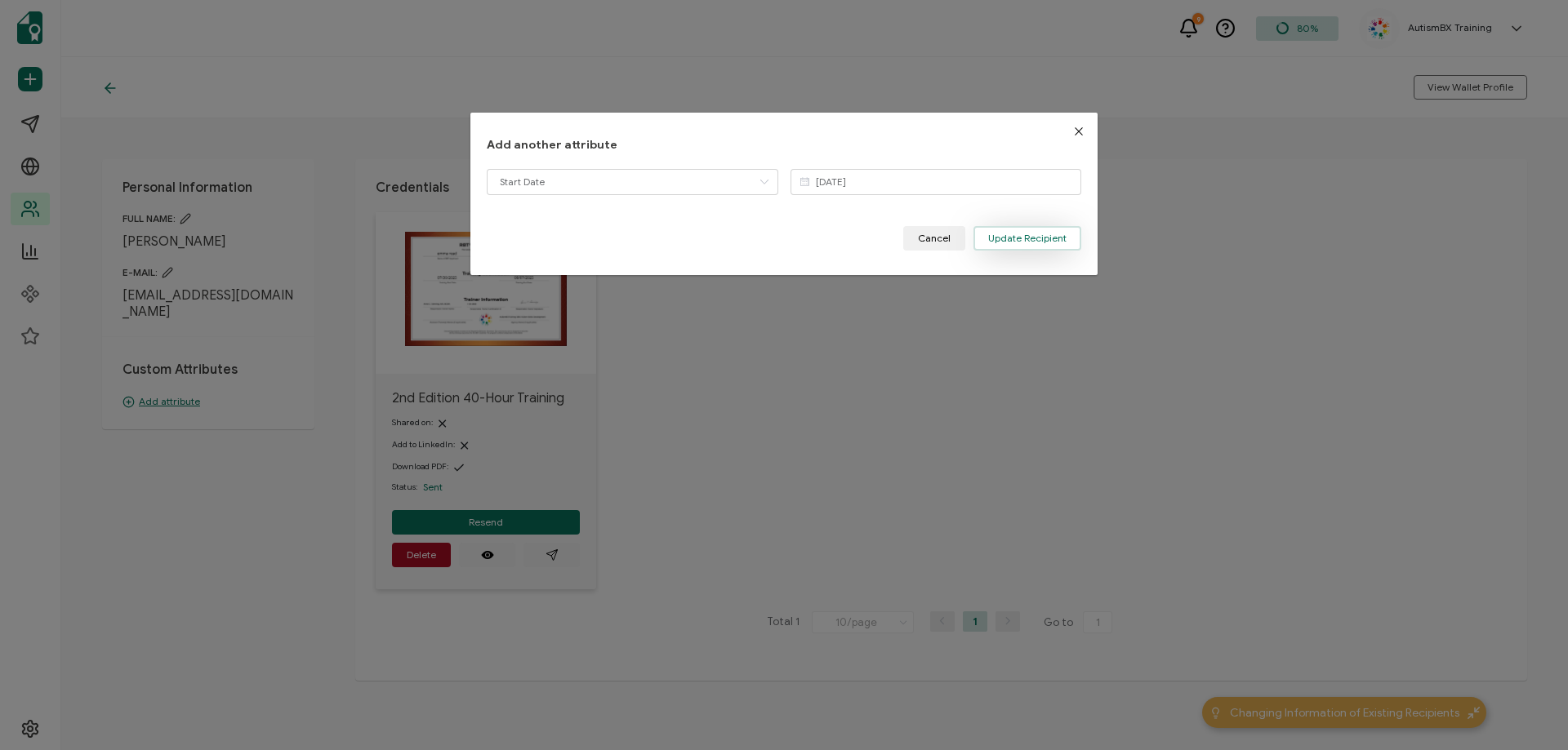
click at [1032, 237] on span "Update Recipient" at bounding box center [1028, 238] width 78 height 10
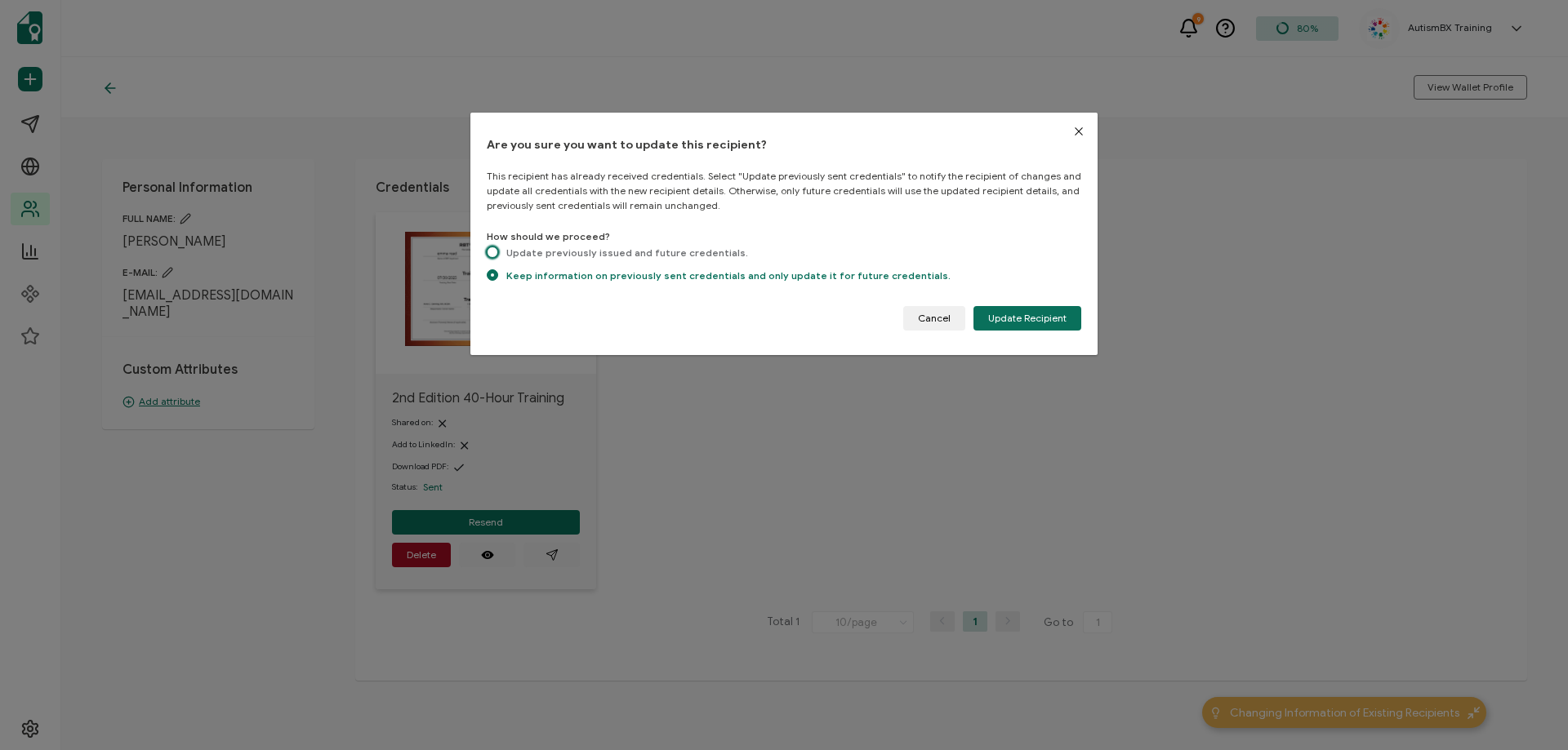
click at [492, 248] on span "dialog" at bounding box center [492, 253] width 12 height 12
click at [492, 248] on input "Update previously issued and future credentials." at bounding box center [492, 254] width 12 height 14
radio input "true"
radio input "false"
click at [1030, 302] on div "Are you sure you want to update this recipient? This recipient has already rece…" at bounding box center [784, 233] width 594 height 193
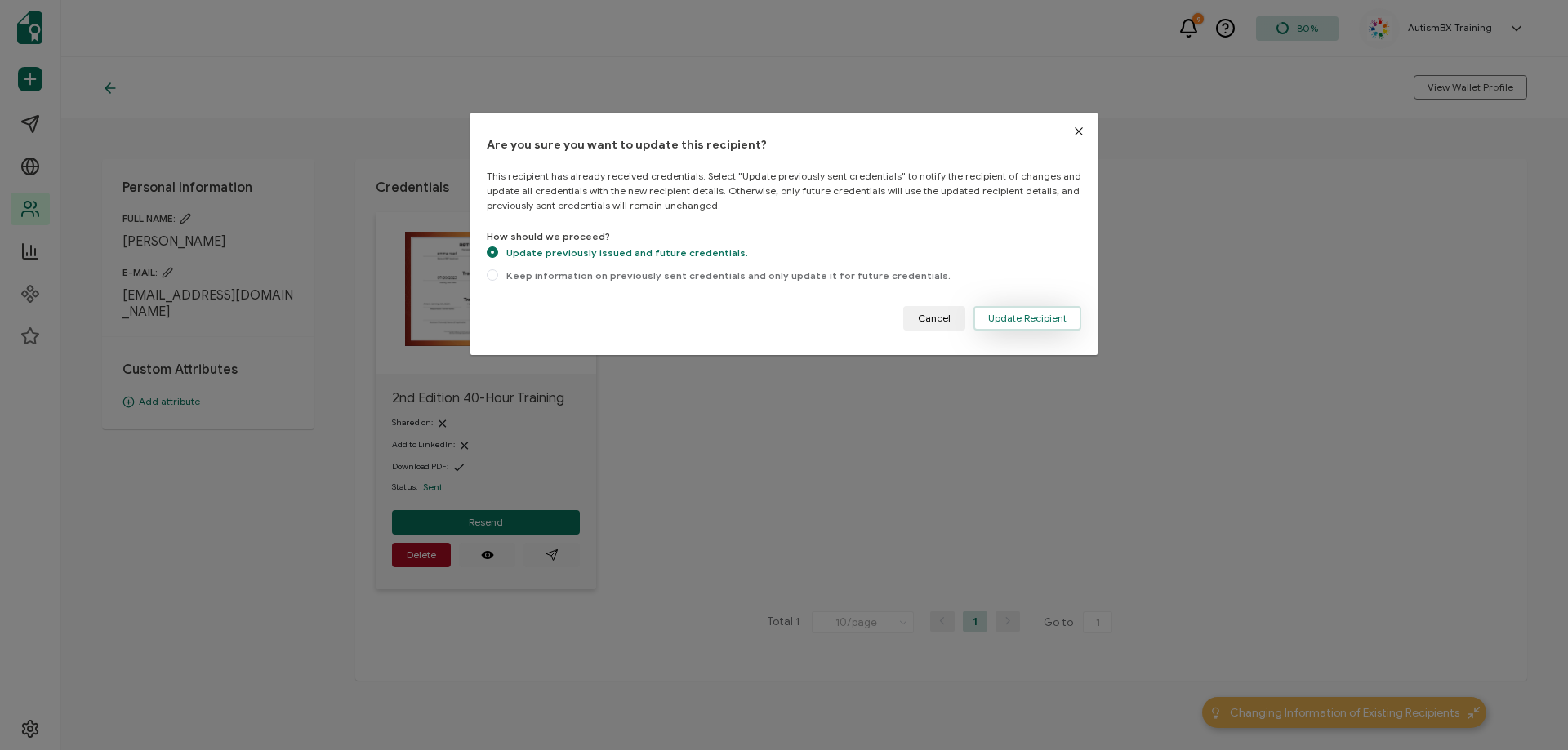
click at [1031, 310] on button "Update Recipient" at bounding box center [1028, 318] width 108 height 25
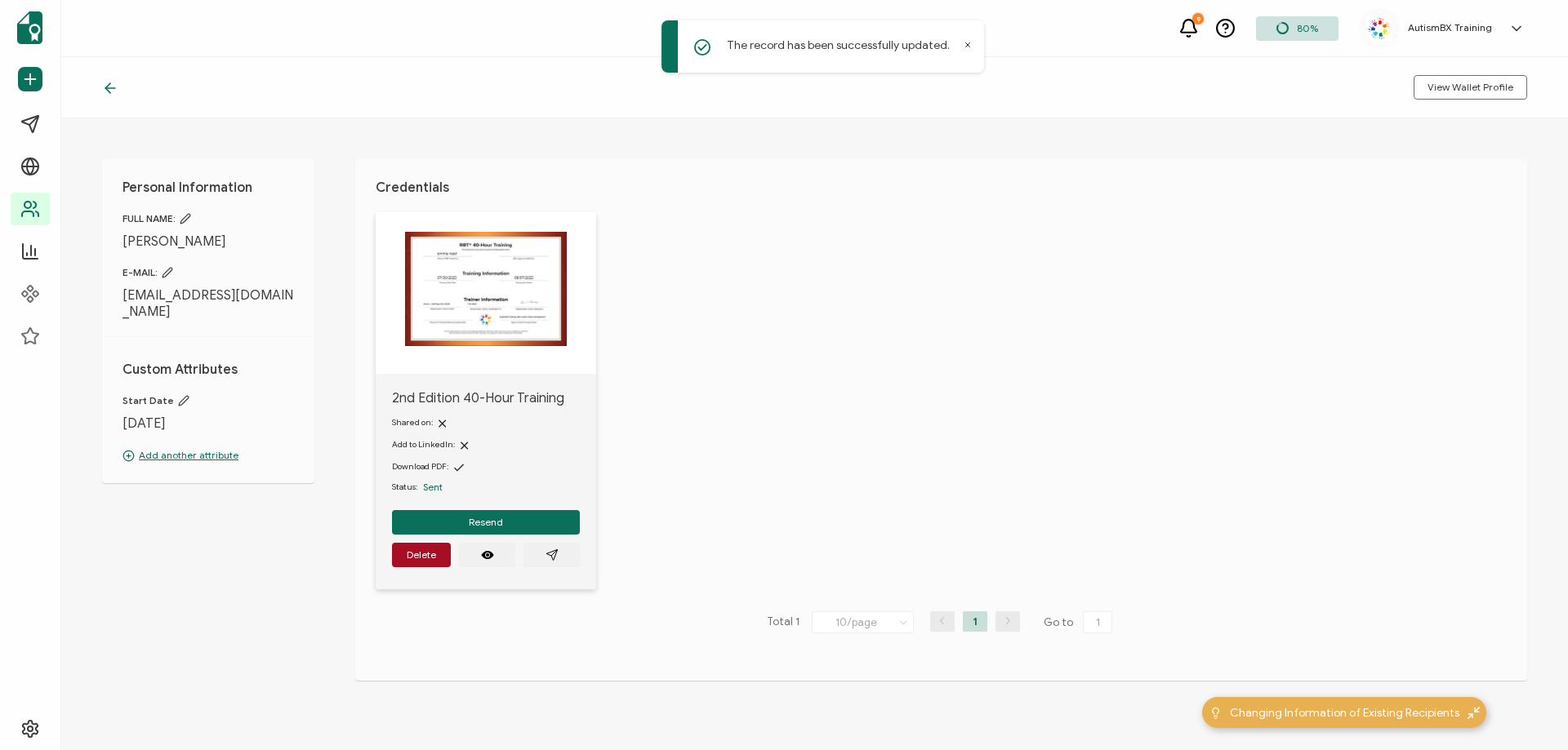
click at [110, 88] on icon at bounding box center [110, 88] width 10 height 0
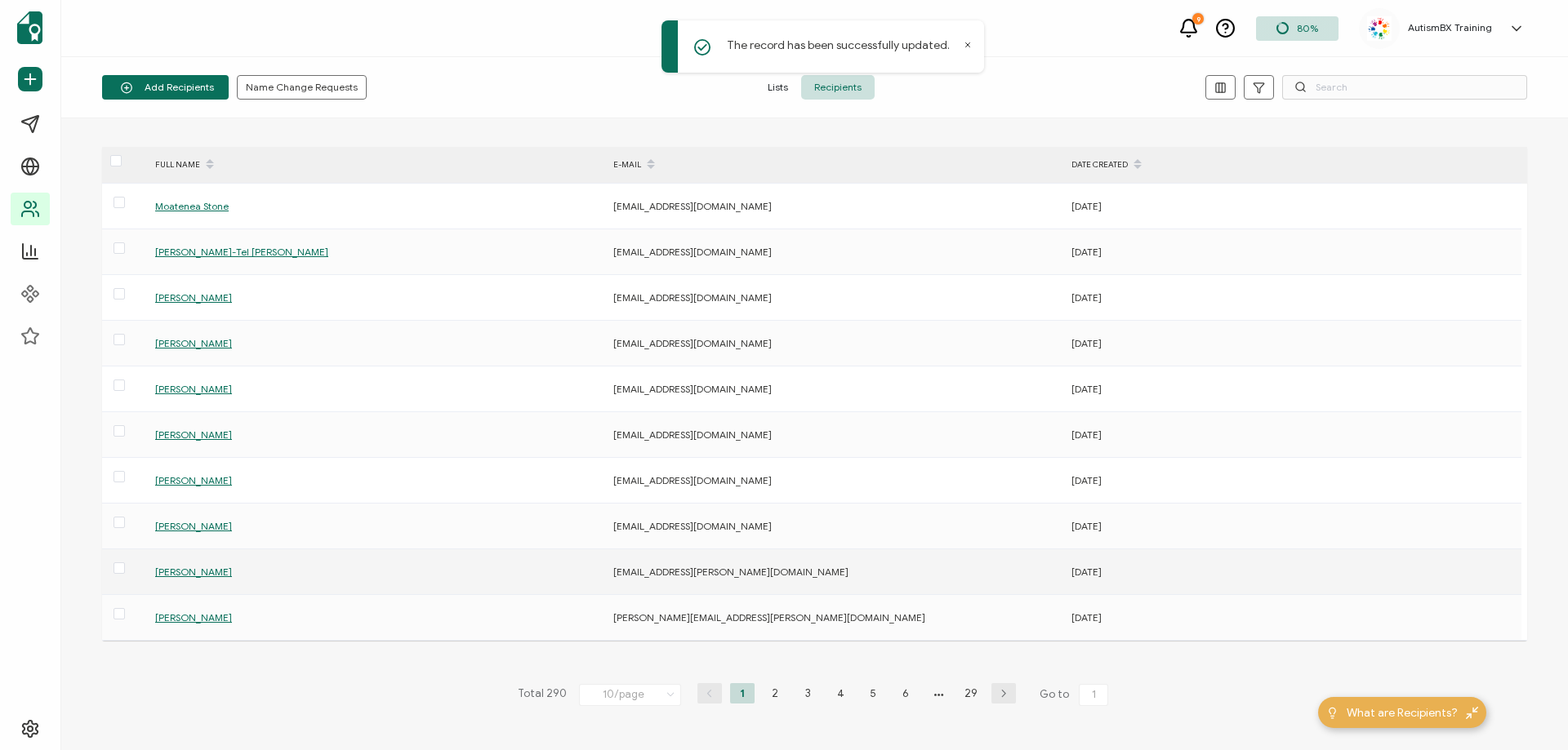
click at [210, 570] on span "[PERSON_NAME]" at bounding box center [193, 572] width 76 height 12
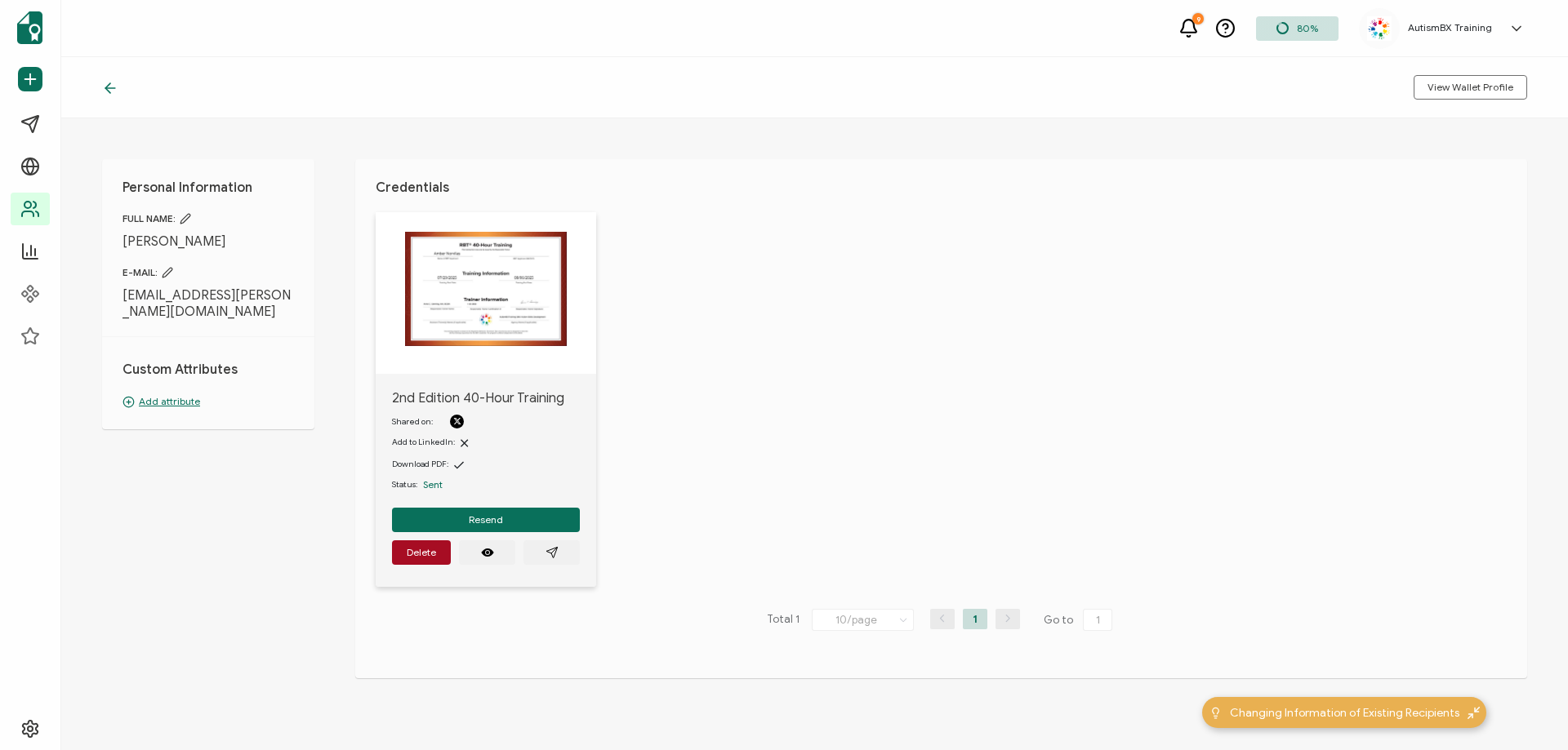
click at [173, 394] on p "Add attribute" at bounding box center [208, 401] width 172 height 15
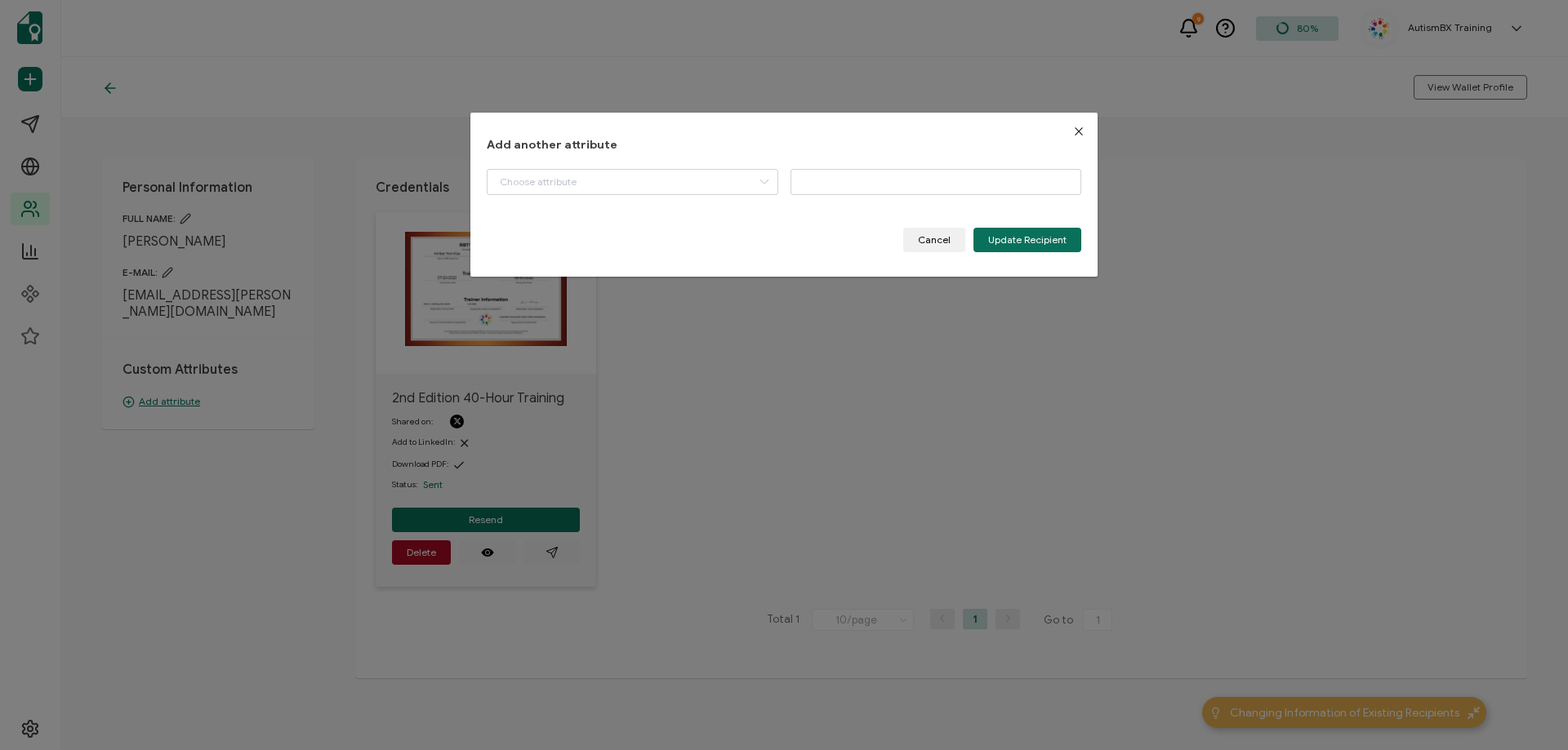
click at [725, 196] on div "Start Date BACB ID Please enter a valid name." at bounding box center [784, 189] width 594 height 42
click at [721, 184] on input "dialog" at bounding box center [632, 181] width 291 height 26
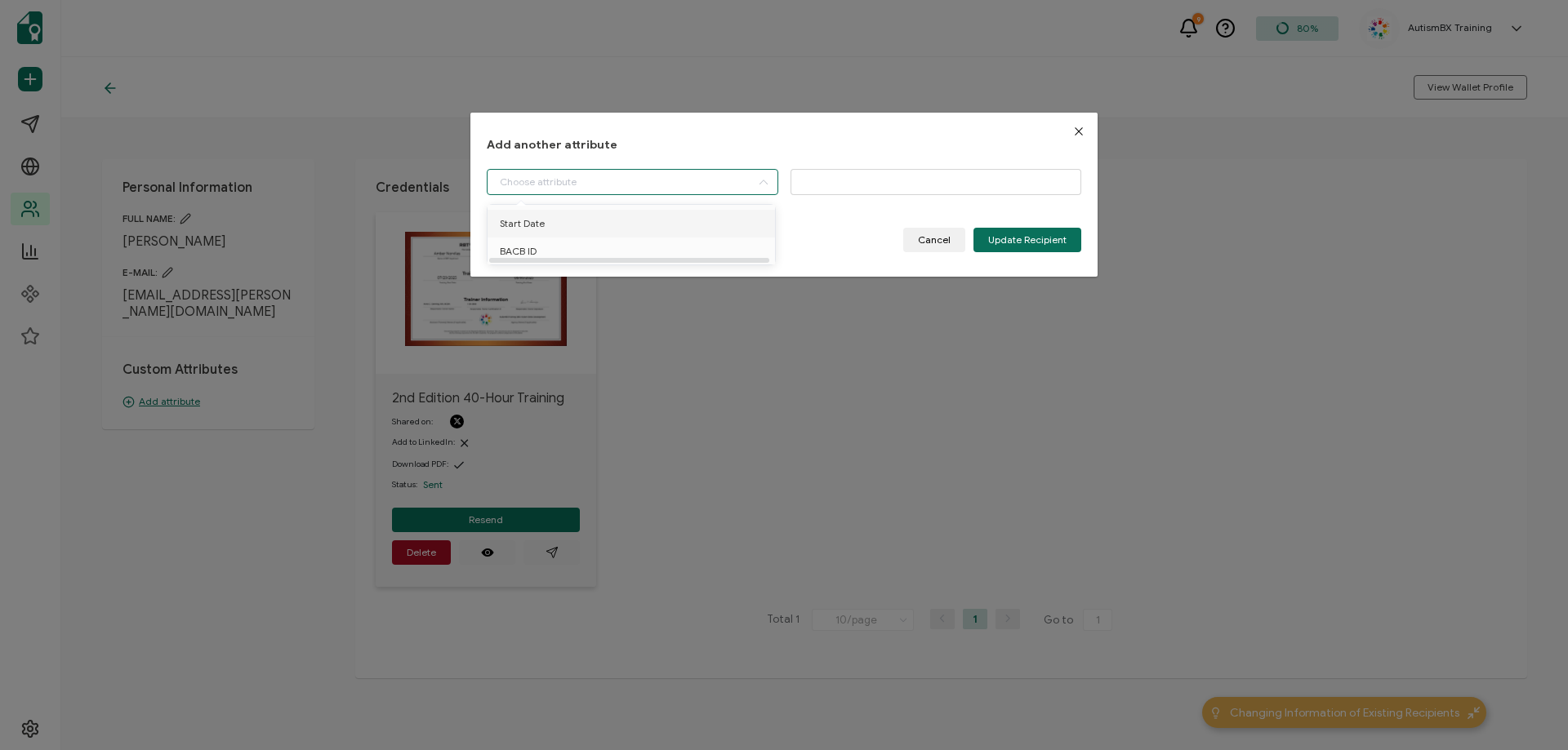
click at [627, 221] on li "Start Date" at bounding box center [633, 224] width 301 height 27
type input "Start Date"
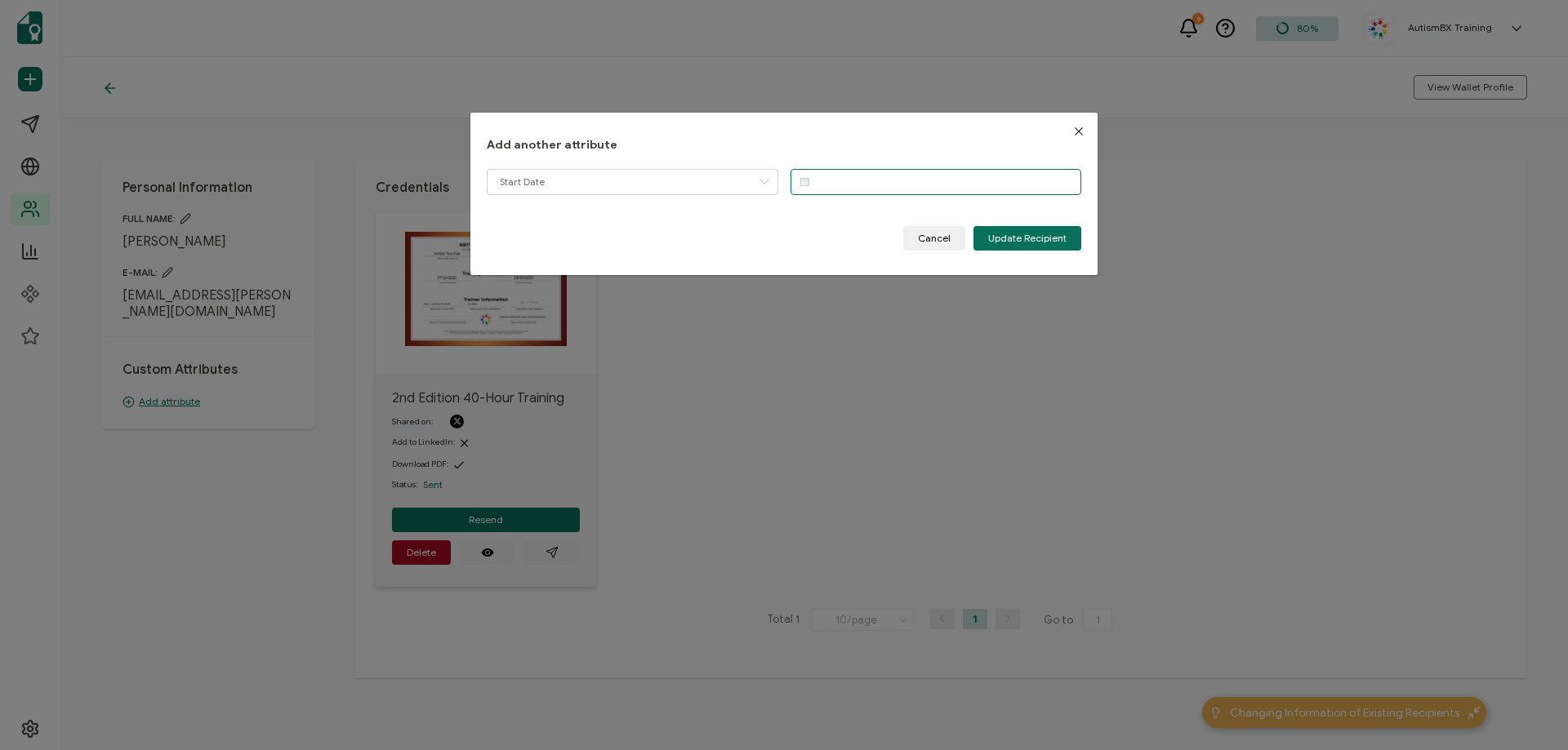
click at [858, 182] on input "dialog" at bounding box center [936, 181] width 291 height 26
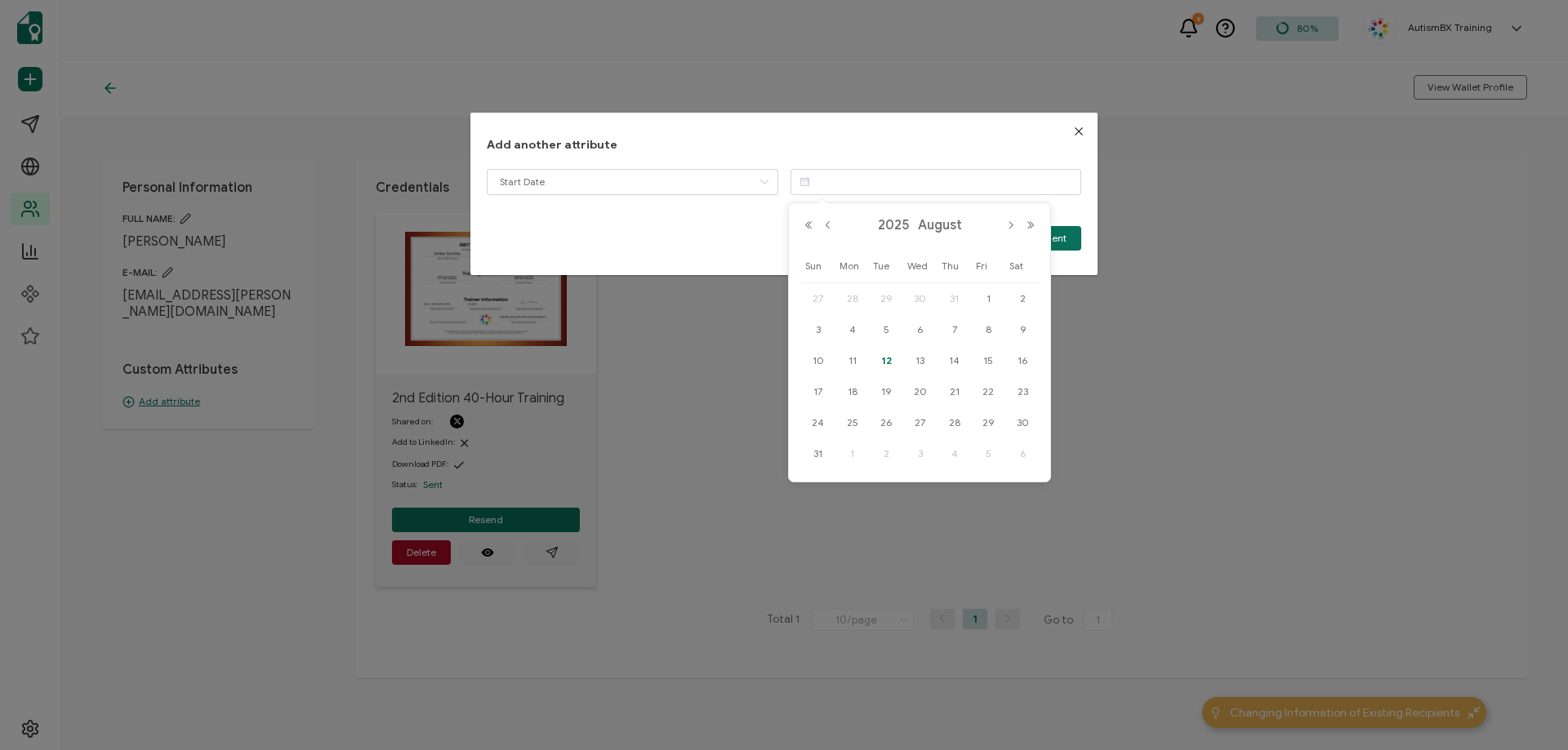
click at [888, 305] on span "29" at bounding box center [886, 299] width 20 height 20
type input "[DATE]"
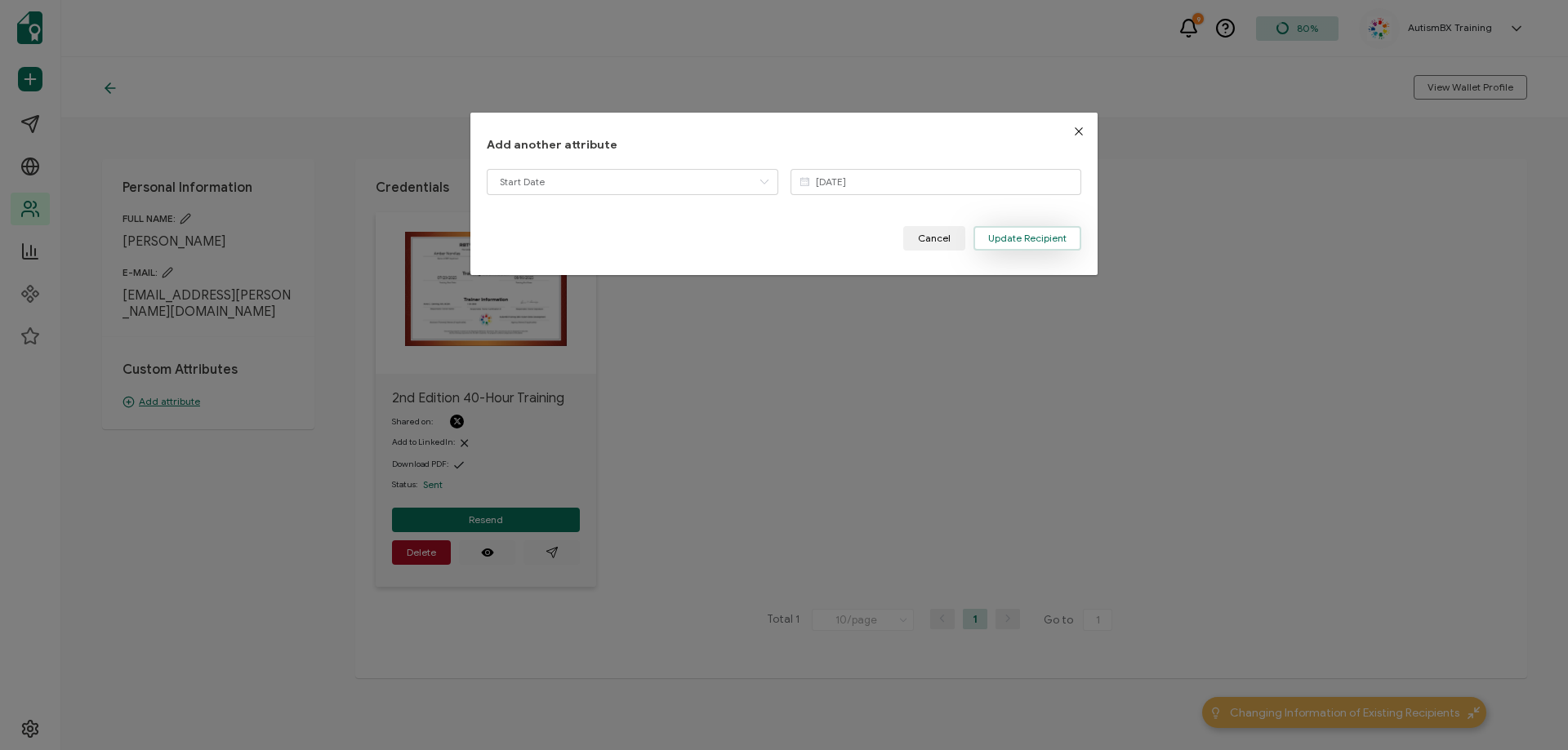
click at [989, 245] on button "Update Recipient" at bounding box center [1028, 238] width 108 height 25
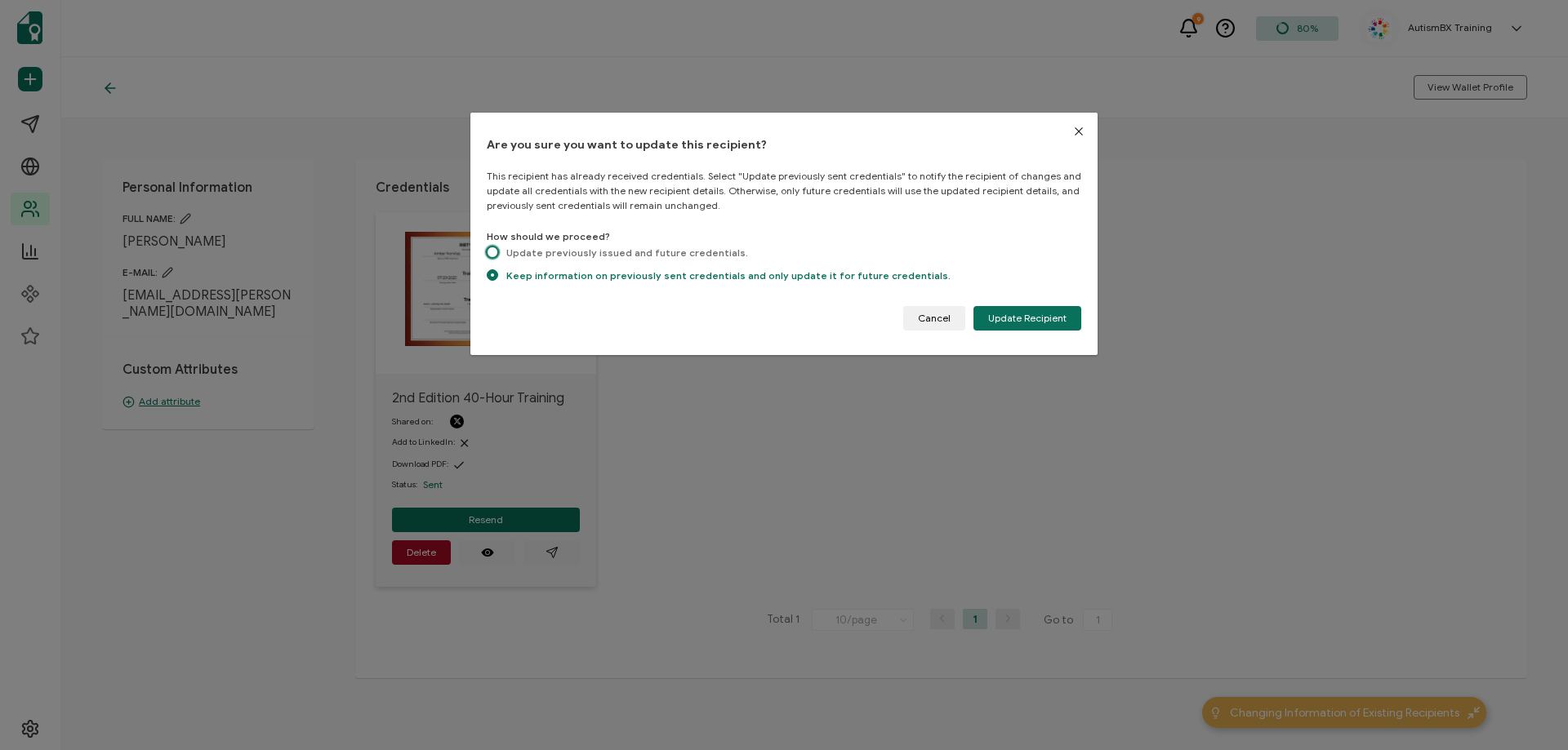
click at [491, 247] on span "dialog" at bounding box center [492, 253] width 12 height 12
click at [491, 247] on input "Update previously issued and future credentials." at bounding box center [492, 254] width 12 height 14
radio input "true"
radio input "false"
click at [1047, 325] on button "Update Recipient" at bounding box center [1028, 318] width 108 height 25
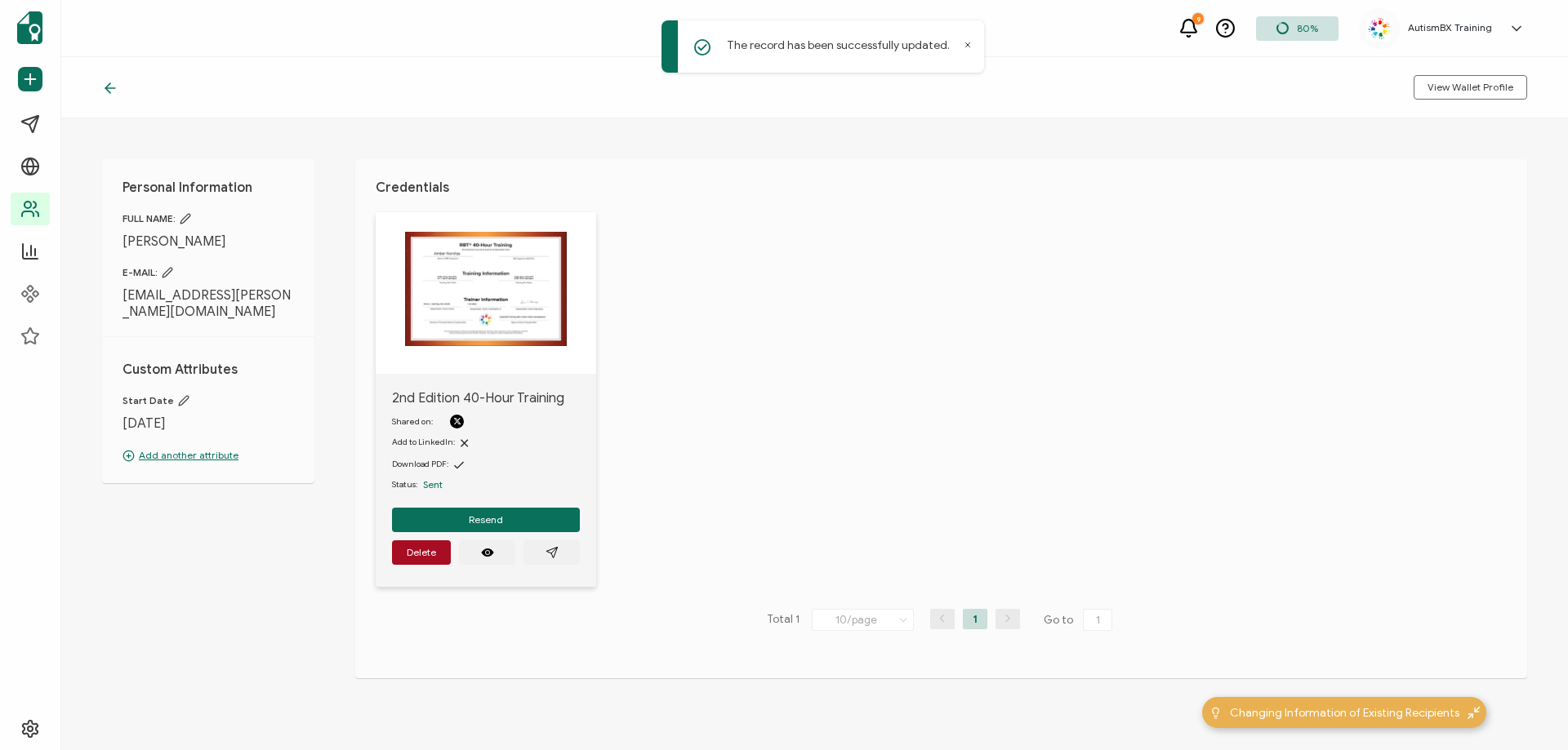
click at [104, 85] on icon at bounding box center [110, 88] width 17 height 17
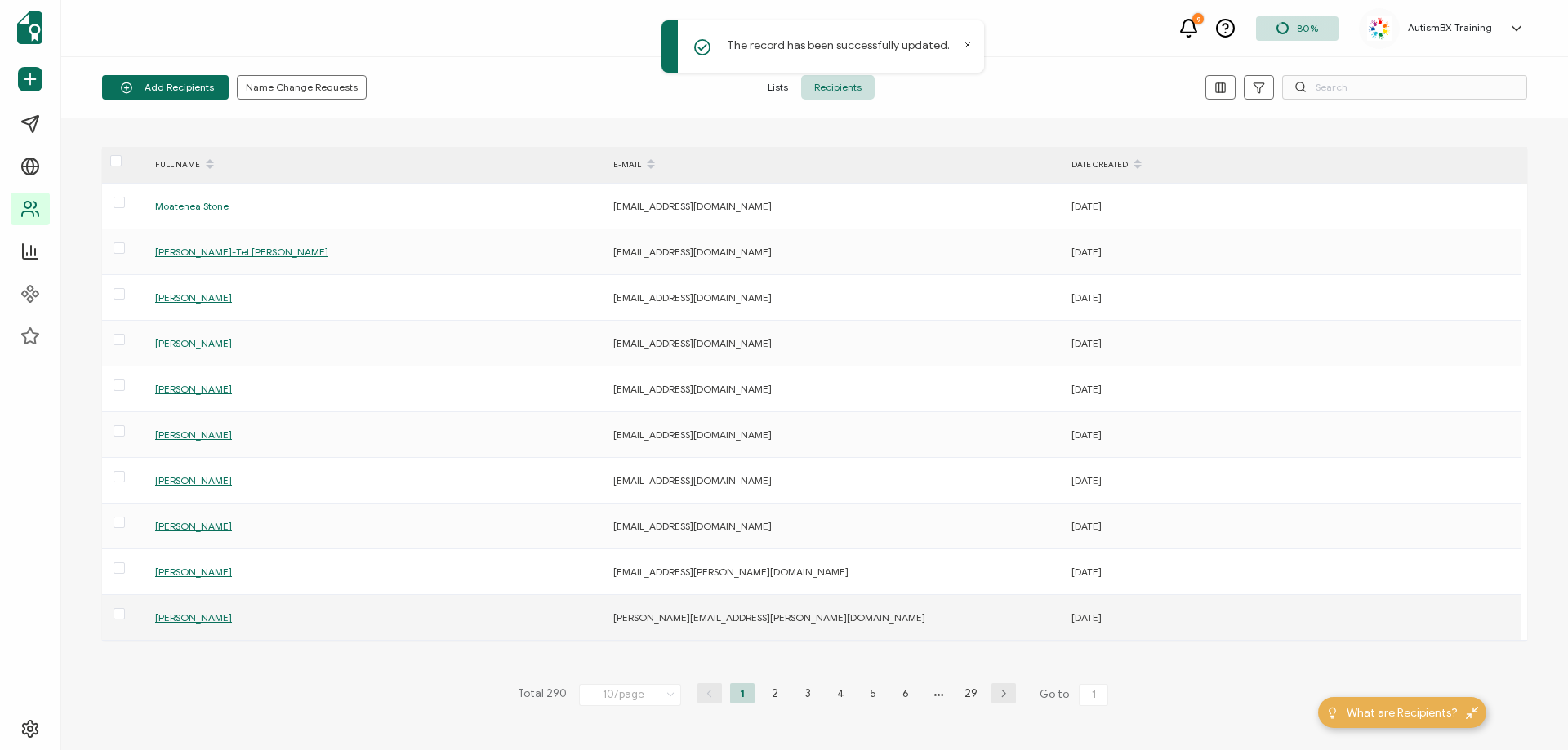
click at [211, 617] on span "[PERSON_NAME]" at bounding box center [193, 618] width 76 height 12
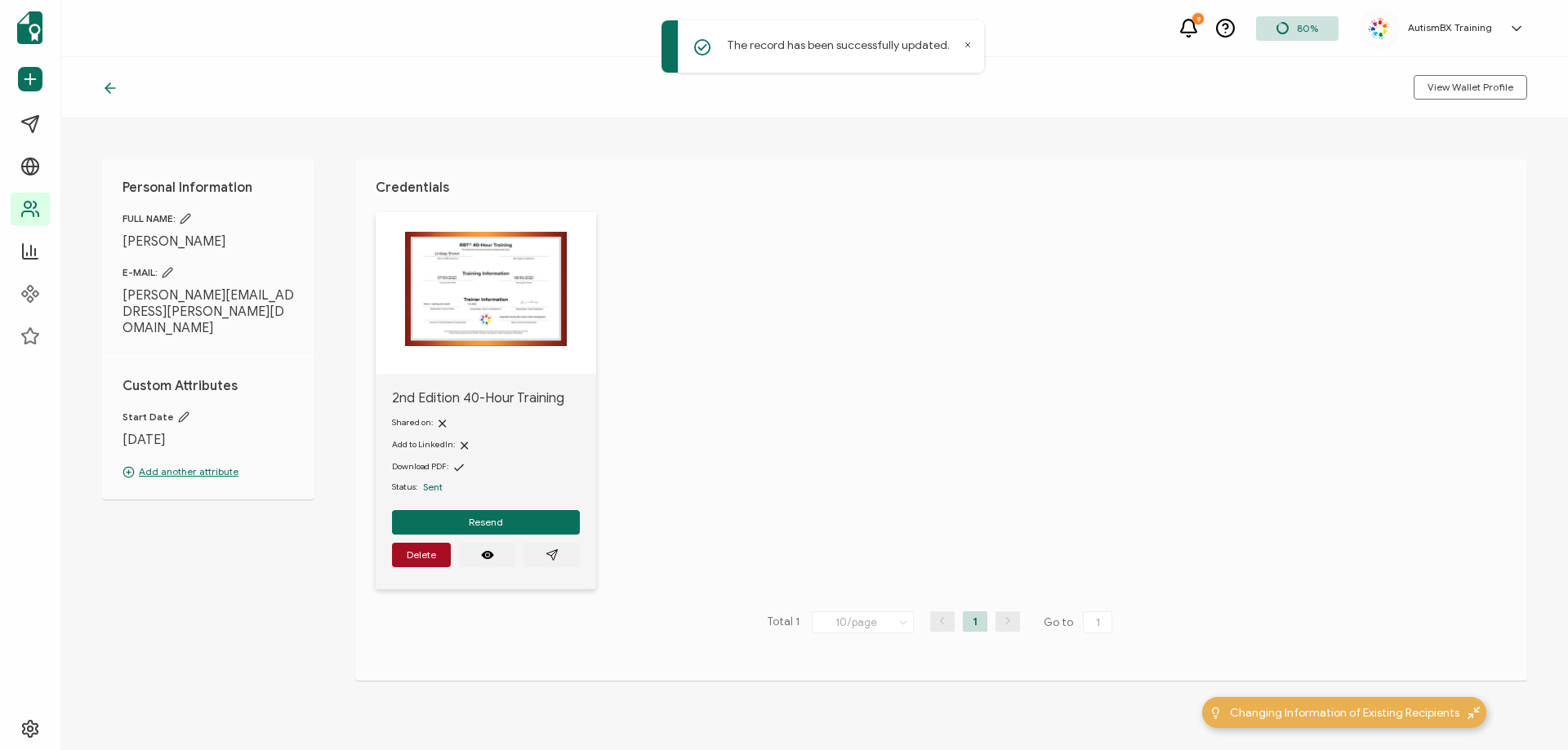
click at [112, 95] on icon at bounding box center [110, 88] width 17 height 17
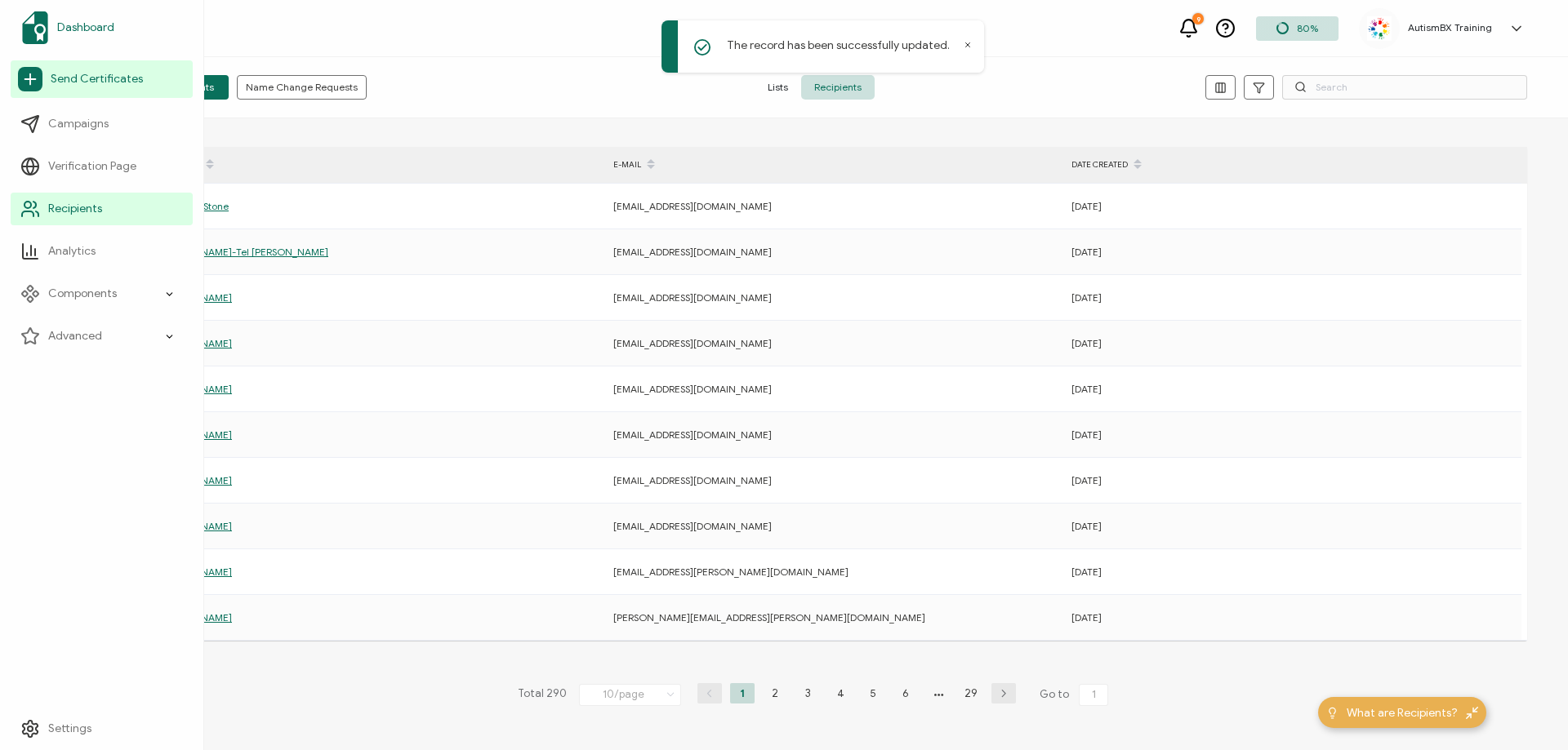
click at [39, 30] on img at bounding box center [34, 27] width 26 height 32
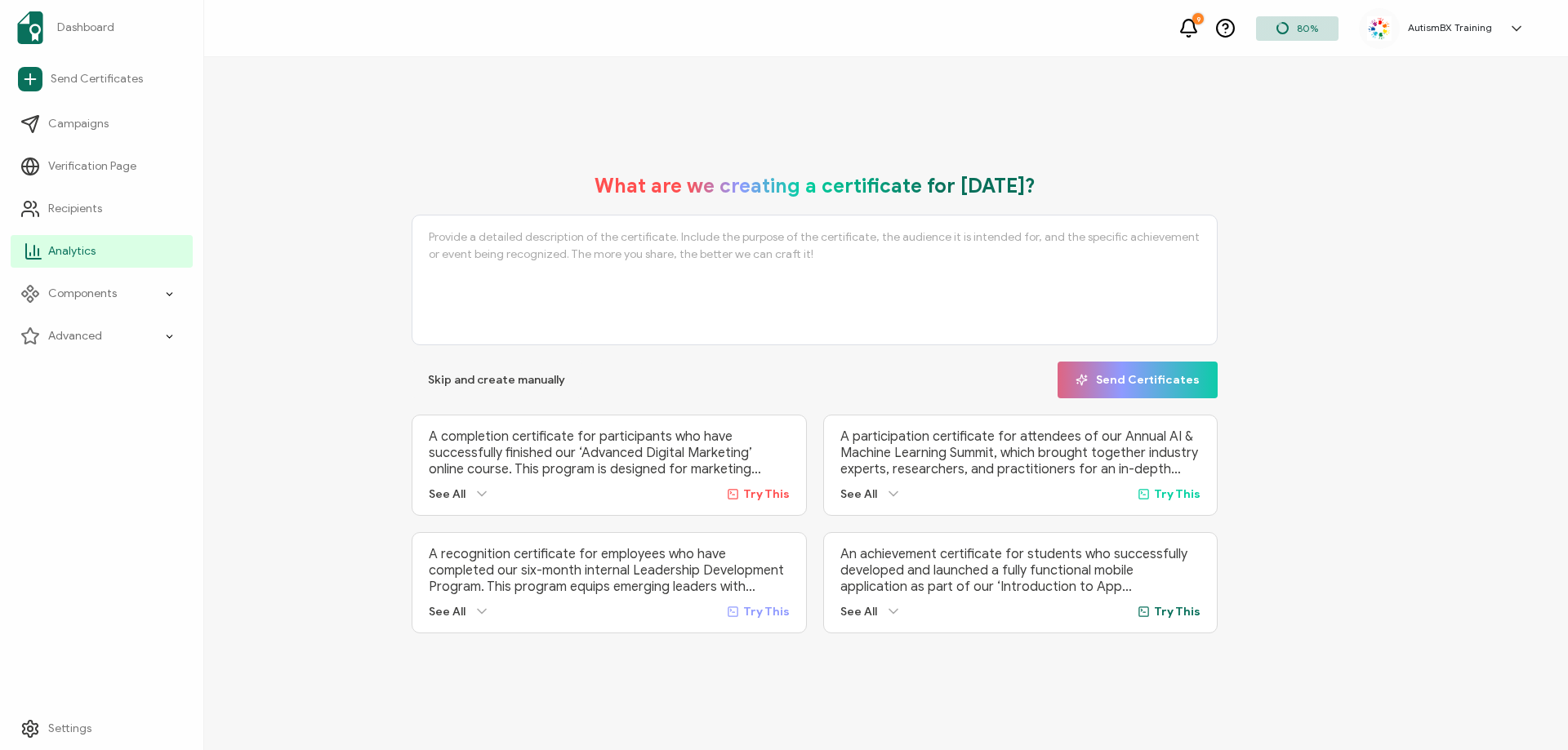
click at [94, 240] on link "Analytics" at bounding box center [102, 251] width 182 height 32
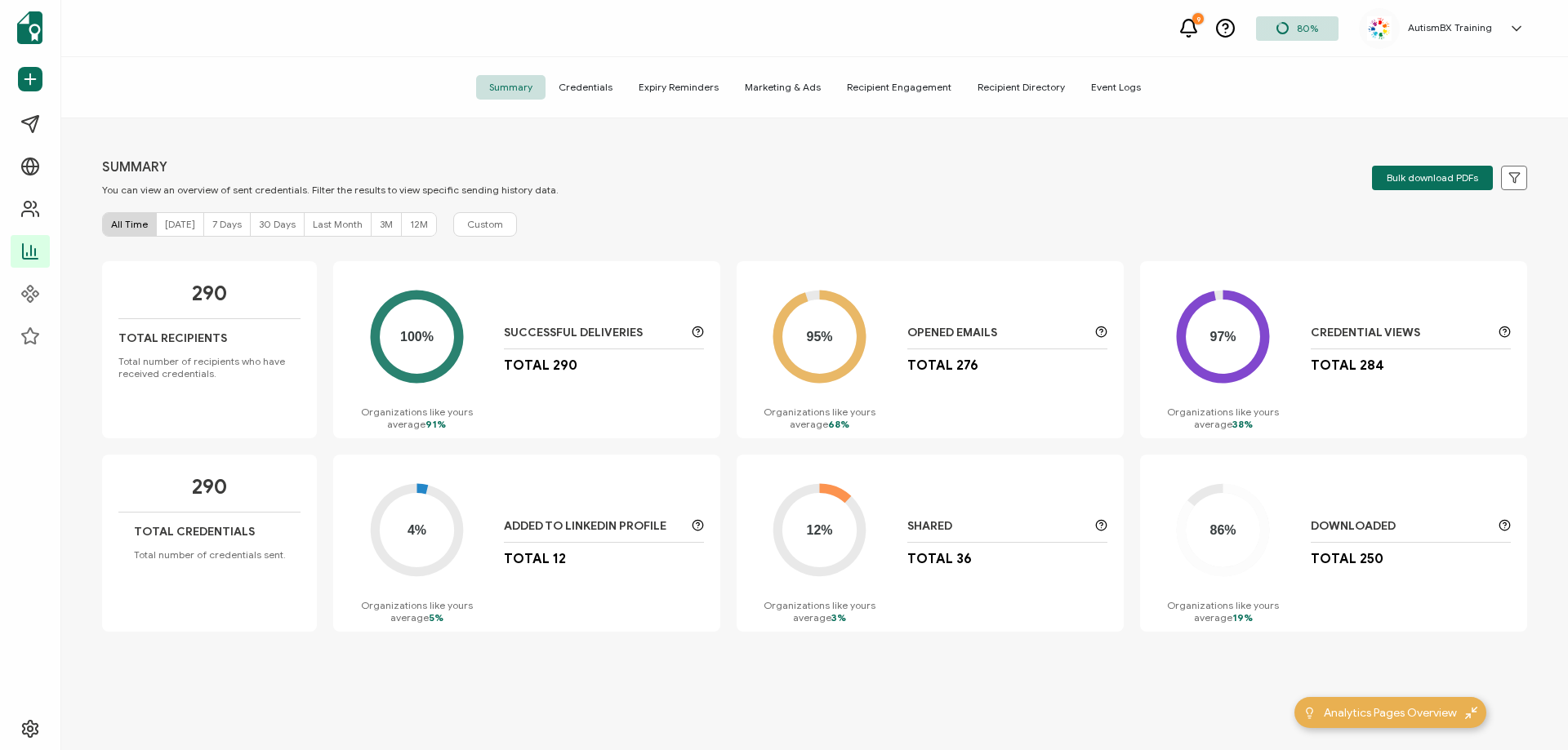
click at [1425, 110] on div "Summary Credentials Expiry Reminders Marketing & Ads Recipient Engagement Recip…" at bounding box center [814, 87] width 1507 height 61
